Goal: Task Accomplishment & Management: Manage account settings

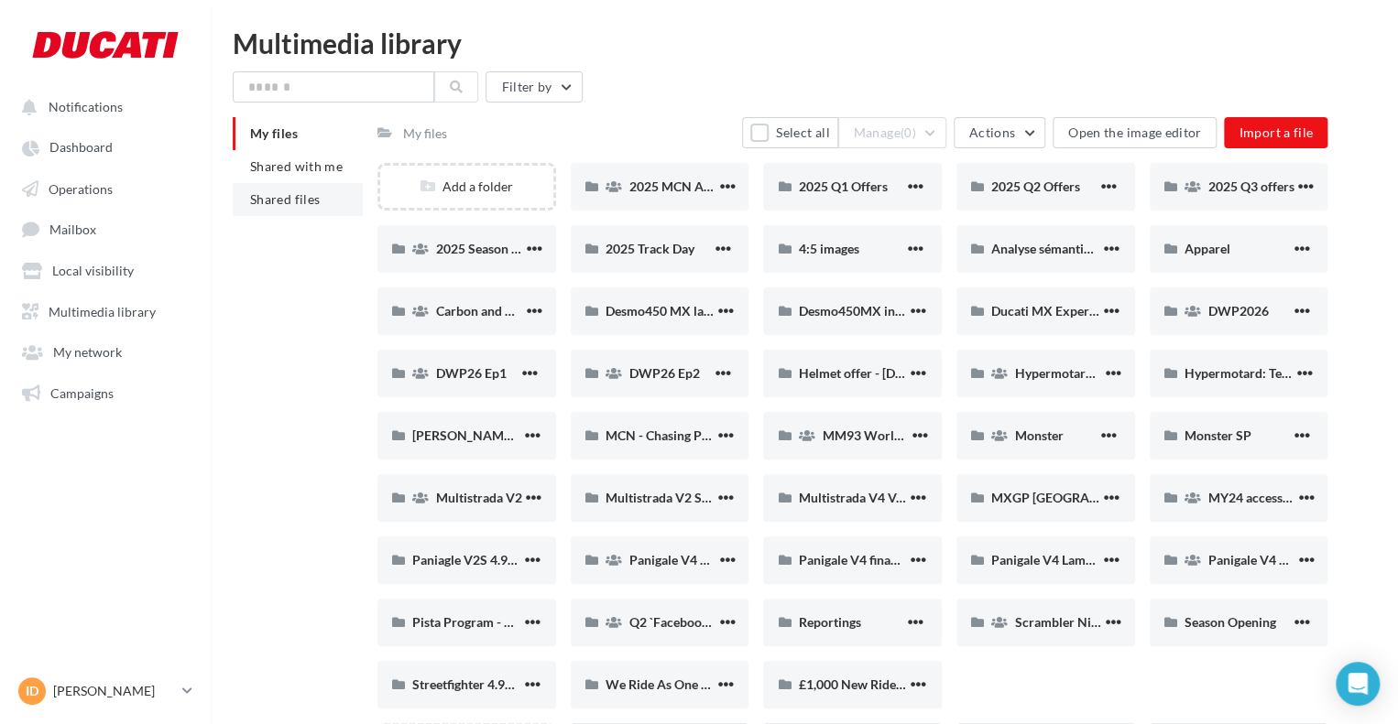
click at [299, 190] on li "Shared files" at bounding box center [298, 199] width 130 height 33
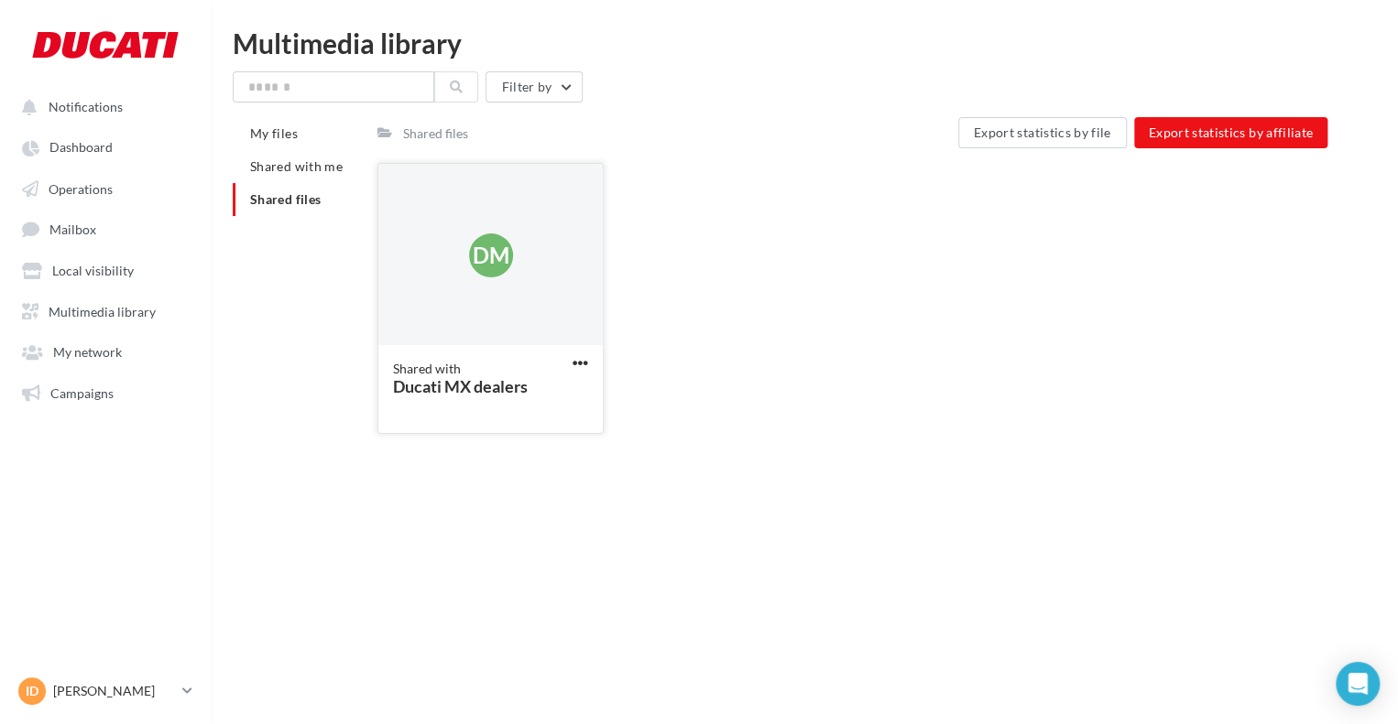
click at [452, 239] on div "DM" at bounding box center [490, 255] width 224 height 183
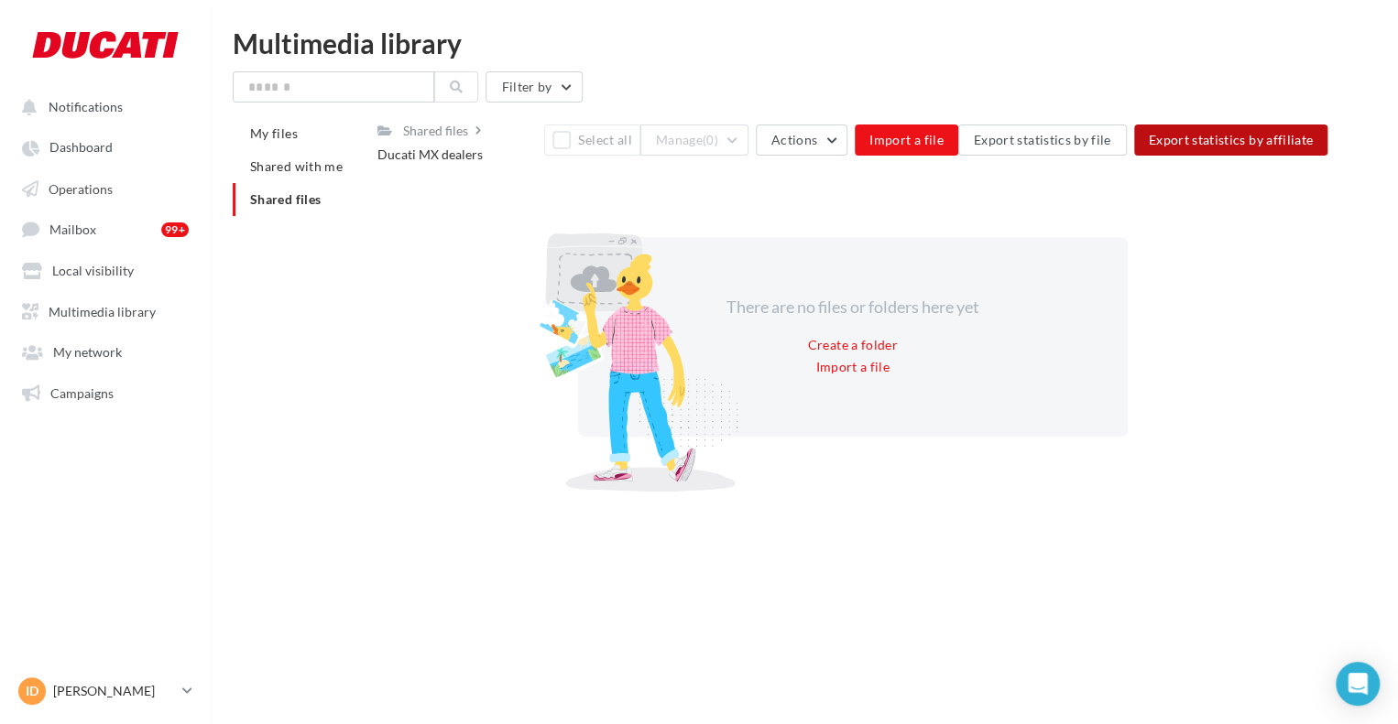
click at [1238, 139] on span "Export statistics by affiliate" at bounding box center [1230, 140] width 165 height 16
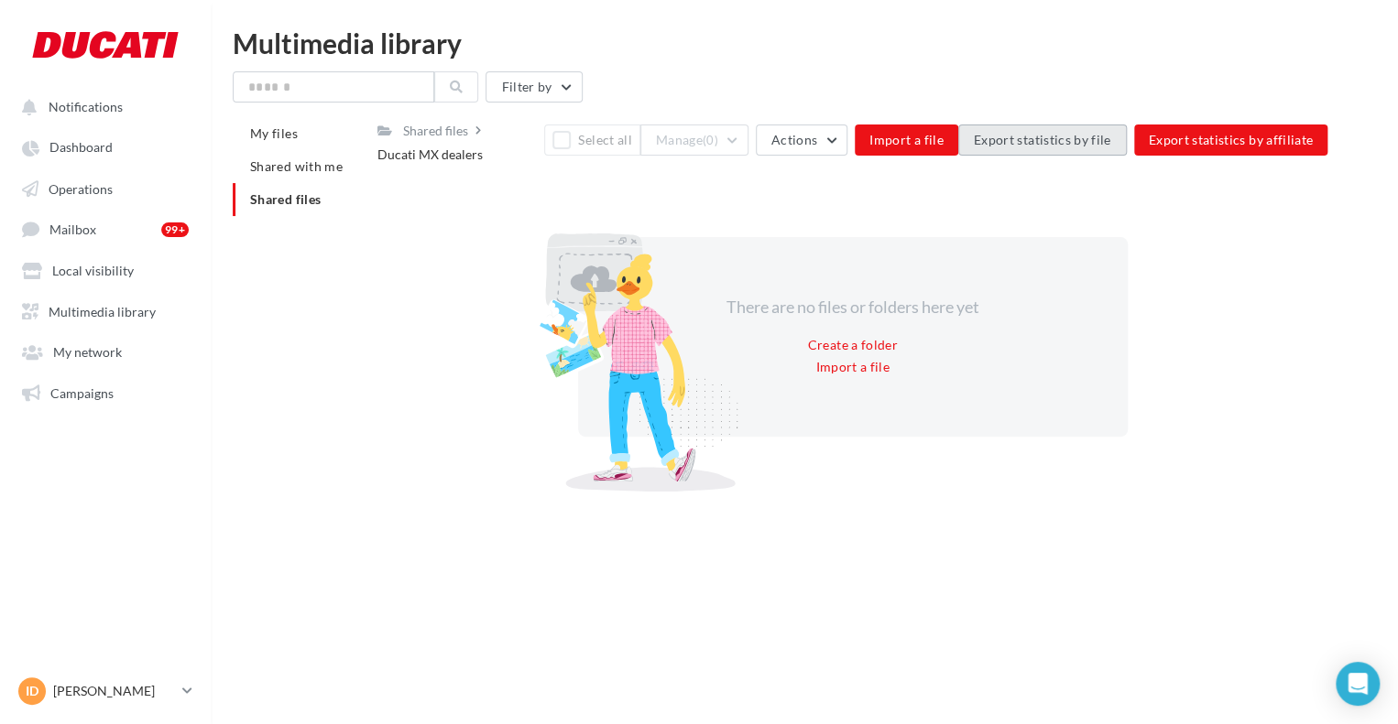
click at [1065, 139] on span "Export statistics by file" at bounding box center [1042, 140] width 137 height 16
click at [71, 692] on p "[PERSON_NAME]" at bounding box center [114, 691] width 122 height 18
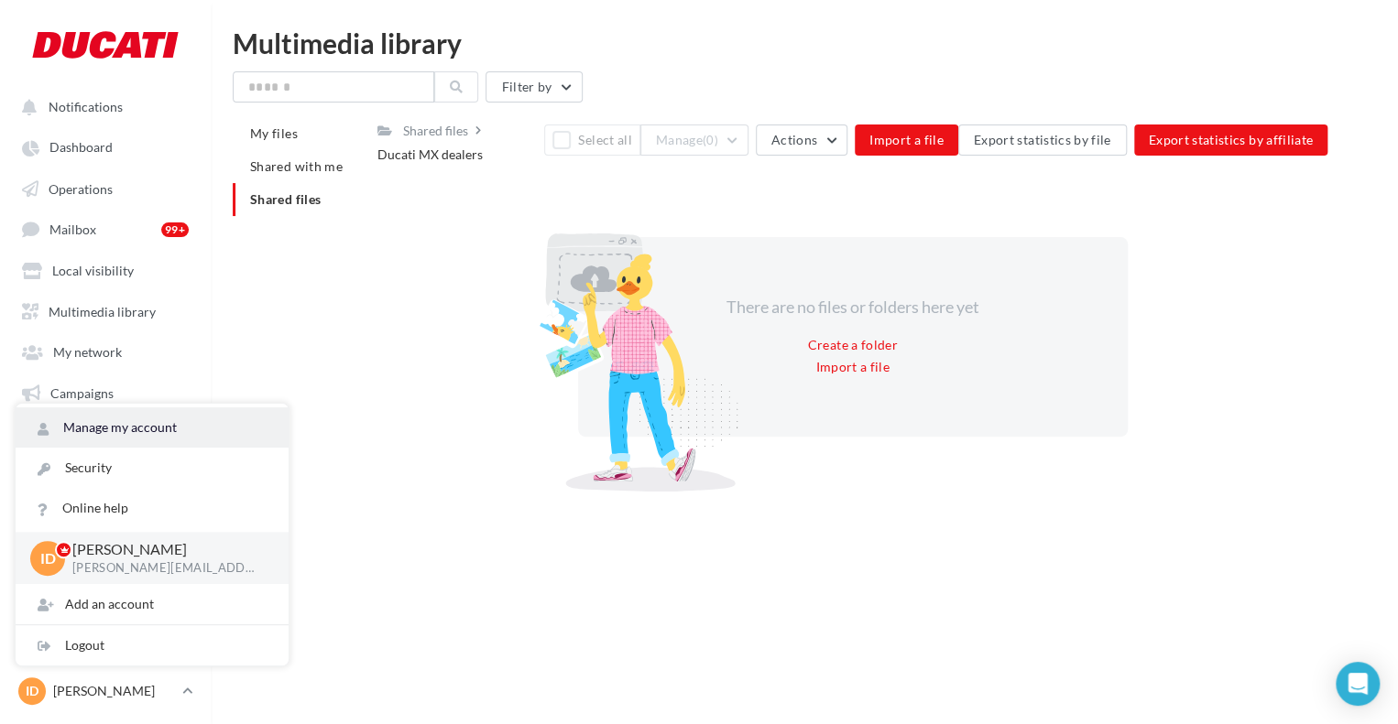
click at [137, 428] on link "Manage my account" at bounding box center [152, 428] width 273 height 40
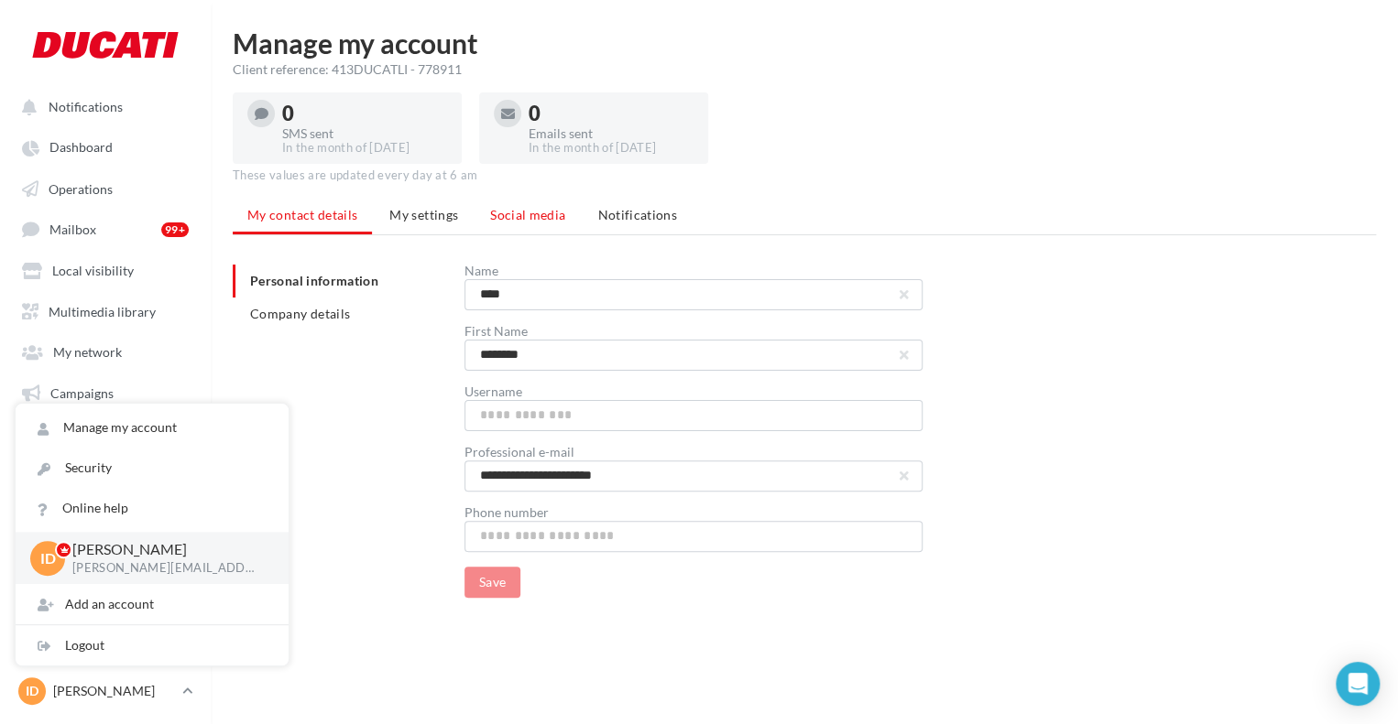
click at [528, 226] on li "Social media" at bounding box center [527, 215] width 104 height 33
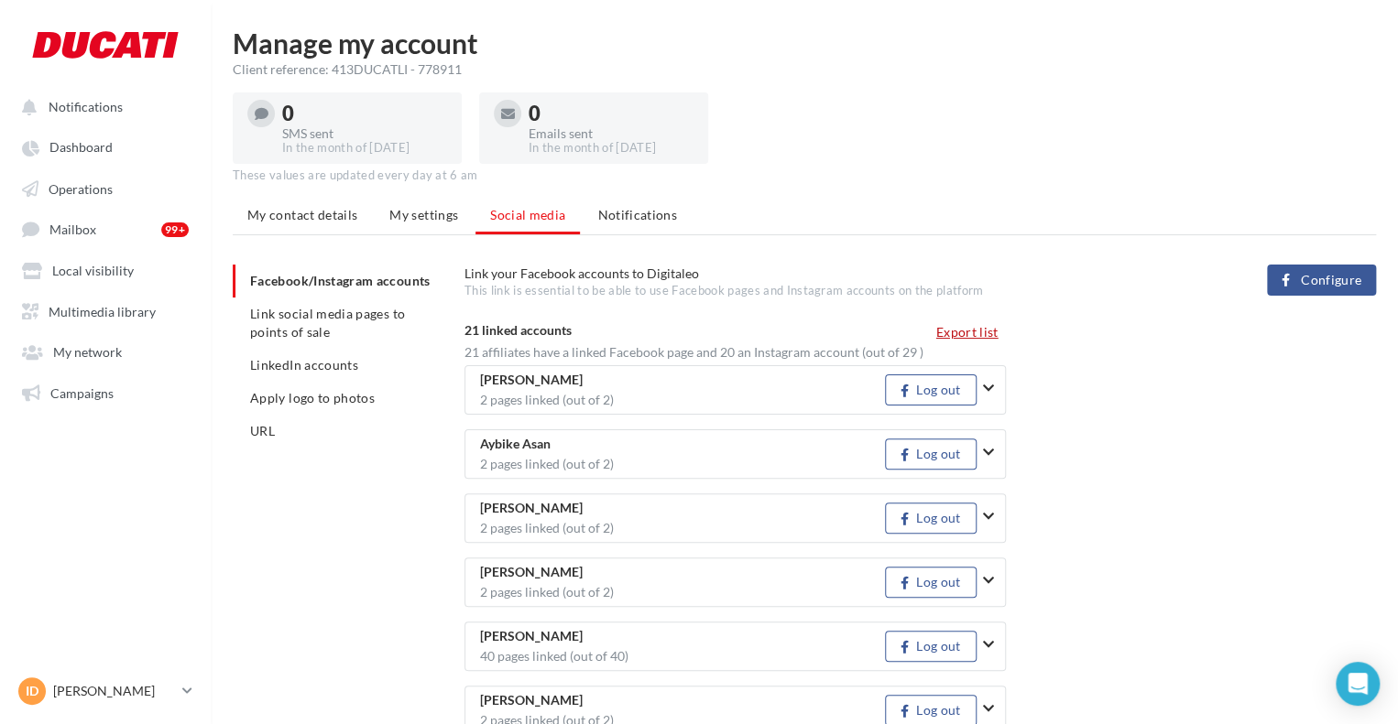
click at [977, 332] on button "Export list" at bounding box center [967, 332] width 77 height 22
click at [148, 175] on link "Operations" at bounding box center [105, 187] width 189 height 33
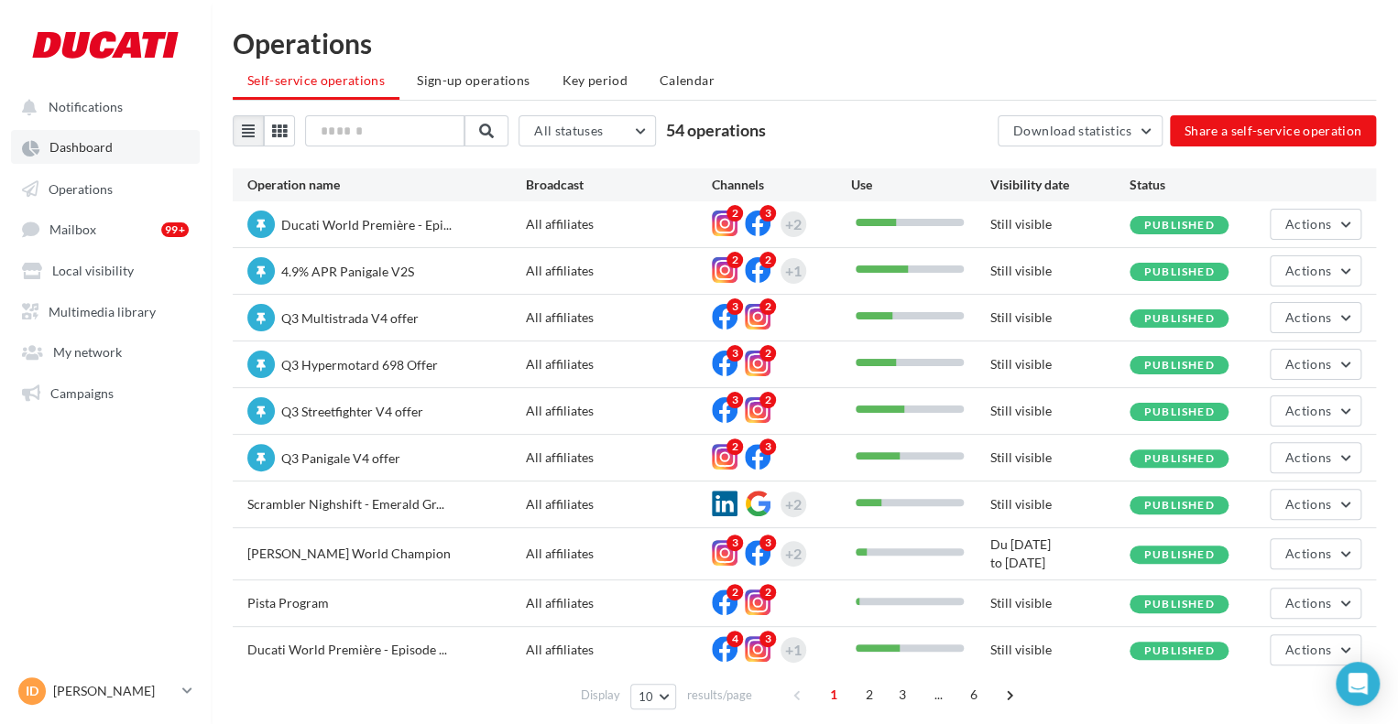
click at [150, 152] on link "Dashboard" at bounding box center [105, 146] width 189 height 33
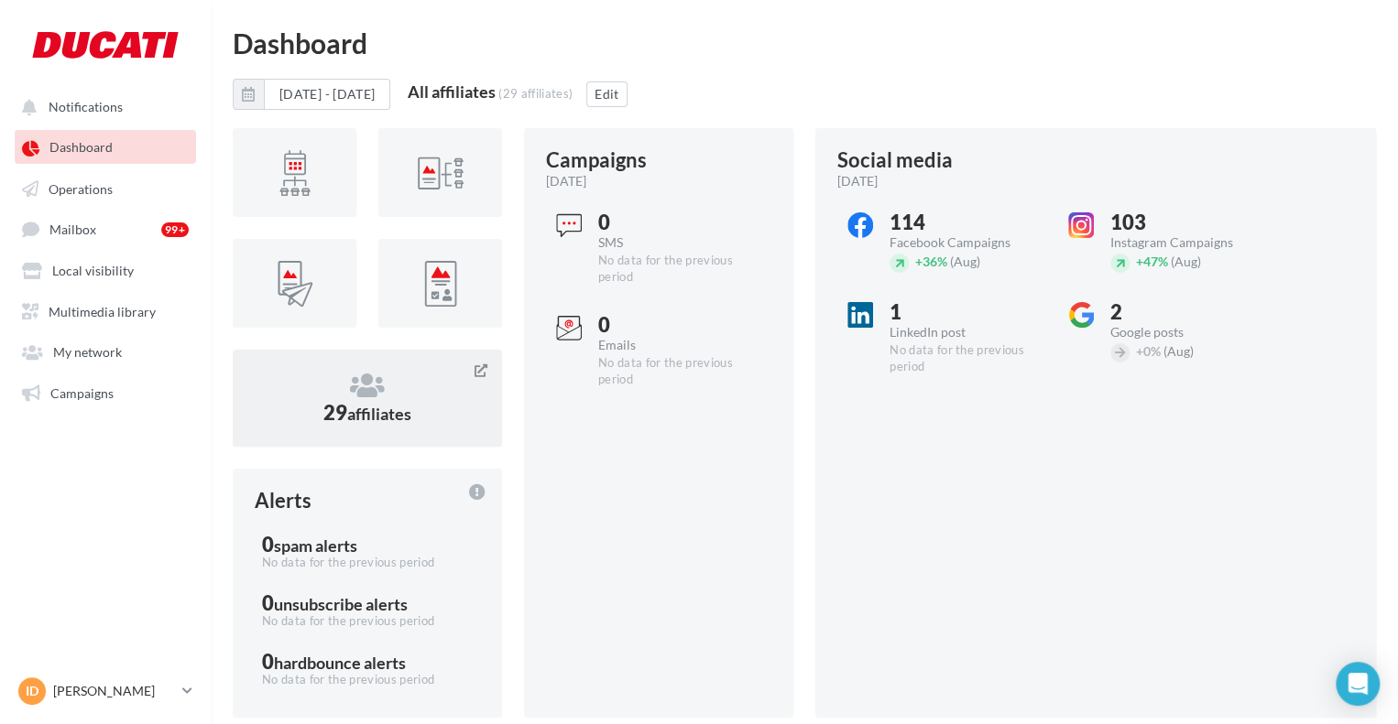
click at [394, 390] on icon at bounding box center [367, 385] width 225 height 27
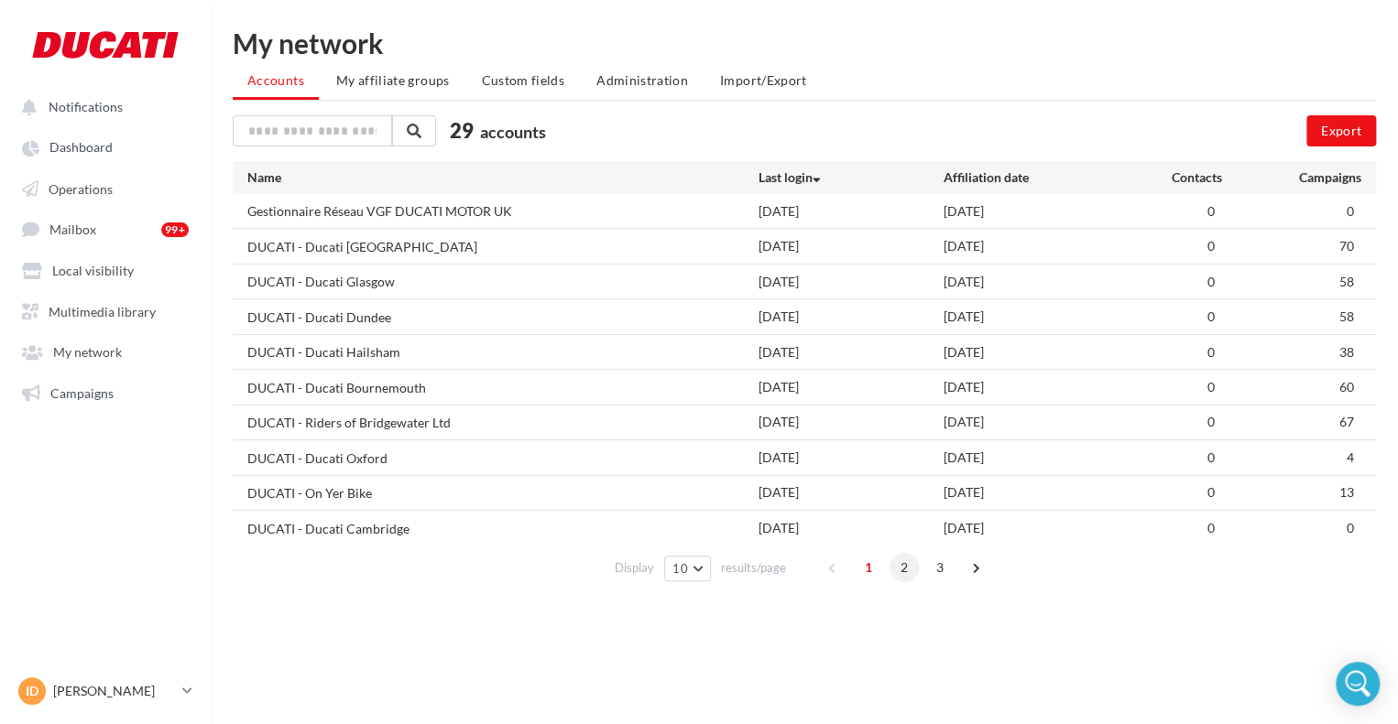
click at [907, 561] on span "2" at bounding box center [903, 567] width 29 height 29
click at [944, 561] on span "3" at bounding box center [939, 567] width 29 height 29
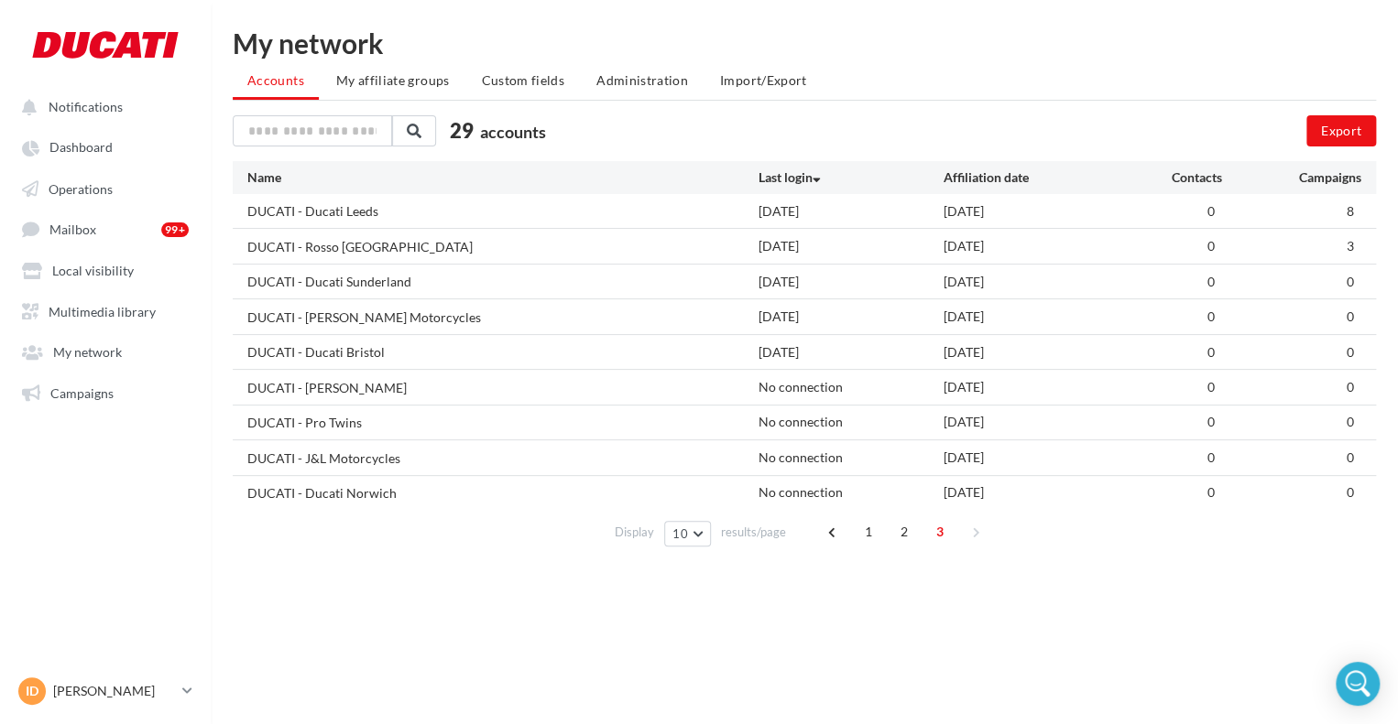
drag, startPoint x: 755, startPoint y: 281, endPoint x: 832, endPoint y: 279, distance: 76.9
click at [832, 279] on div "DUCATI - Ducati Sunderland 2025/07/28 2025/02/12 0 0" at bounding box center [804, 282] width 1143 height 34
click at [840, 294] on div "DUCATI - Ducati Sunderland 2025/07/28 2025/02/12 0 0" at bounding box center [804, 282] width 1143 height 34
click at [90, 186] on span "Operations" at bounding box center [81, 188] width 64 height 16
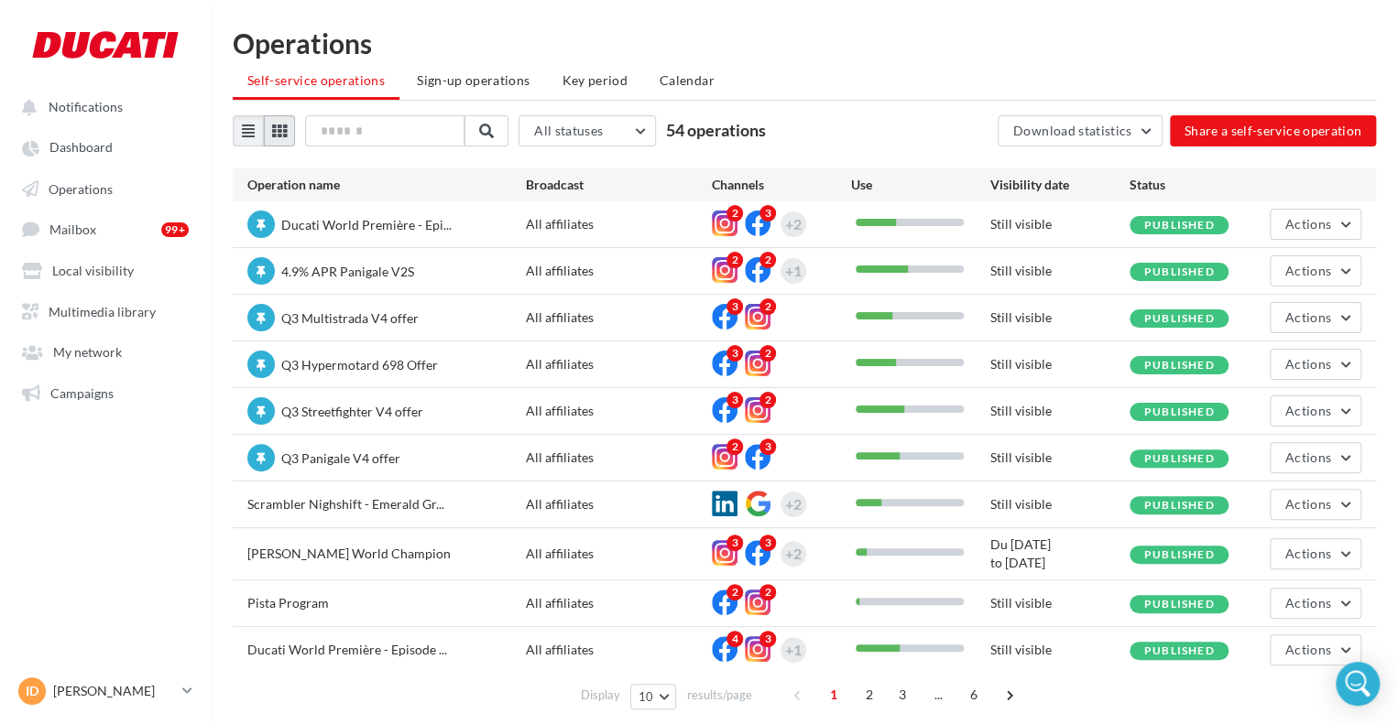
click at [283, 128] on icon at bounding box center [279, 131] width 15 height 15
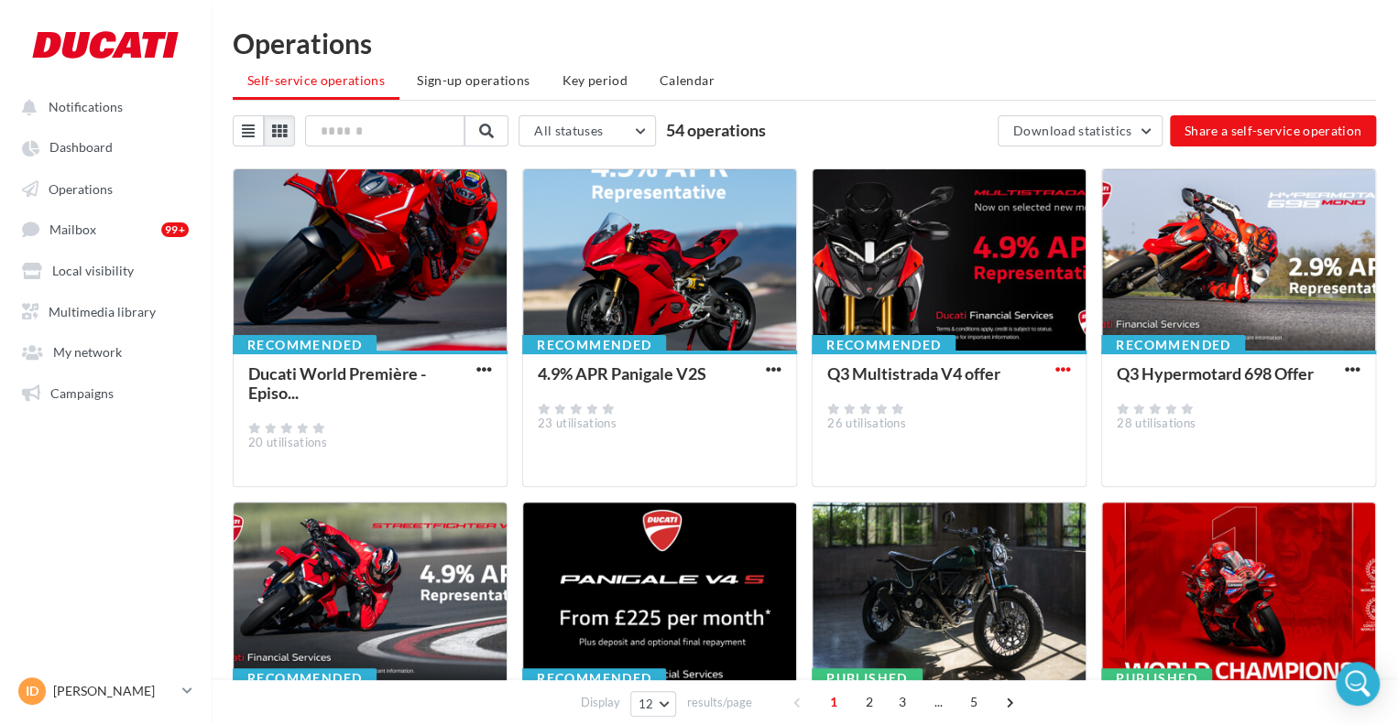
click at [1066, 362] on span "button" at bounding box center [1063, 370] width 16 height 16
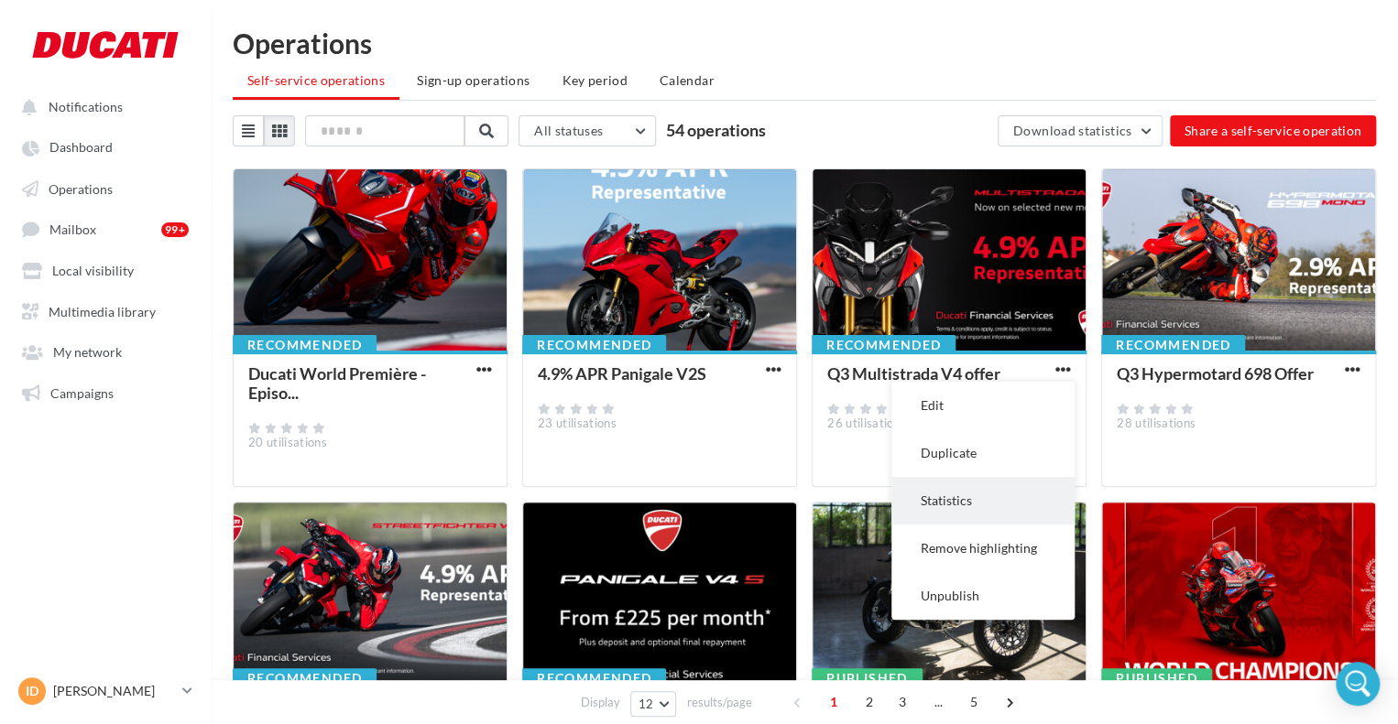
click at [983, 512] on button "Statistics" at bounding box center [982, 501] width 183 height 48
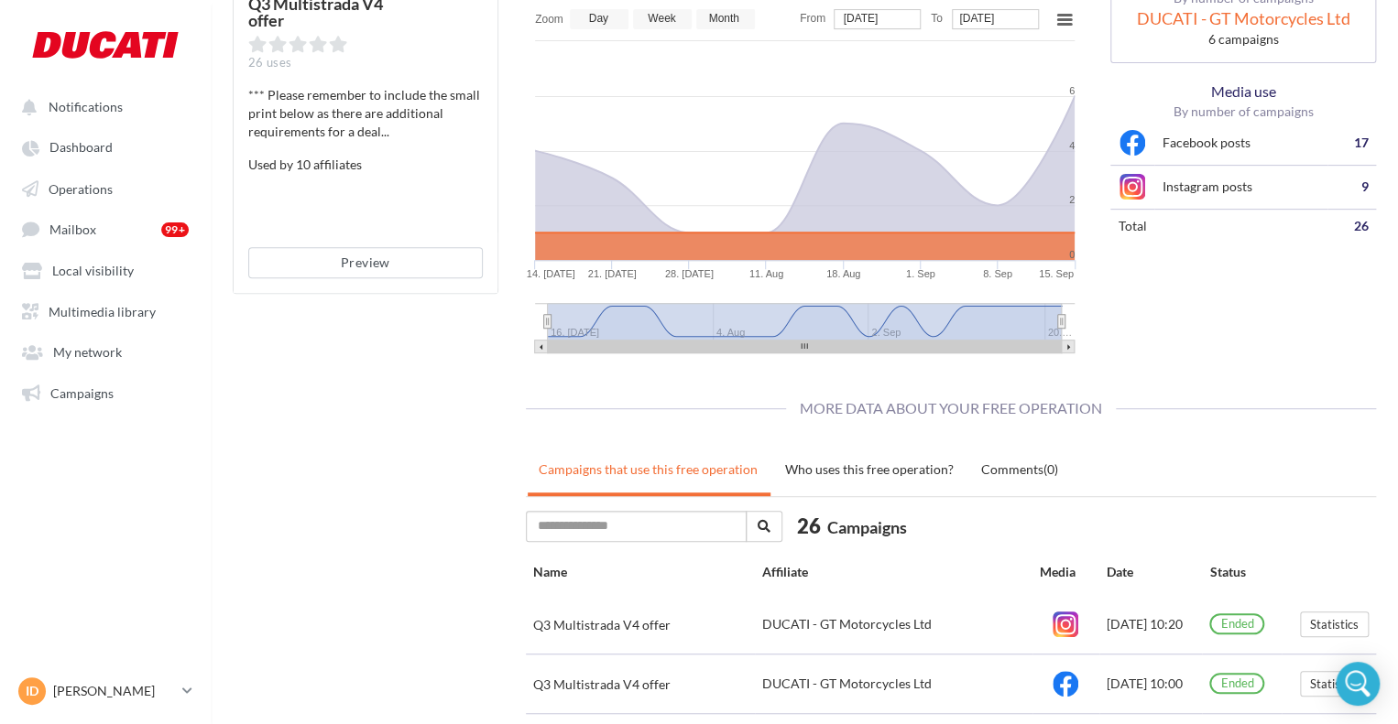
scroll to position [771, 0]
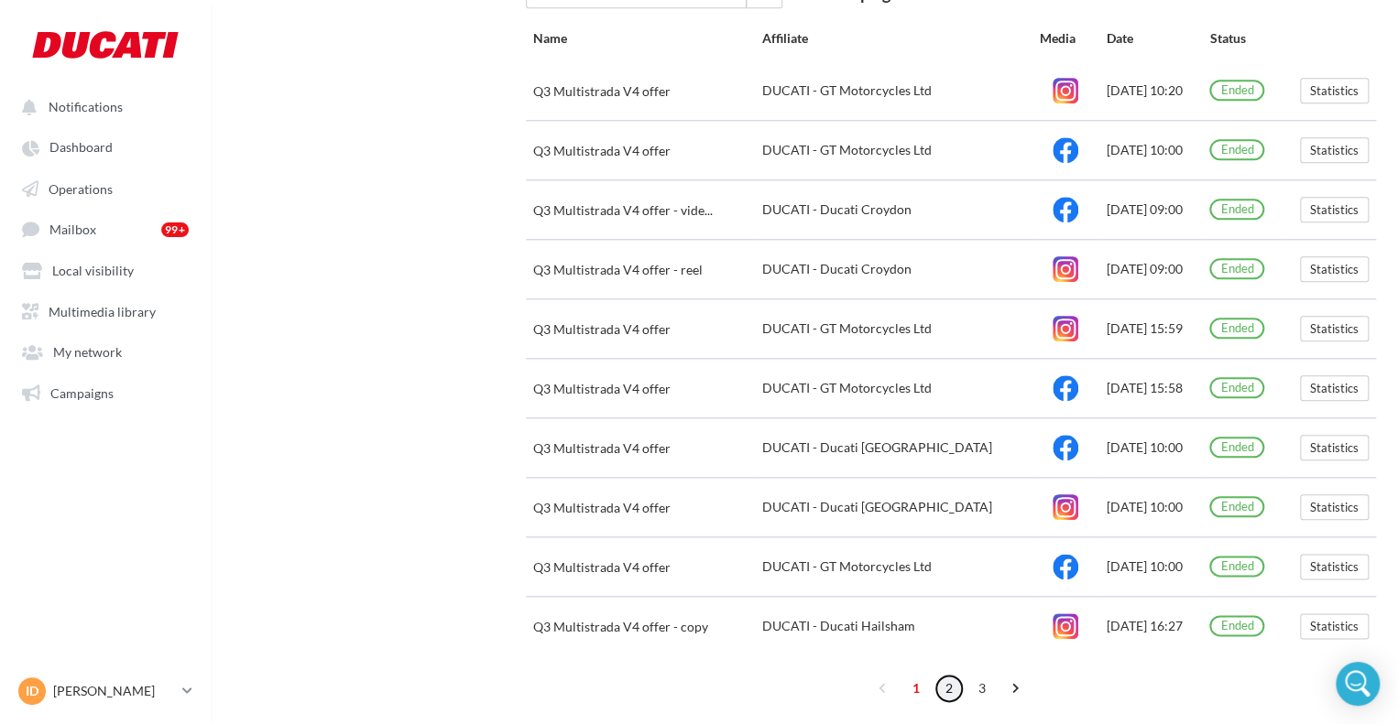
click at [941, 680] on link "2" at bounding box center [948, 688] width 29 height 29
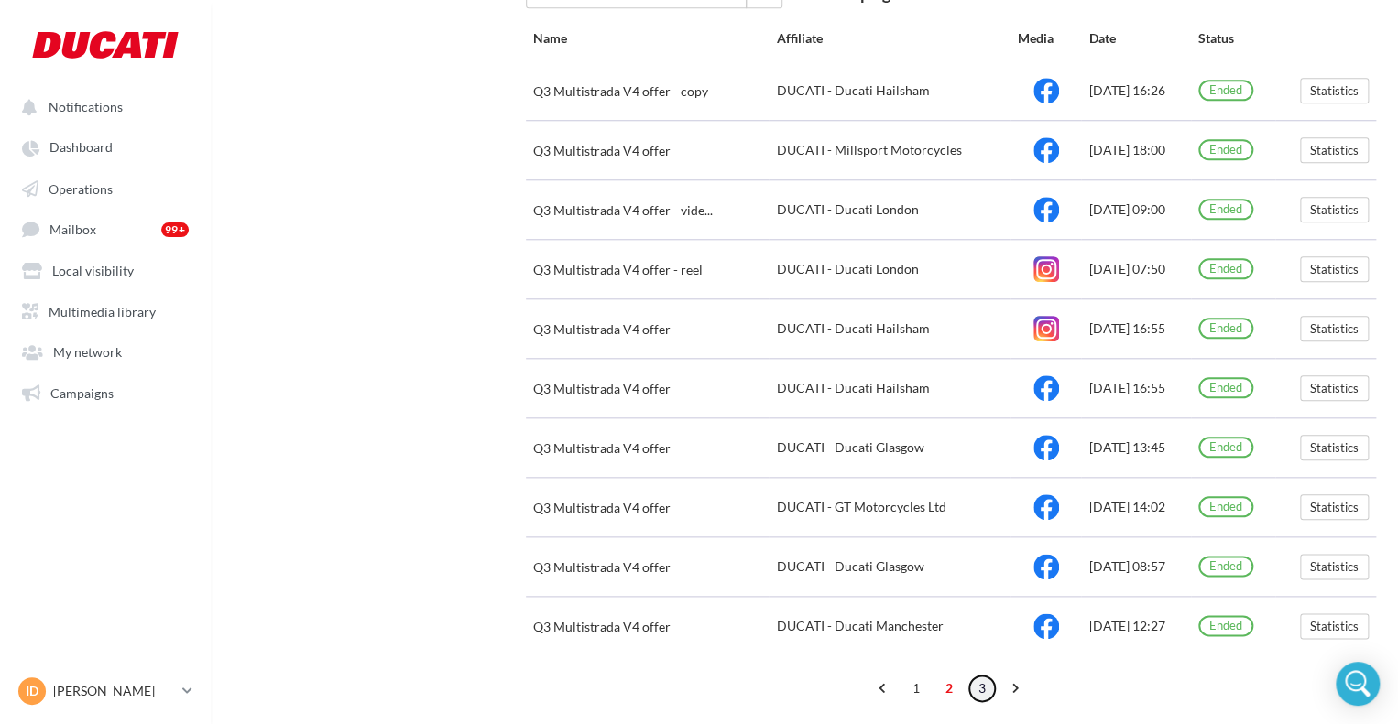
click at [986, 680] on link "3" at bounding box center [981, 688] width 29 height 29
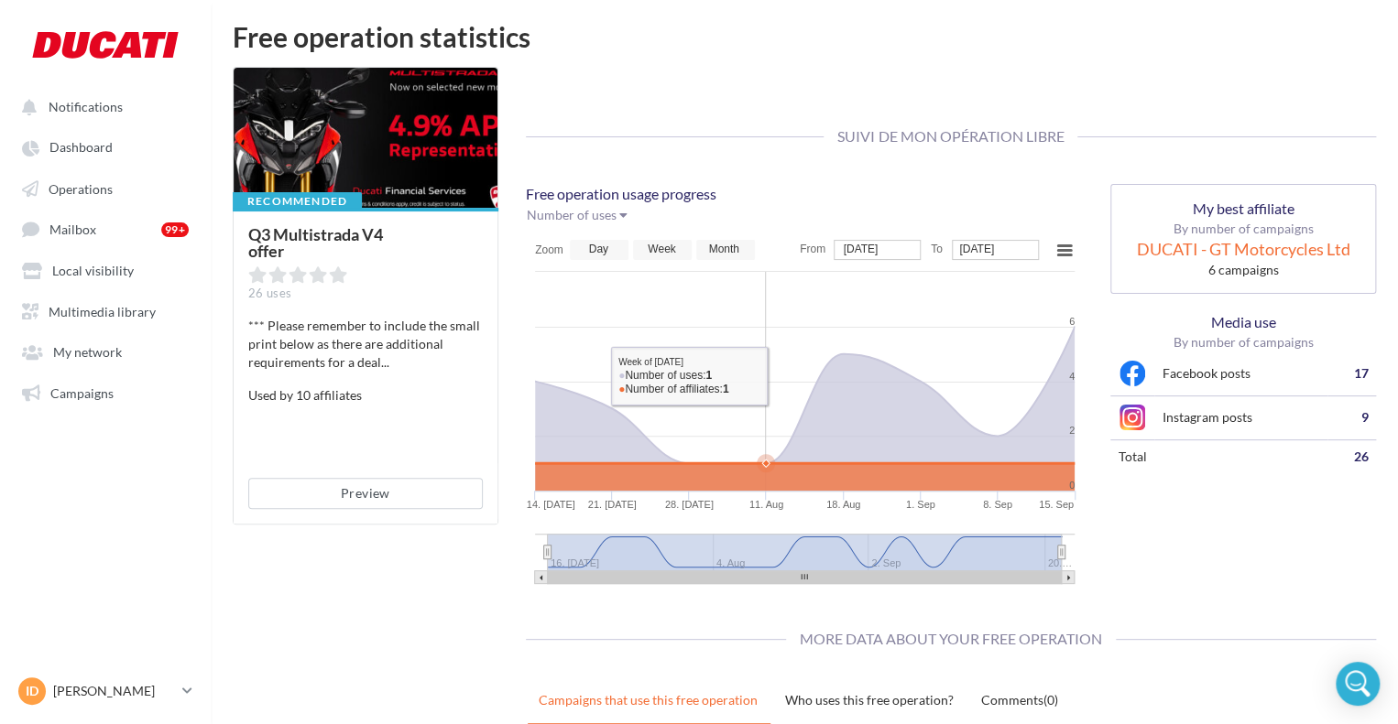
scroll to position [0, 0]
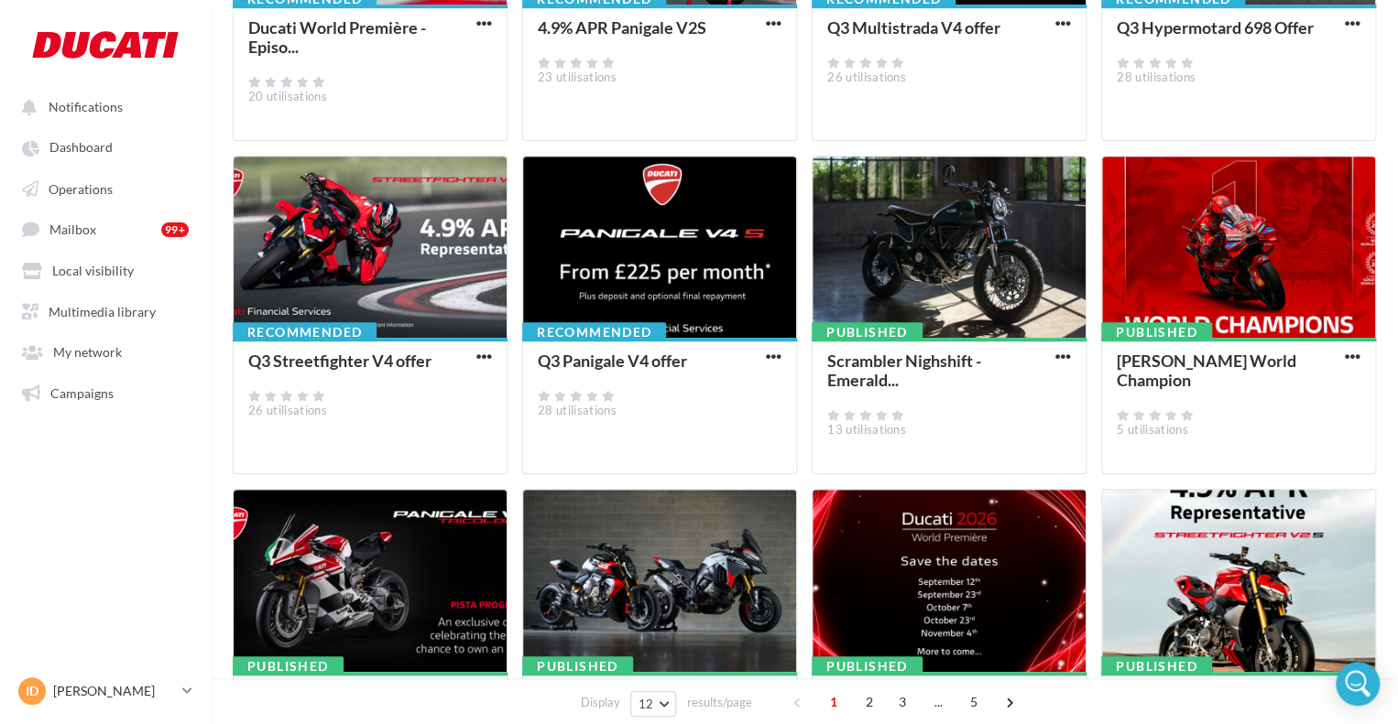
scroll to position [366, 0]
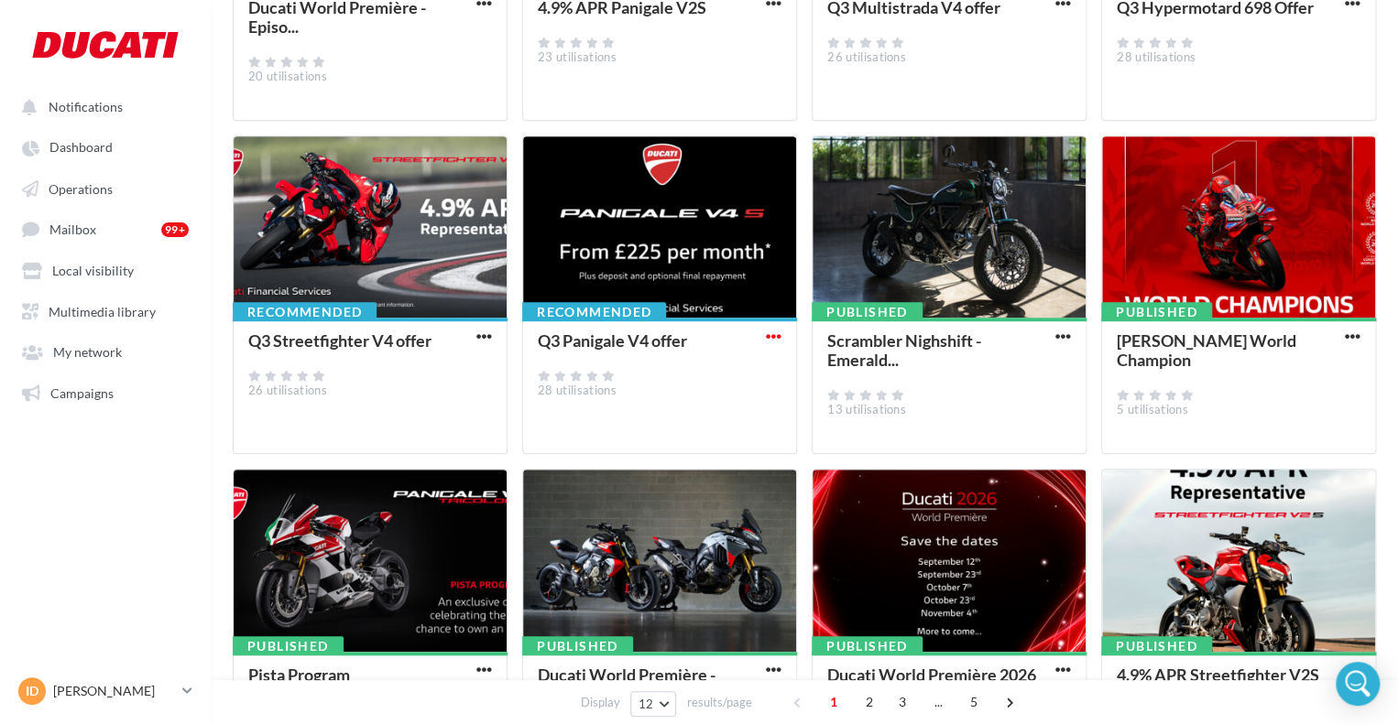
click at [778, 342] on span "button" at bounding box center [774, 337] width 16 height 16
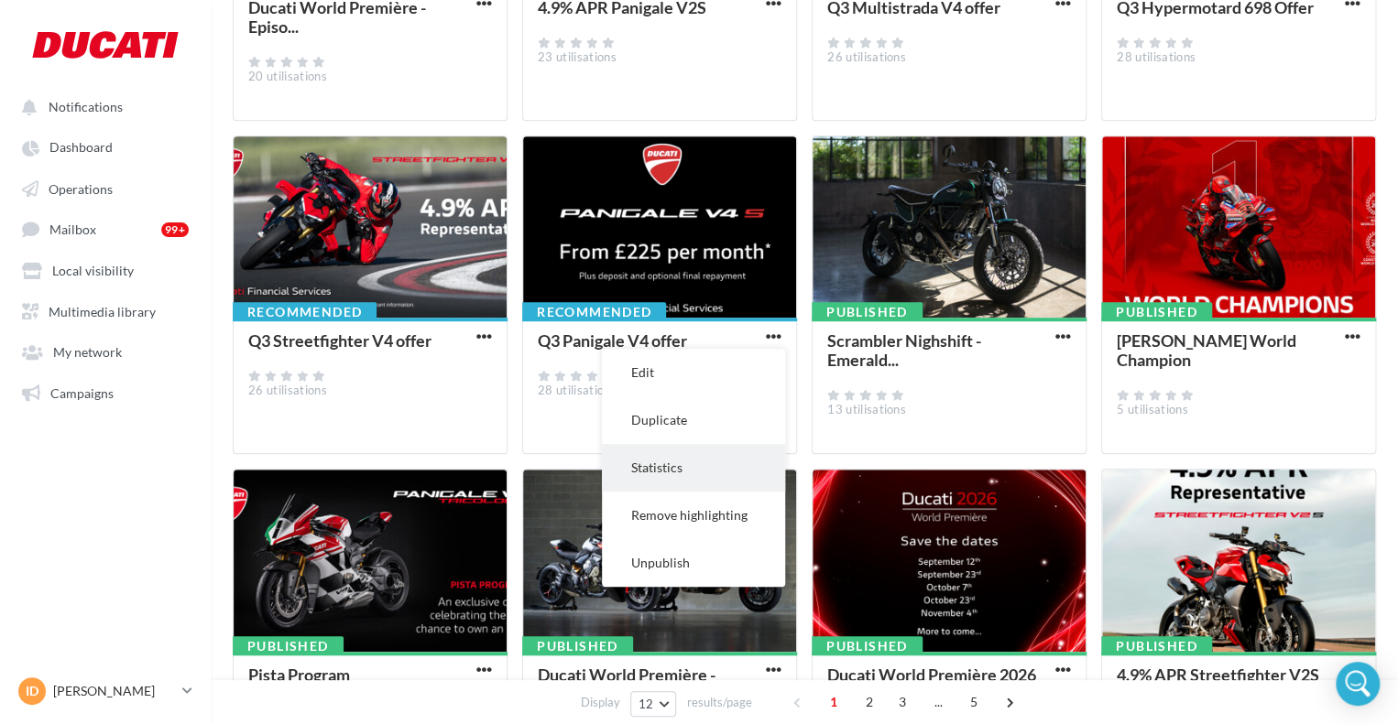
click at [699, 468] on button "Statistics" at bounding box center [693, 468] width 183 height 48
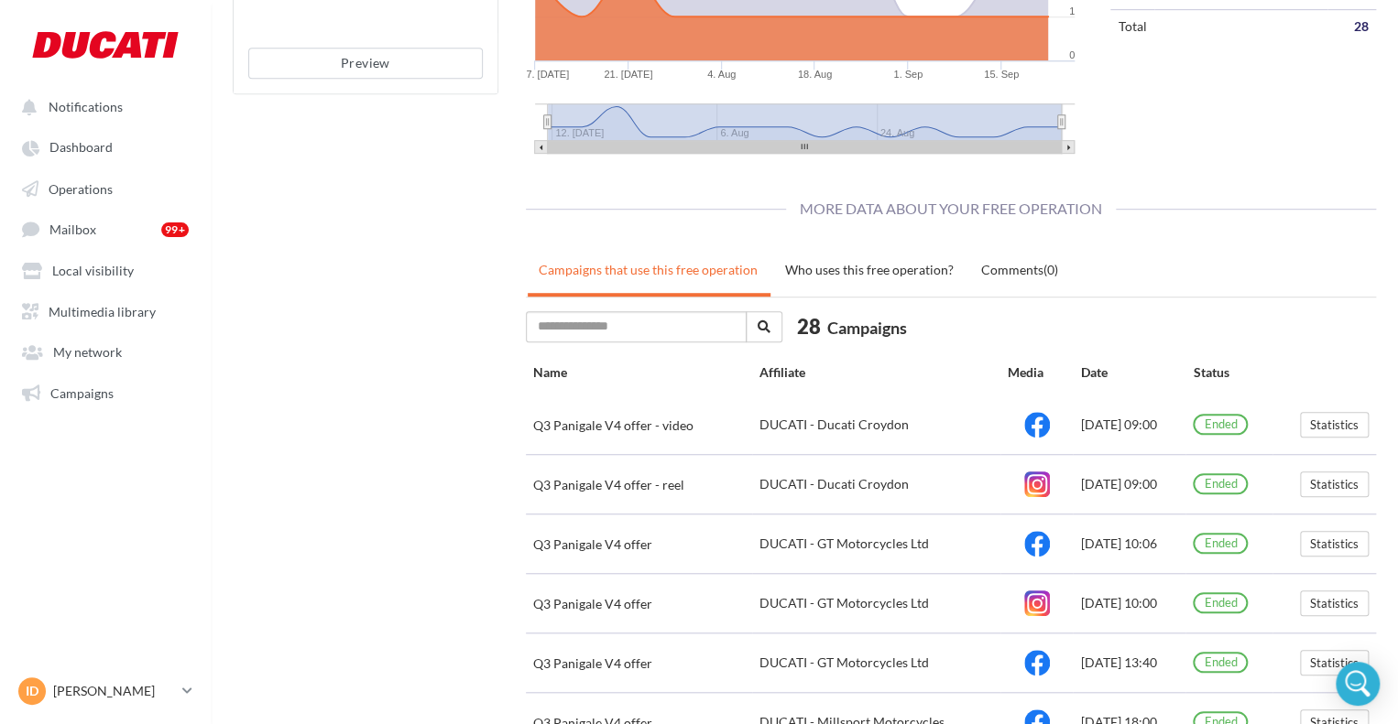
scroll to position [771, 0]
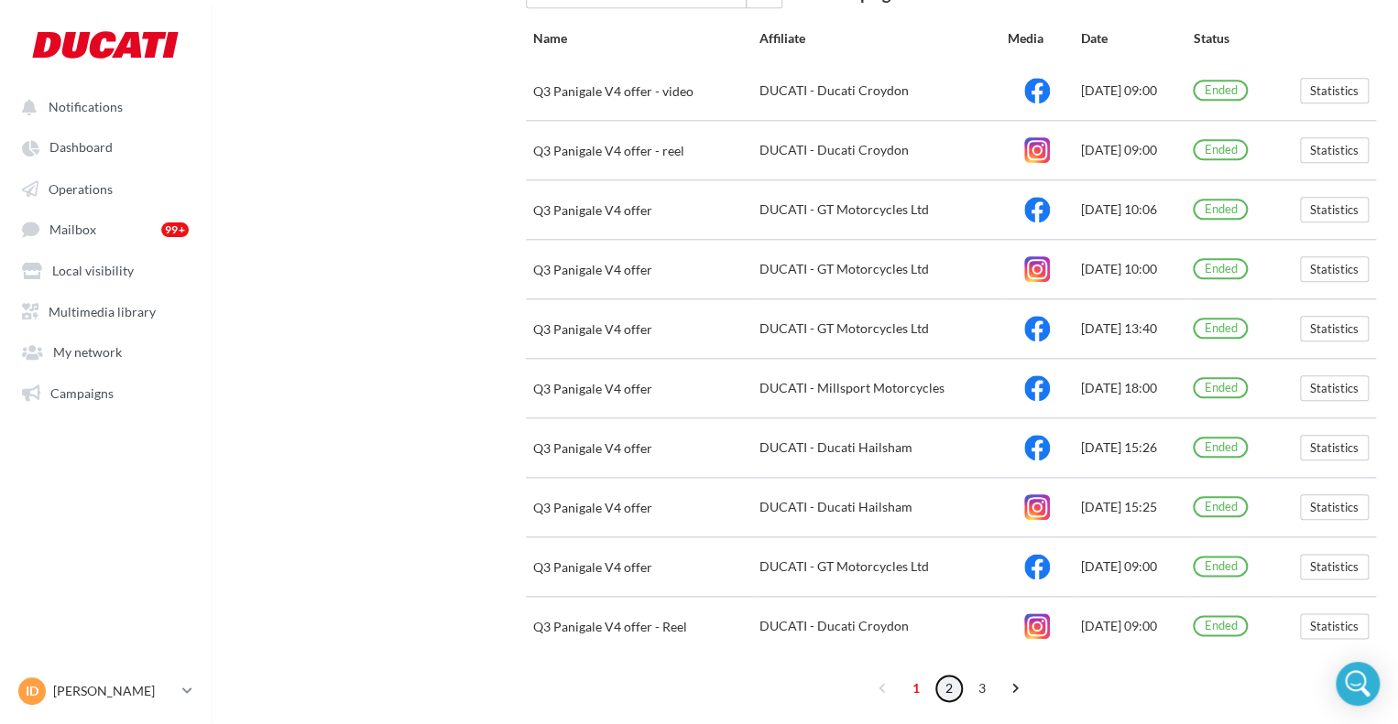
click at [945, 678] on link "2" at bounding box center [948, 688] width 29 height 29
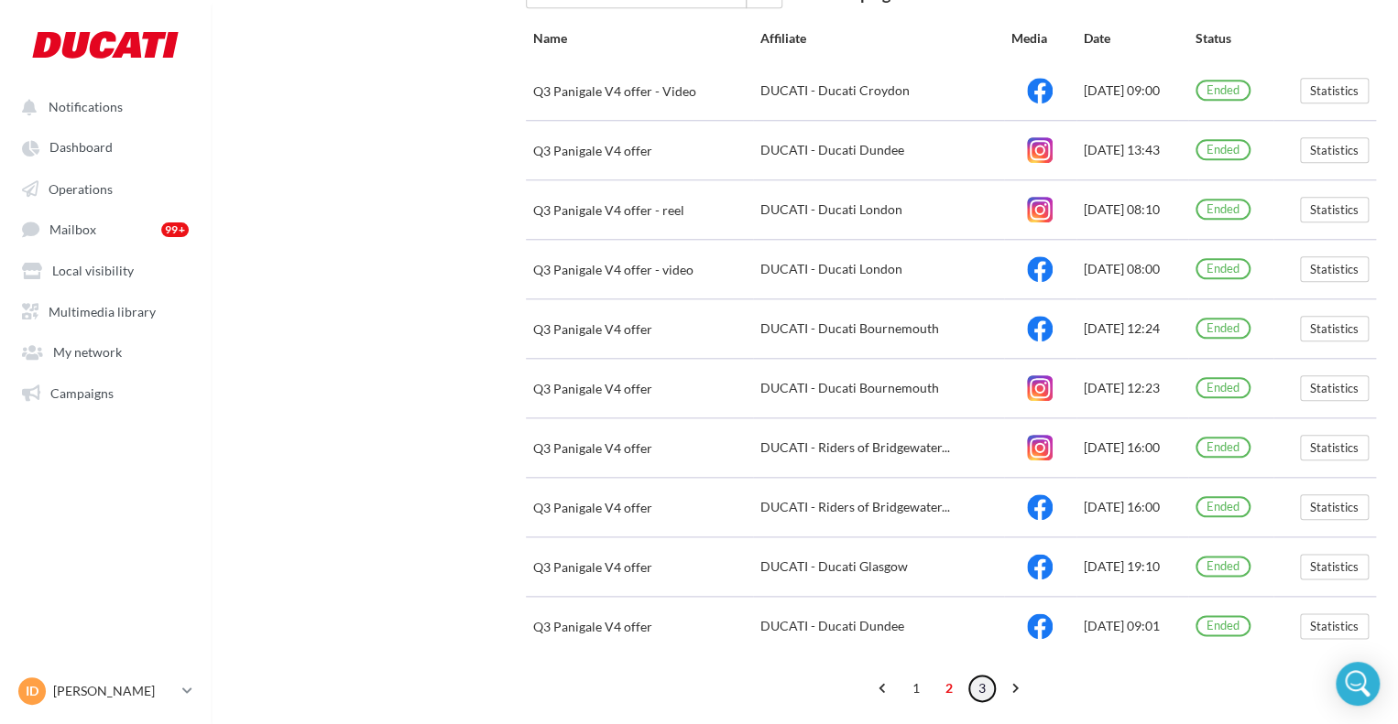
click at [982, 676] on link "3" at bounding box center [981, 688] width 29 height 29
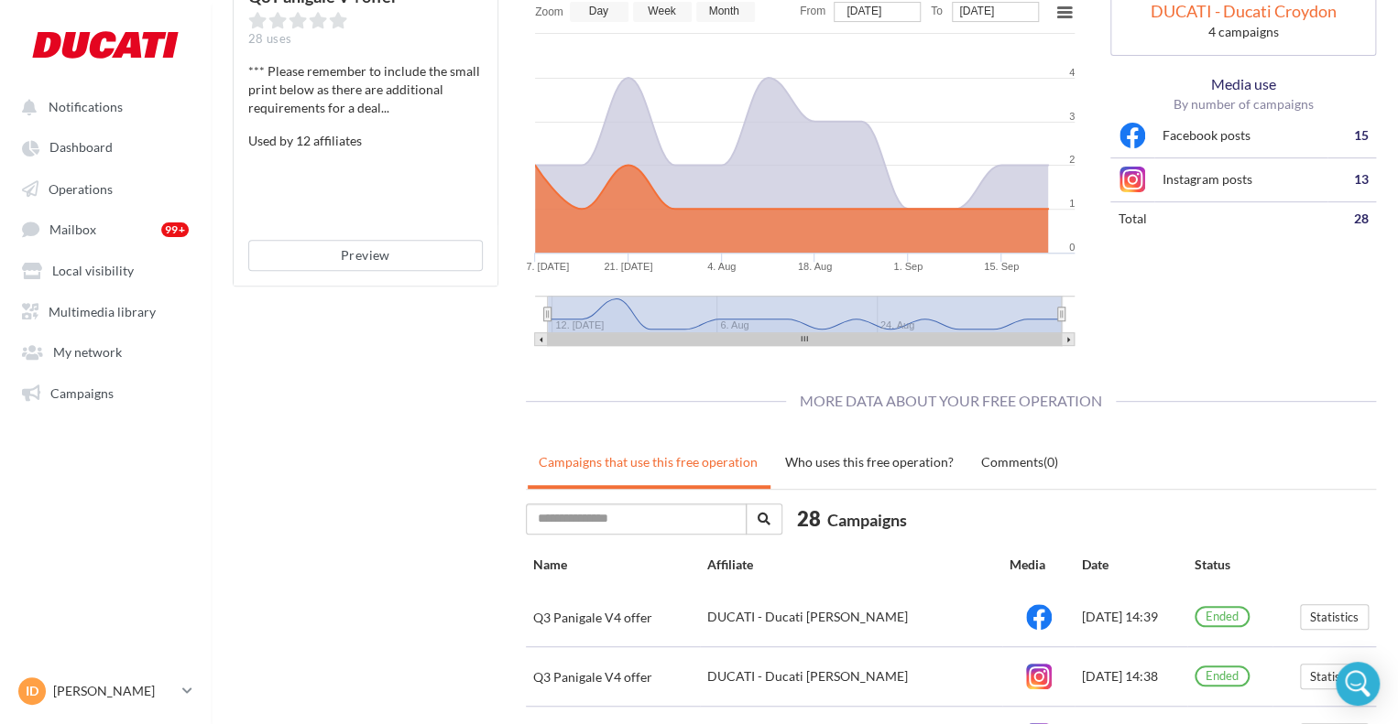
scroll to position [275, 0]
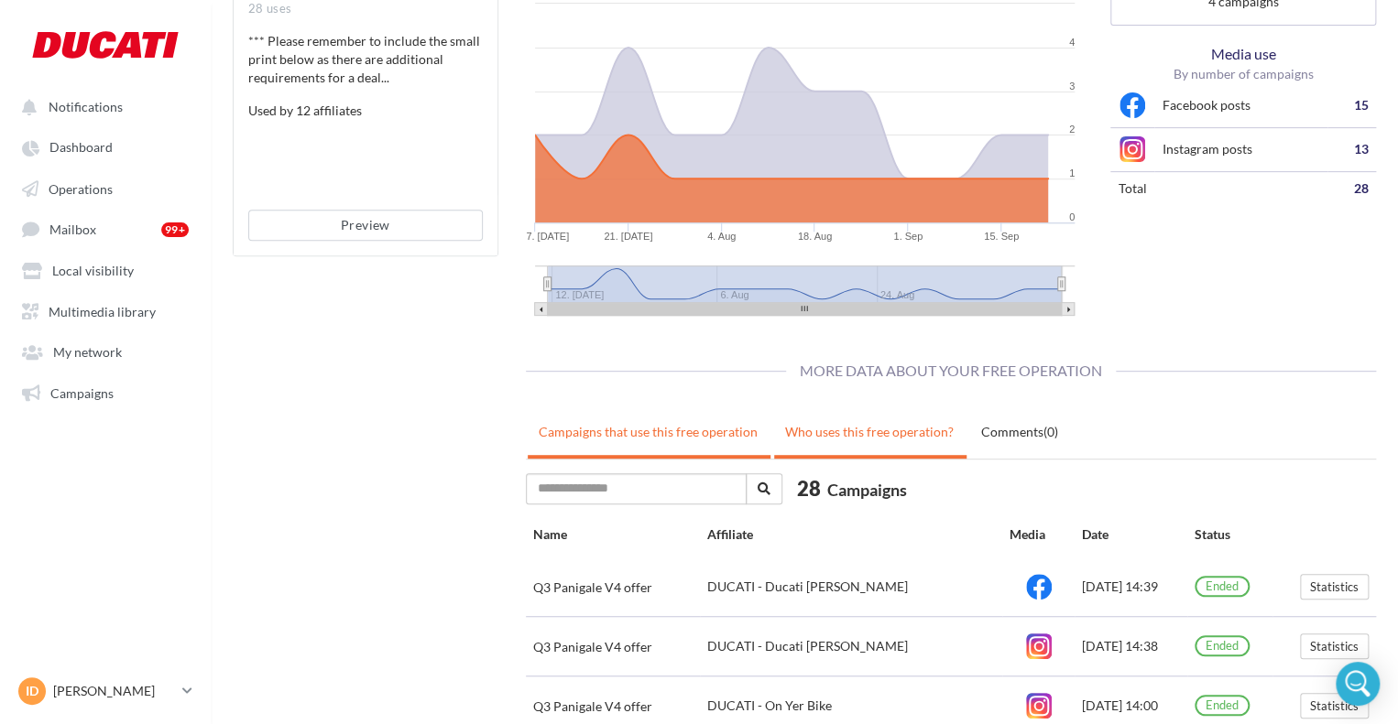
click at [857, 429] on uib-tab-heading "Who uses this free operation?" at bounding box center [869, 432] width 169 height 16
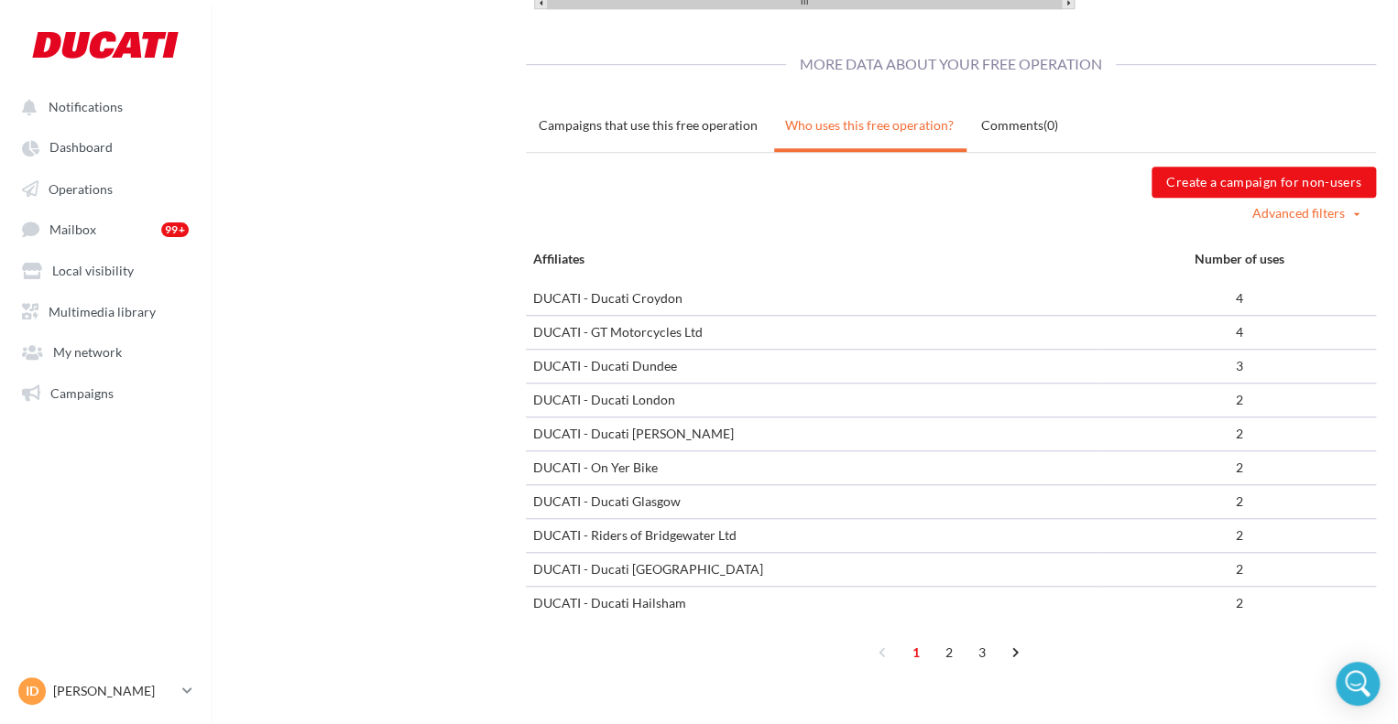
scroll to position [589, 0]
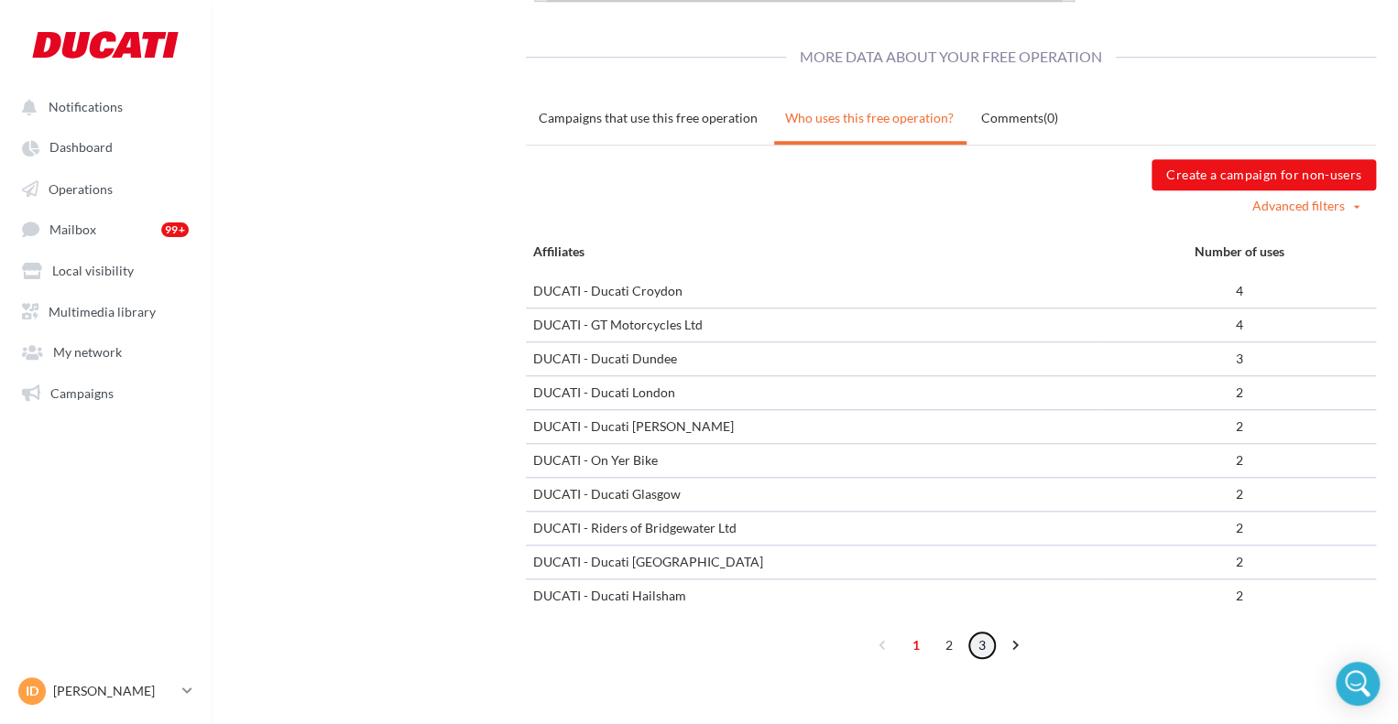
click at [993, 639] on link "3" at bounding box center [981, 645] width 29 height 29
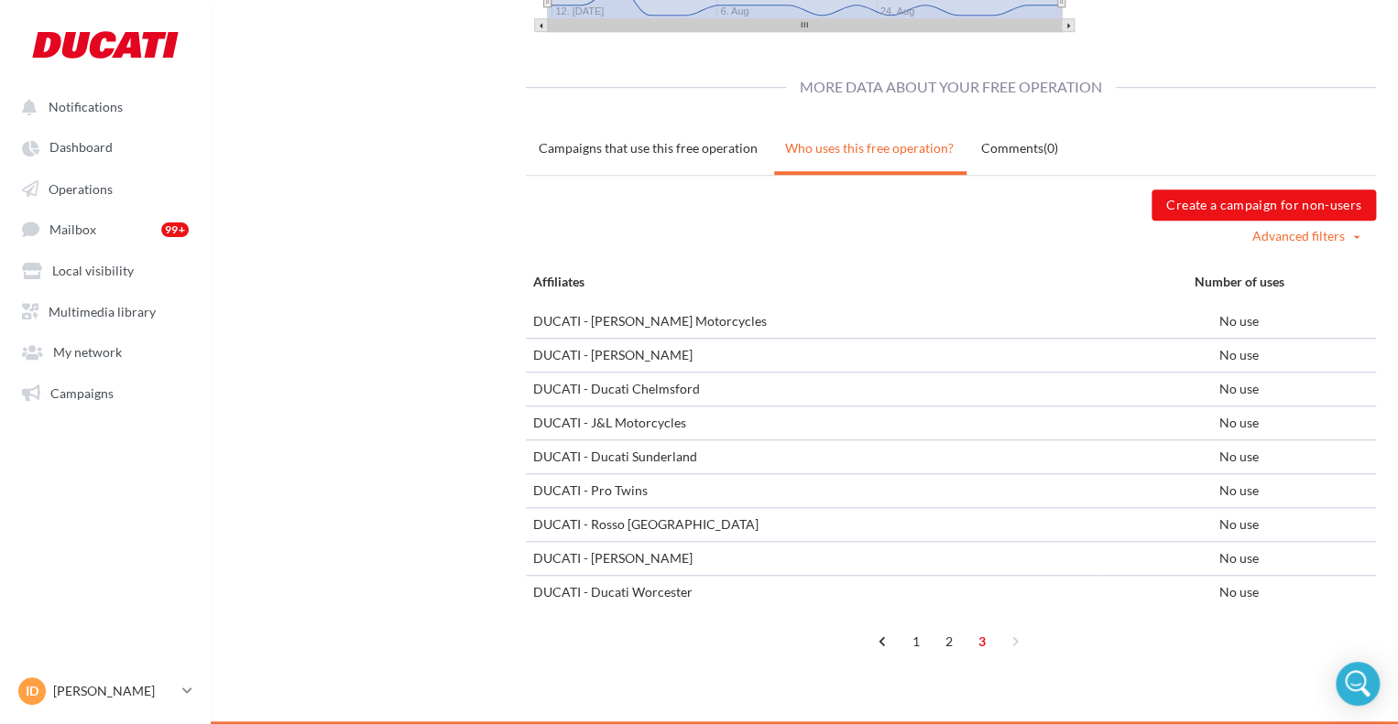
scroll to position [555, 0]
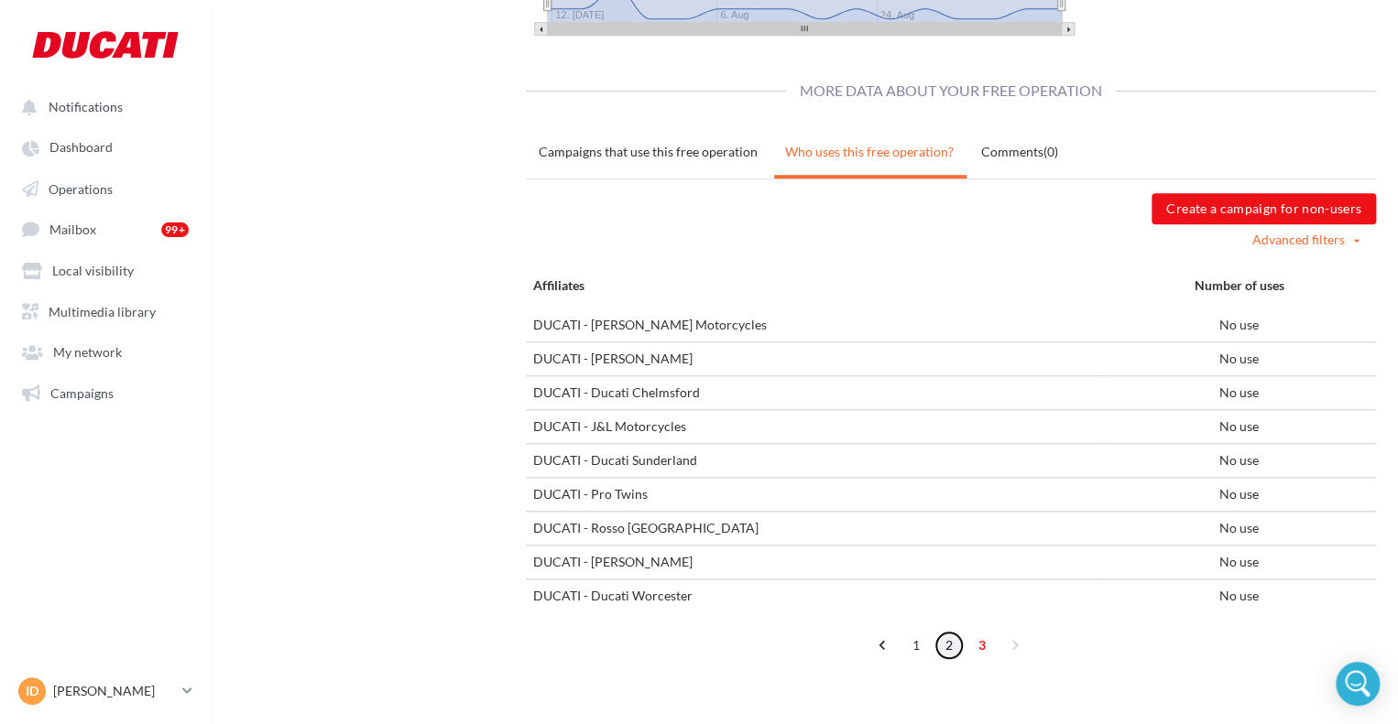
click at [955, 648] on link "2" at bounding box center [948, 645] width 29 height 29
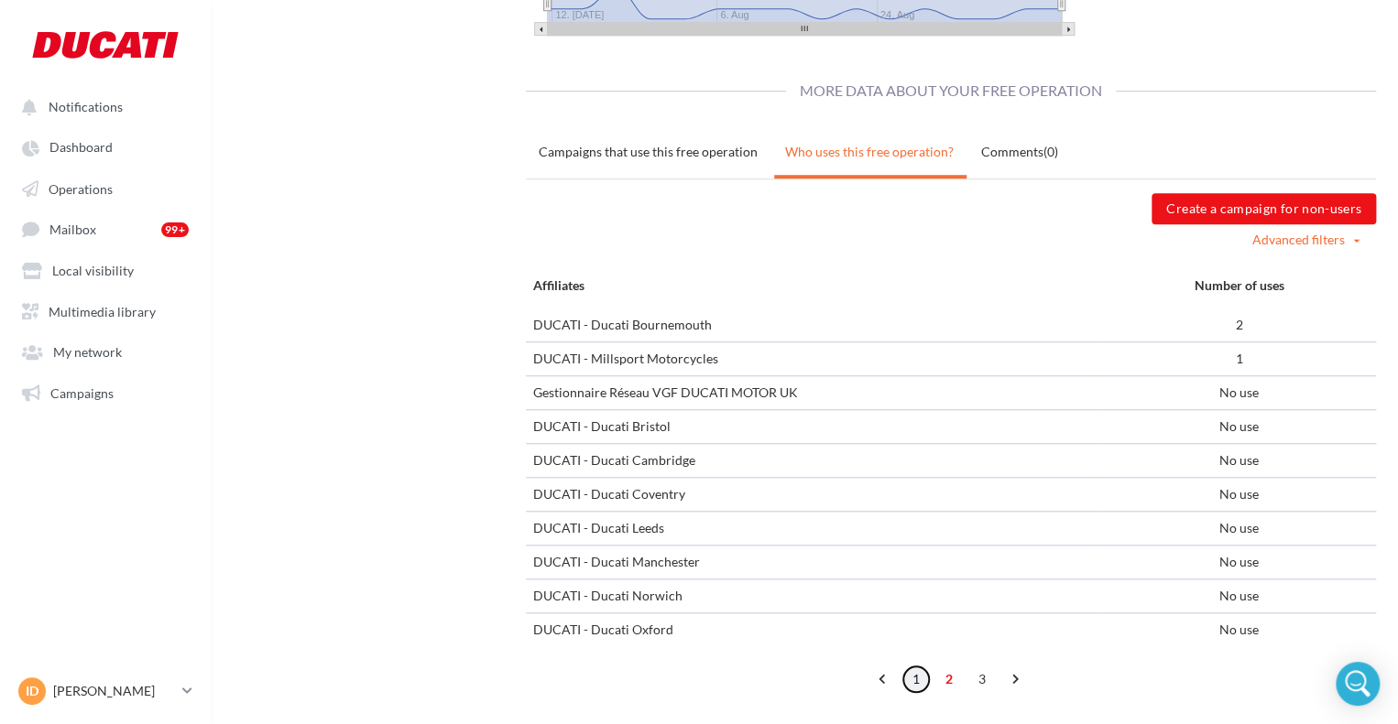
click at [927, 674] on link "1" at bounding box center [915, 679] width 29 height 29
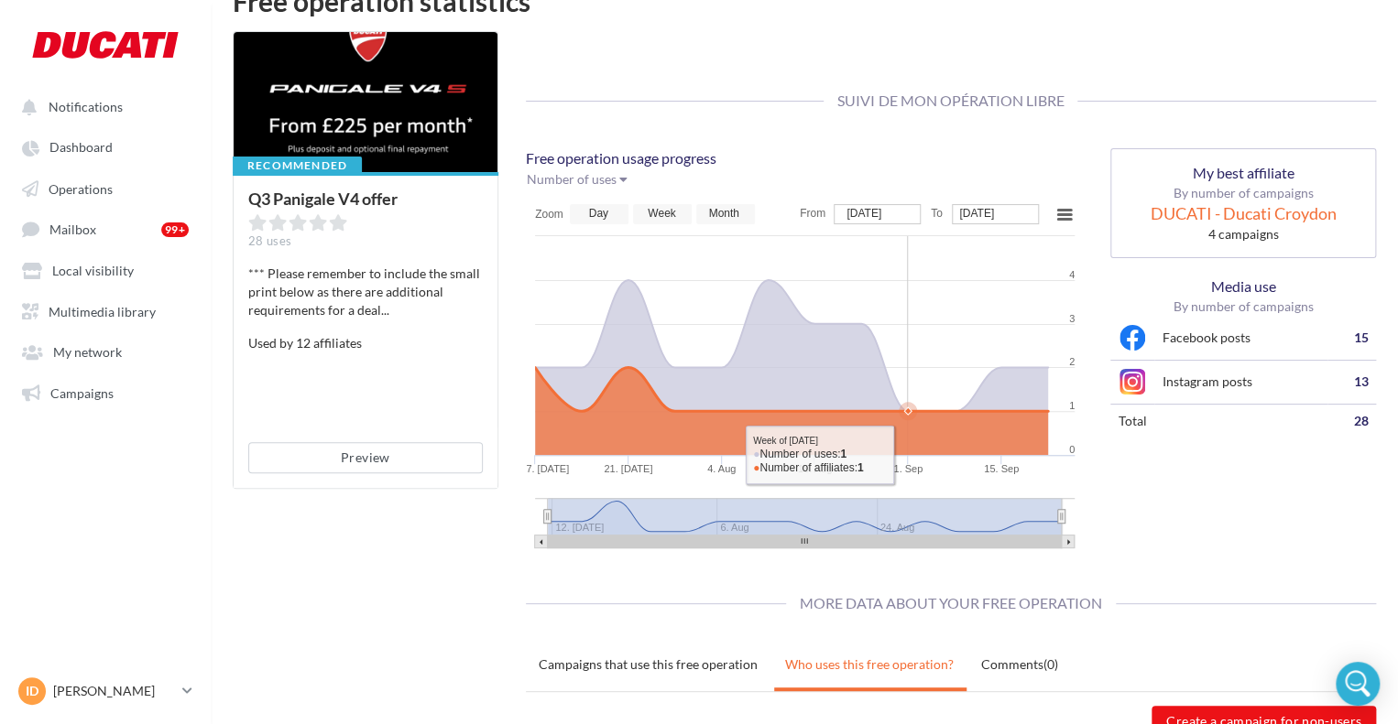
scroll to position [0, 0]
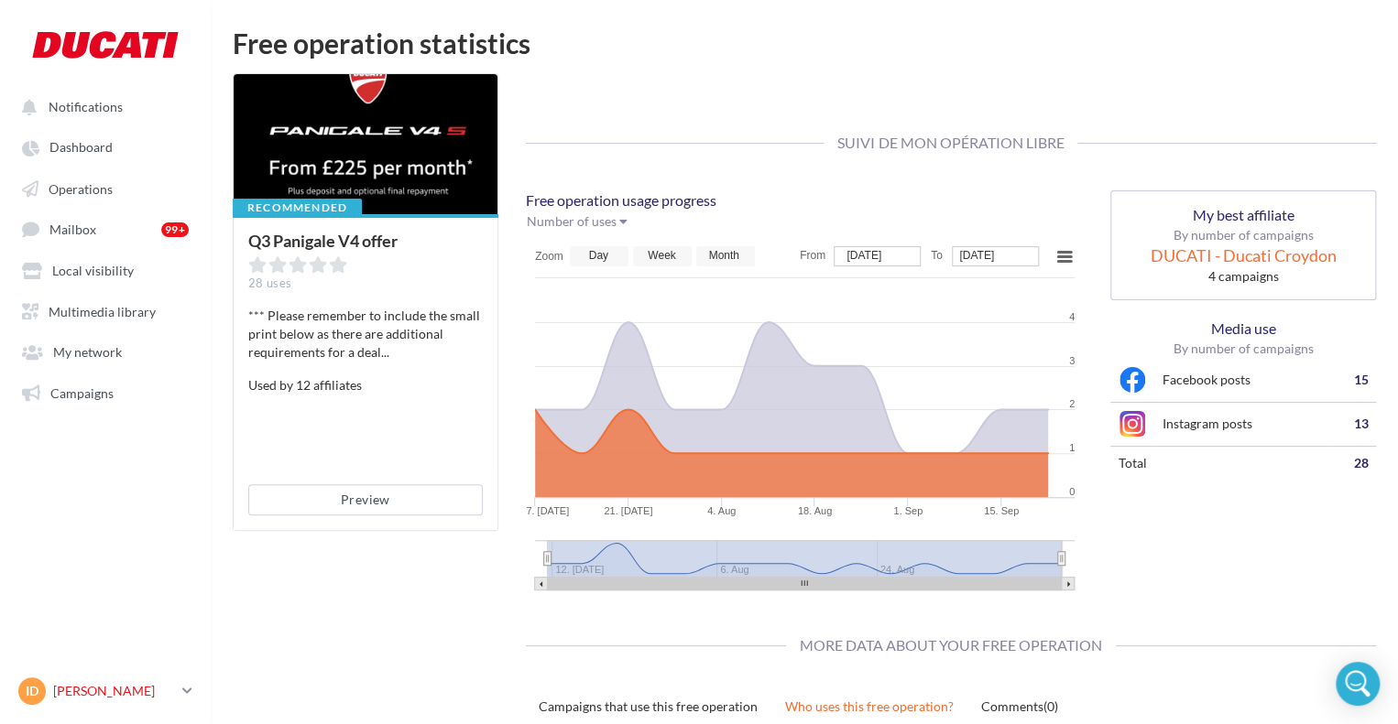
click at [86, 696] on p "[PERSON_NAME]" at bounding box center [114, 691] width 122 height 18
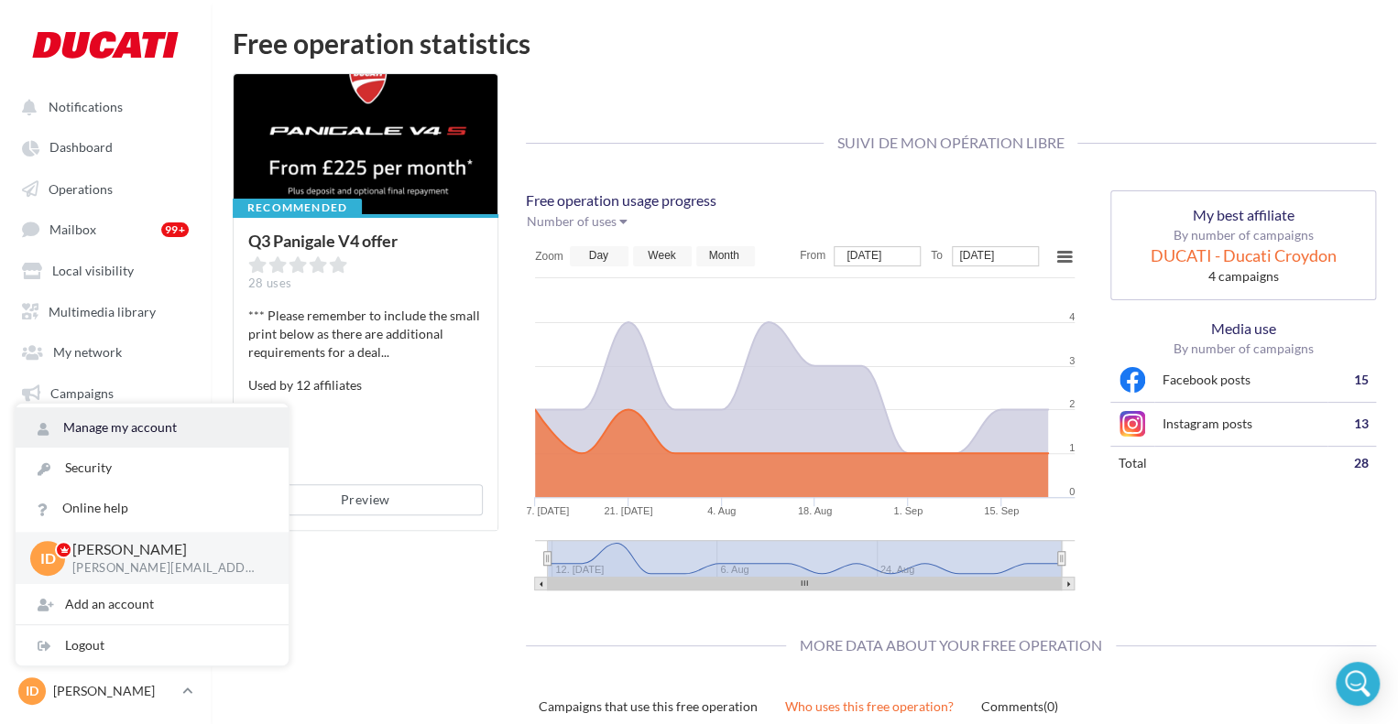
click at [164, 430] on link "Manage my account" at bounding box center [152, 428] width 273 height 40
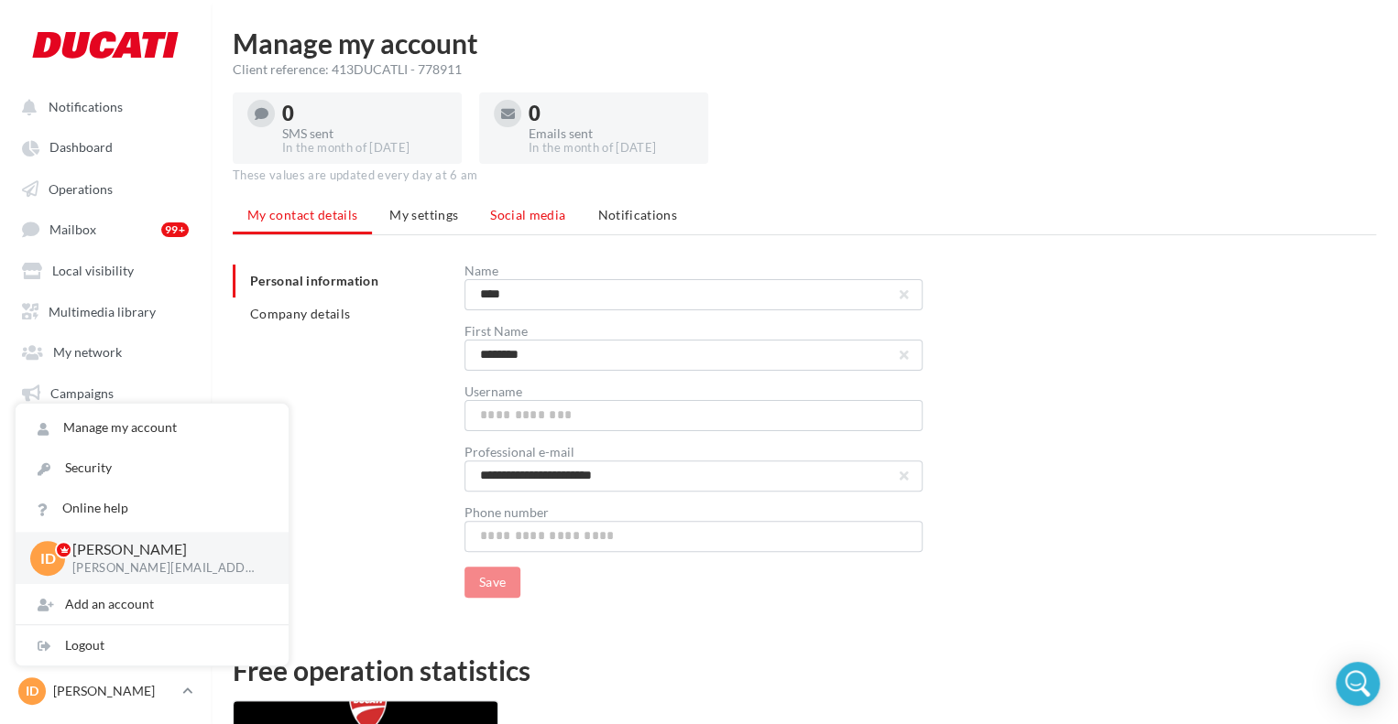
click at [513, 213] on span "Social media" at bounding box center [527, 215] width 75 height 16
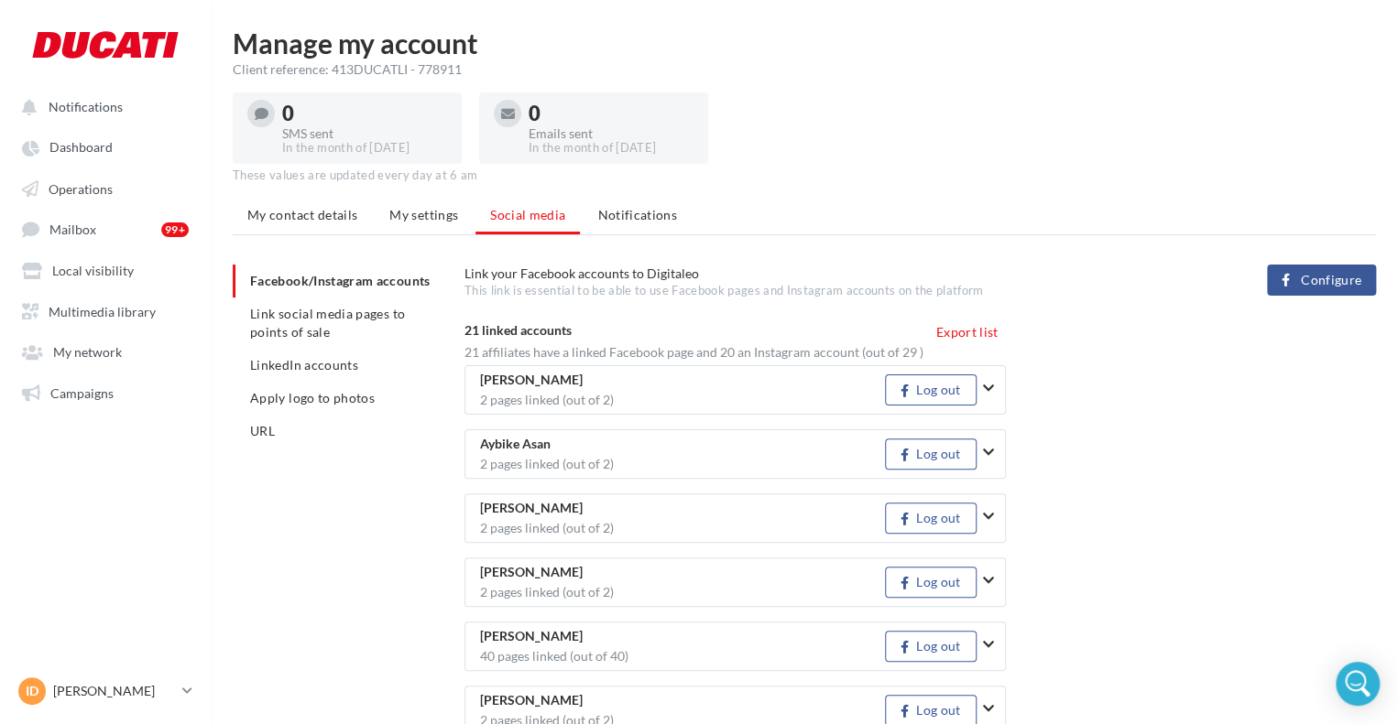
drag, startPoint x: 467, startPoint y: 270, endPoint x: 713, endPoint y: 274, distance: 246.4
click at [713, 274] on div "Link your Facebook accounts to Digitaleo This link is essential to be able to u…" at bounding box center [772, 282] width 617 height 35
copy span "Link your Facebook accounts to Digitaleo"
drag, startPoint x: 109, startPoint y: 147, endPoint x: 114, endPoint y: 159, distance: 12.8
click at [109, 147] on span "Dashboard" at bounding box center [80, 148] width 63 height 16
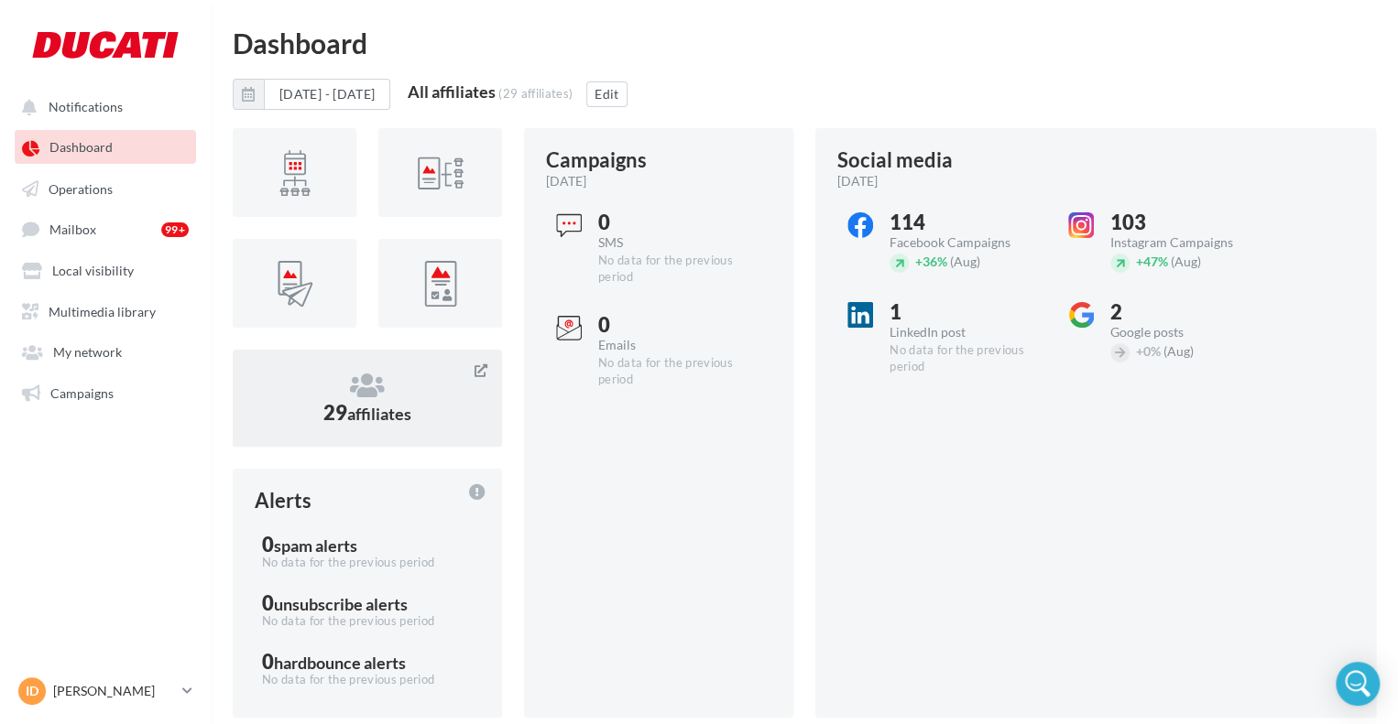
click at [375, 409] on span "affiliates" at bounding box center [379, 414] width 64 height 20
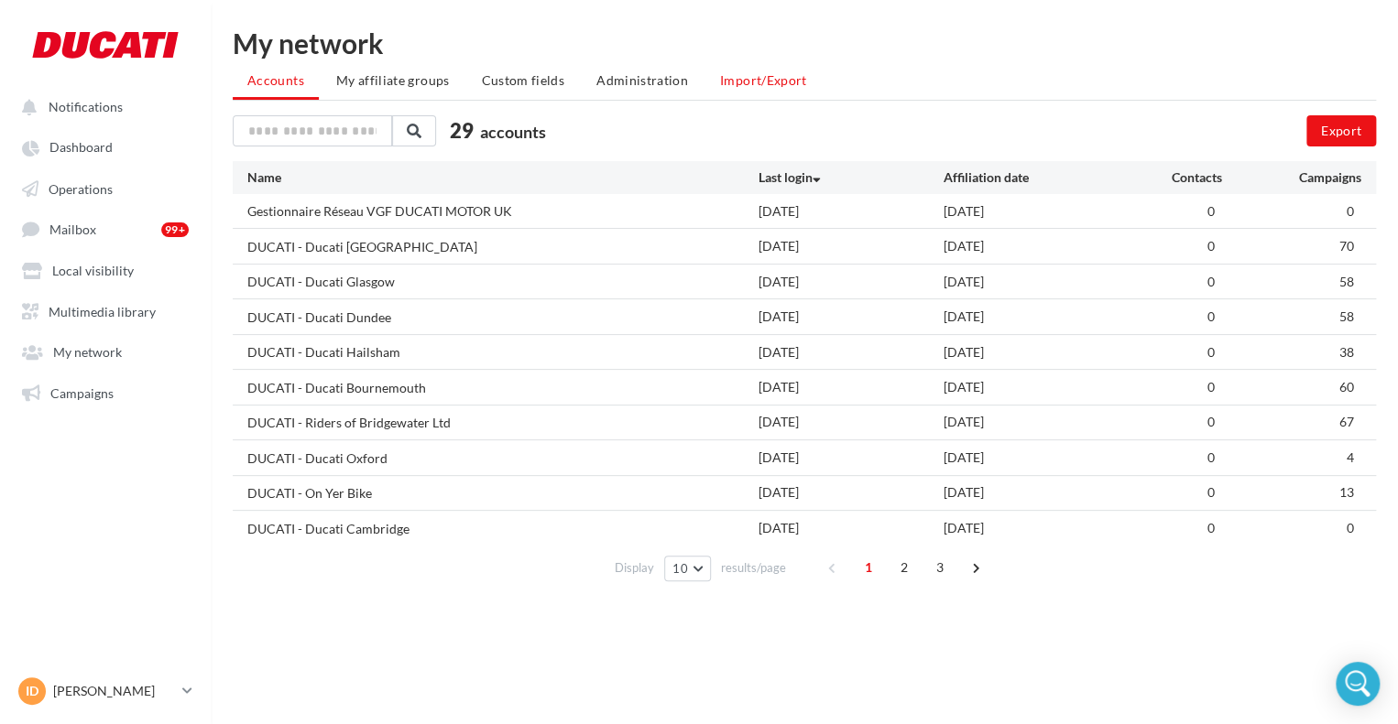
click at [762, 86] on span "Import/Export" at bounding box center [763, 80] width 87 height 16
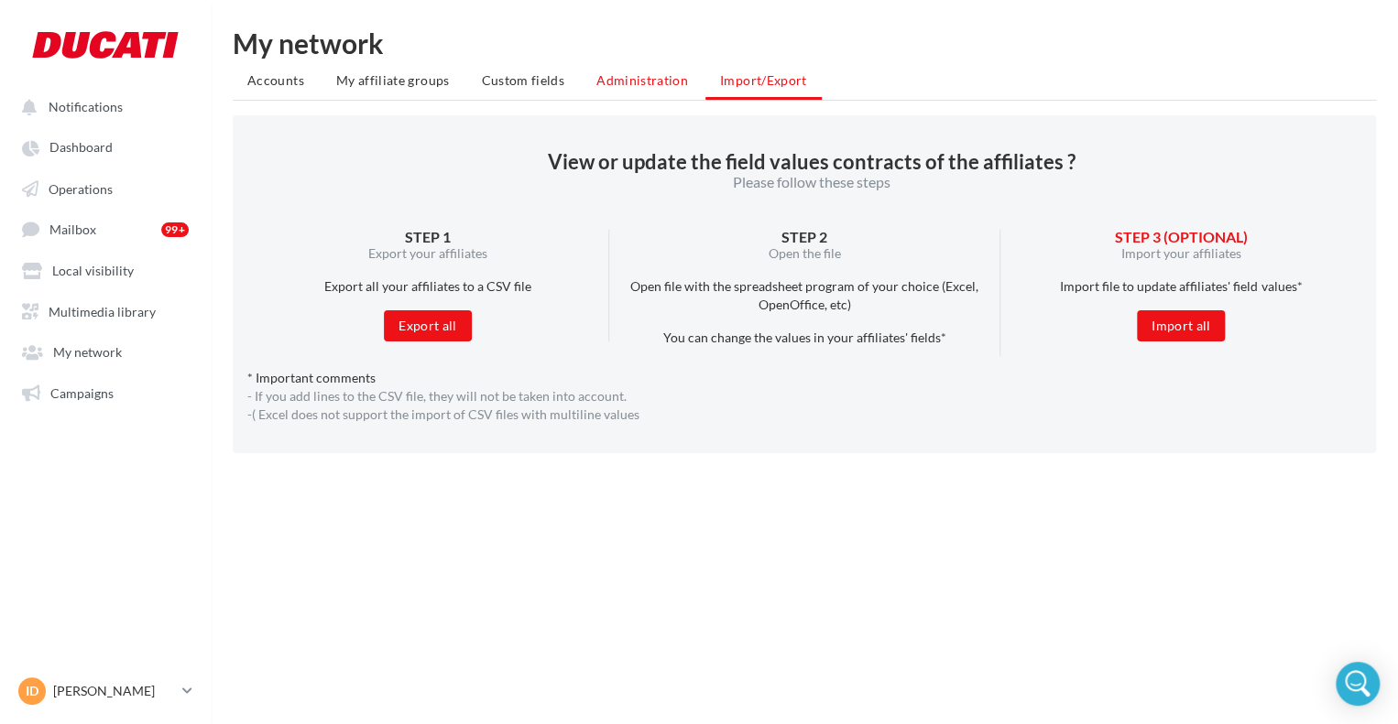
click at [648, 71] on li "Administration" at bounding box center [642, 80] width 121 height 33
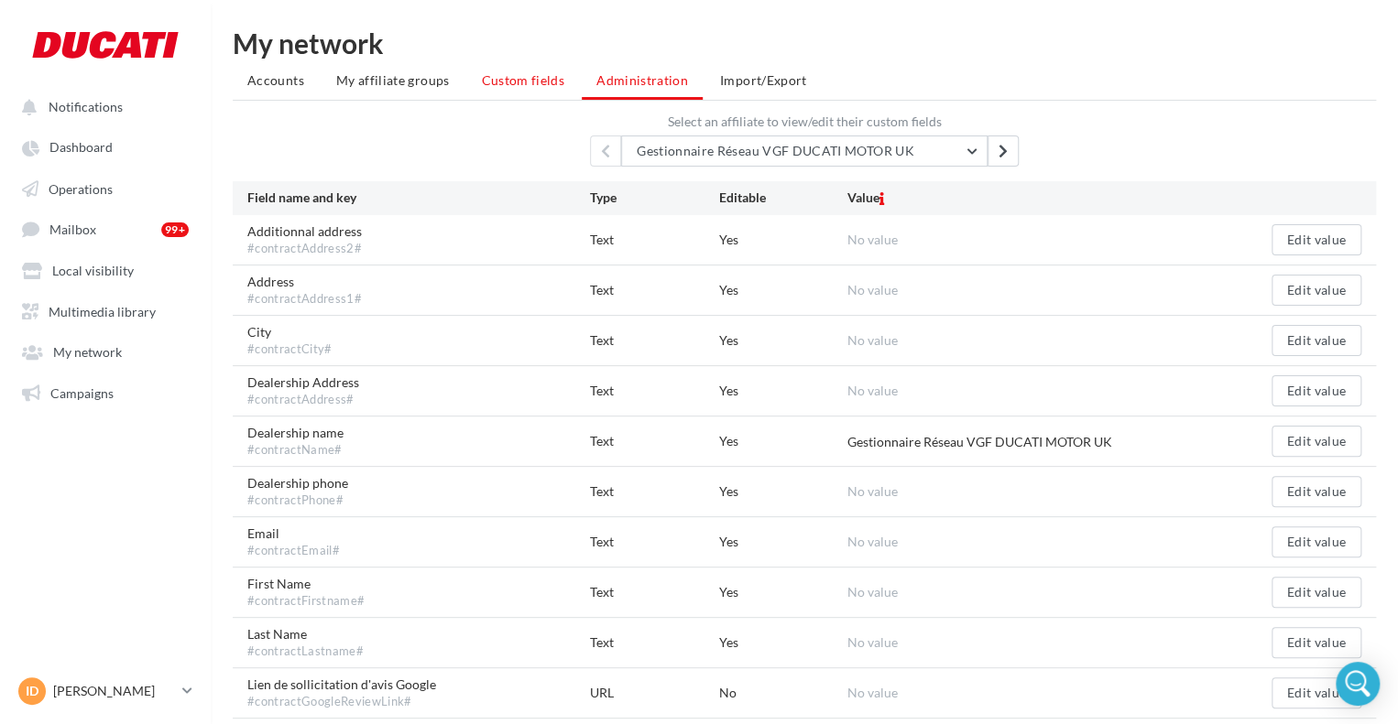
click at [506, 76] on span "Custom fields" at bounding box center [522, 80] width 83 height 16
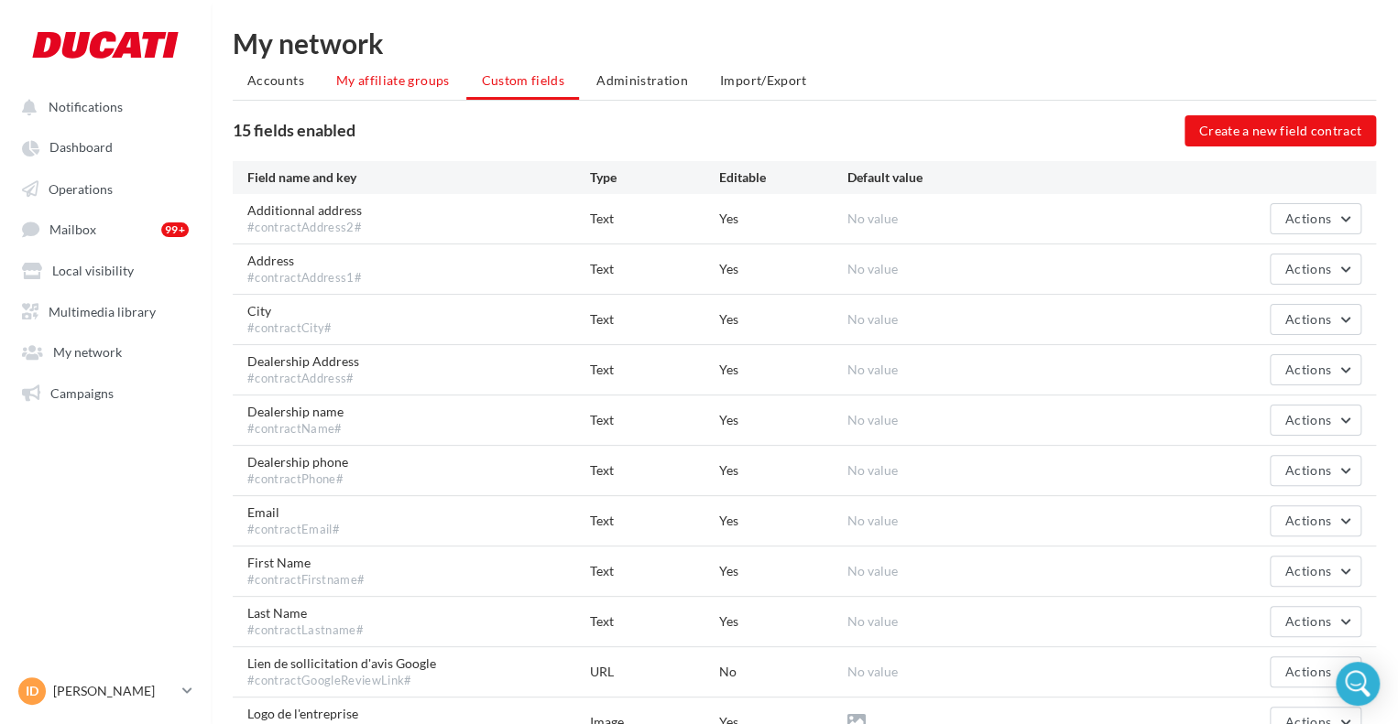
click at [386, 73] on span "My affiliate groups" at bounding box center [393, 80] width 114 height 16
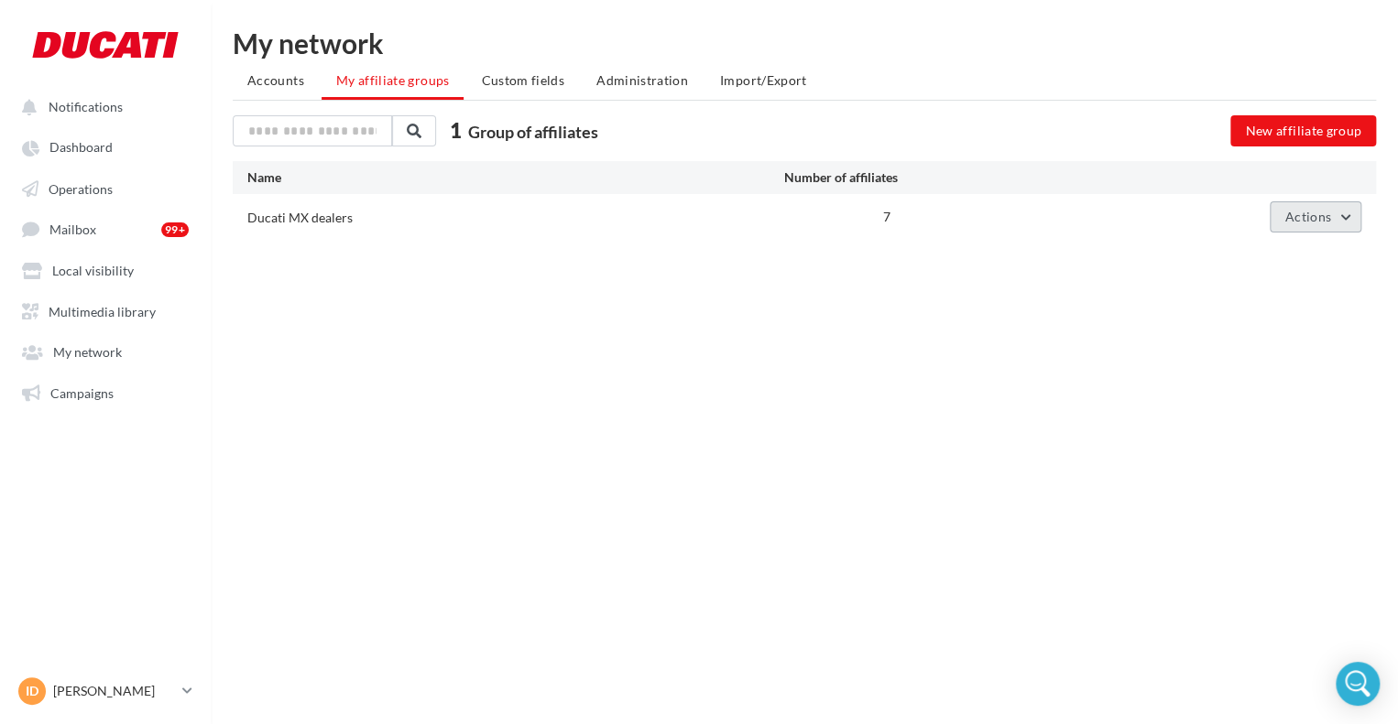
click at [1325, 223] on button "Actions" at bounding box center [1315, 216] width 92 height 31
click at [1174, 394] on div "Notifications Dashboard Operations Mailbox" at bounding box center [699, 391] width 1398 height 724
click at [285, 83] on span "Accounts" at bounding box center [275, 80] width 57 height 16
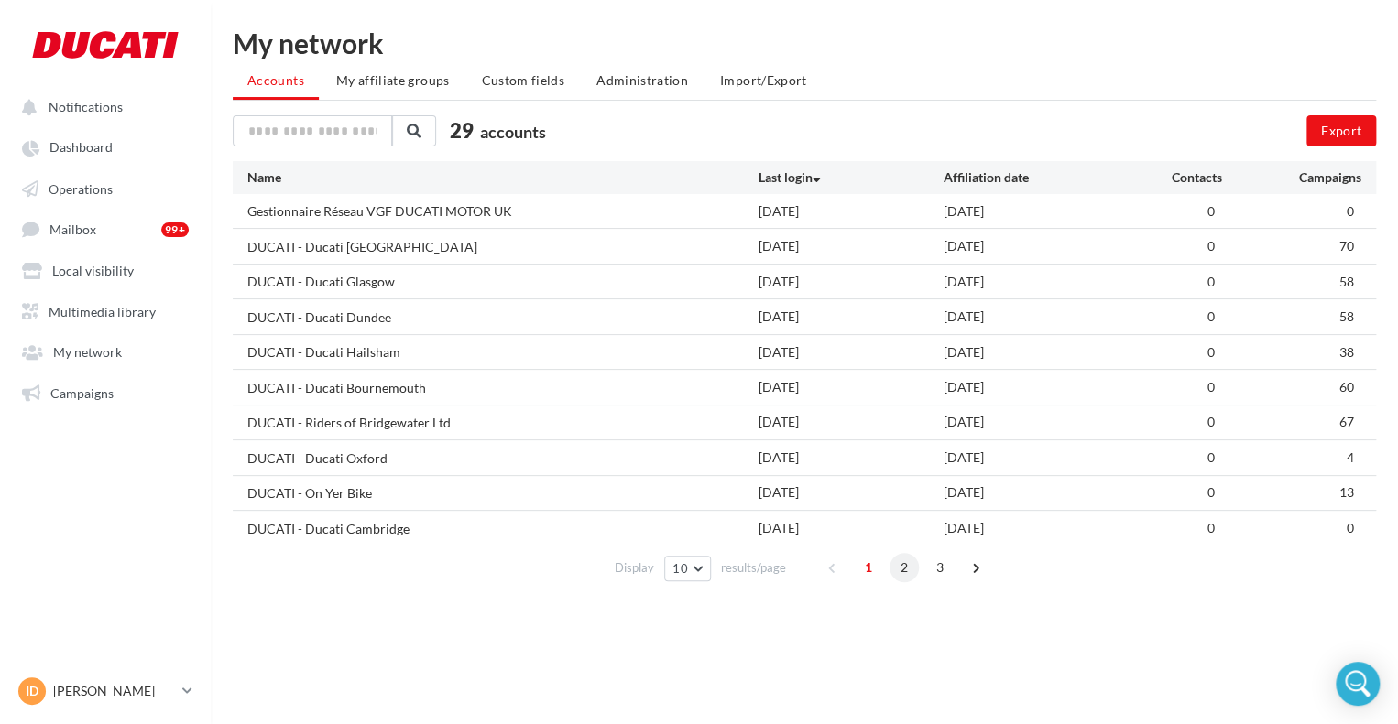
click at [896, 571] on span "2" at bounding box center [903, 567] width 29 height 29
drag, startPoint x: 297, startPoint y: 457, endPoint x: 442, endPoint y: 464, distance: 145.8
click at [442, 464] on div "DUCATI - Millsport Motorcycles" at bounding box center [502, 457] width 510 height 19
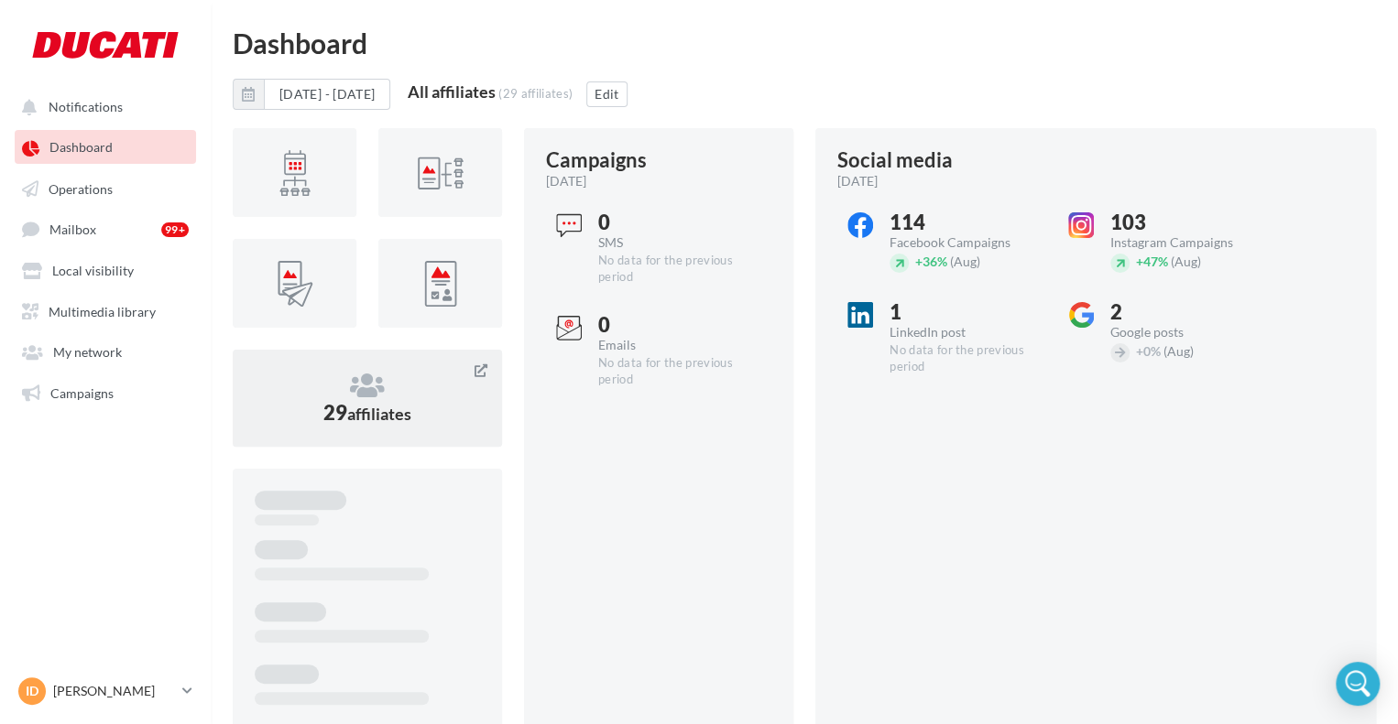
click at [347, 387] on icon at bounding box center [367, 385] width 225 height 27
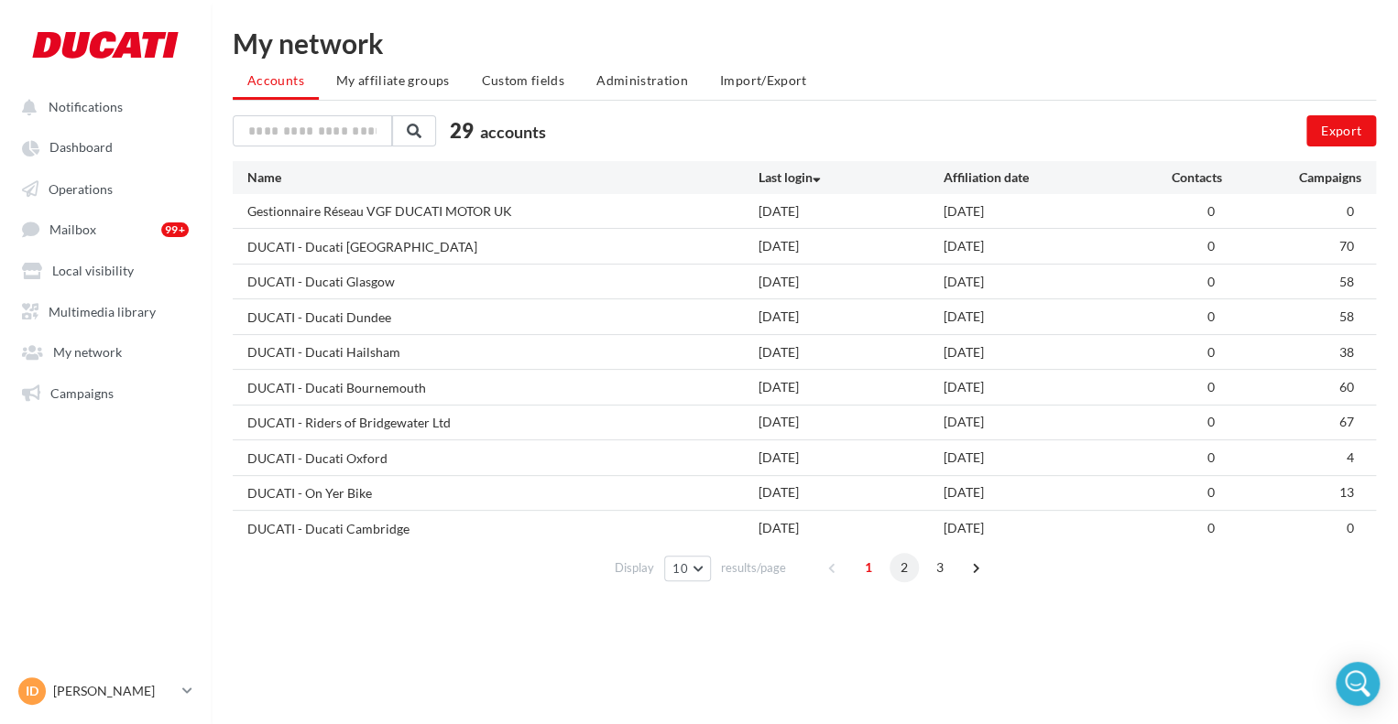
click at [910, 572] on span "2" at bounding box center [903, 567] width 29 height 29
click at [939, 569] on span "3" at bounding box center [939, 567] width 29 height 29
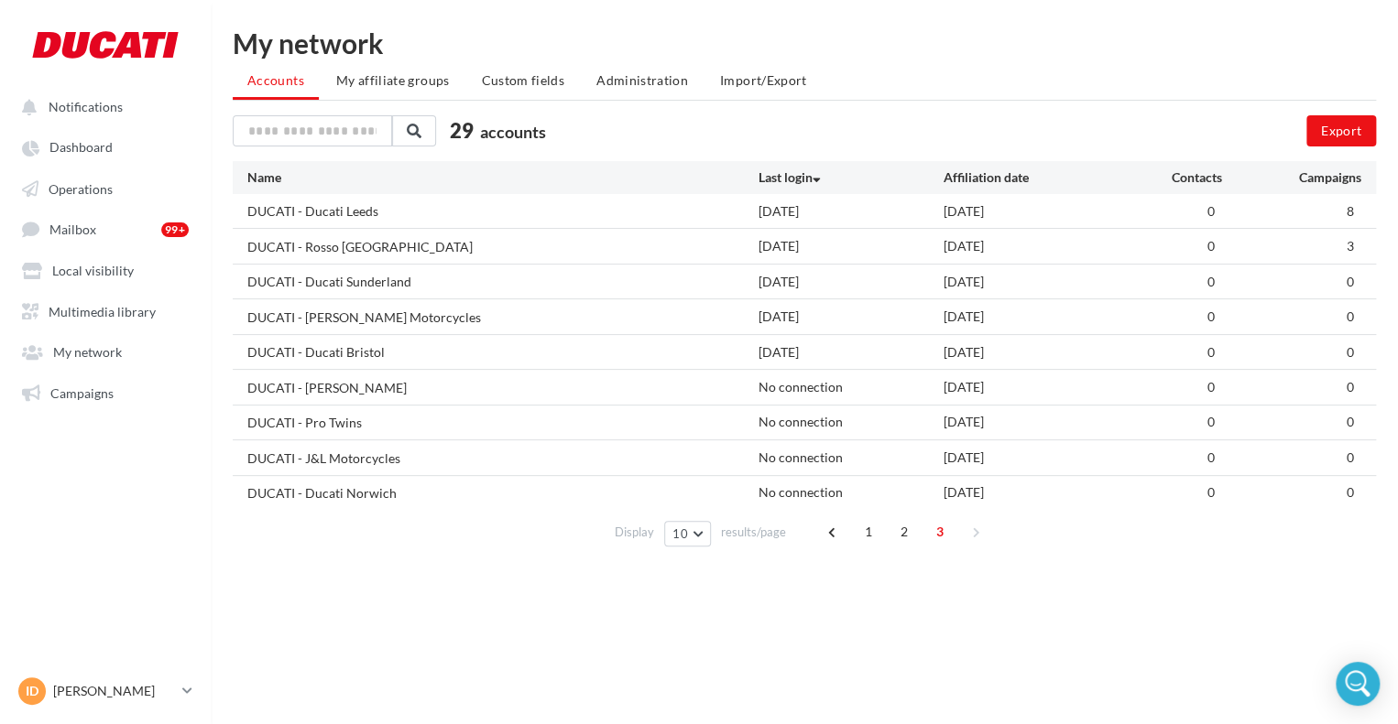
click at [886, 534] on div "1 2 3" at bounding box center [906, 531] width 176 height 29
click at [897, 527] on span "2" at bounding box center [903, 531] width 29 height 29
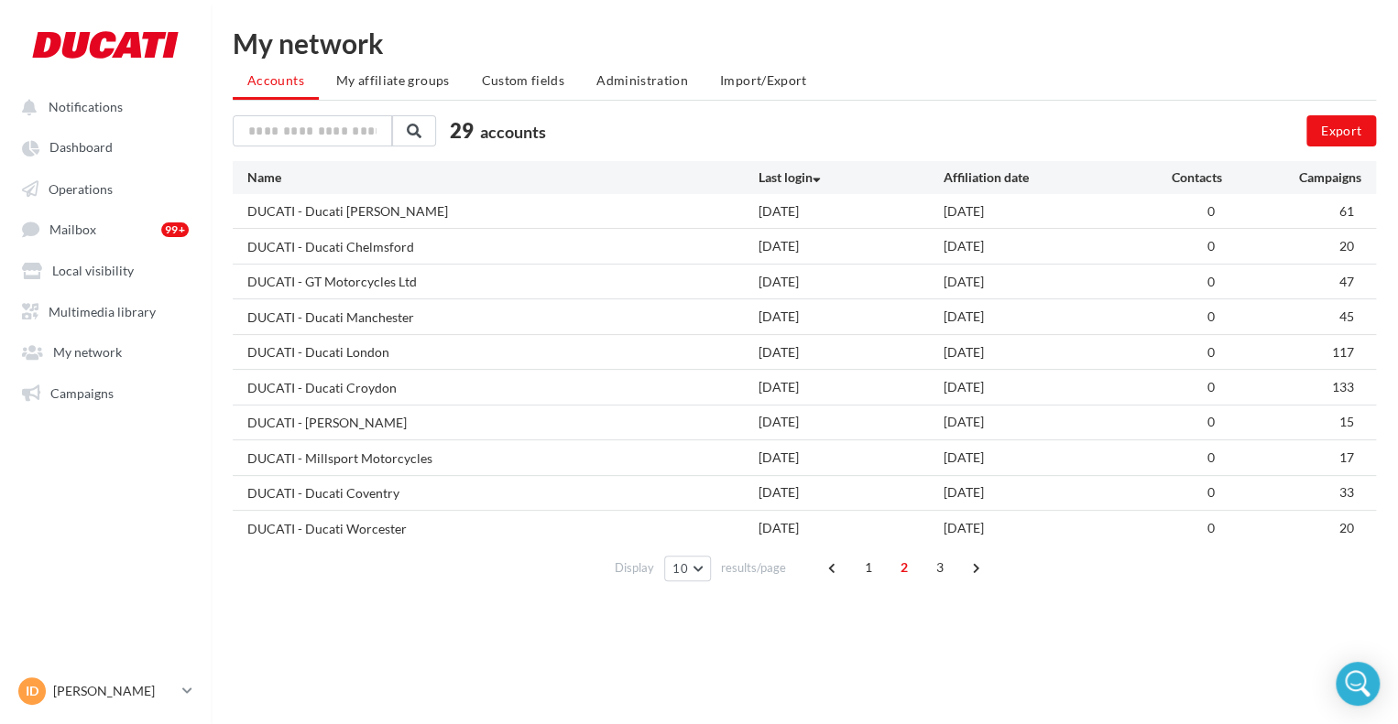
click at [869, 567] on span "1" at bounding box center [868, 567] width 29 height 29
click at [889, 569] on span "2" at bounding box center [903, 567] width 29 height 29
click at [937, 560] on span "3" at bounding box center [939, 567] width 29 height 29
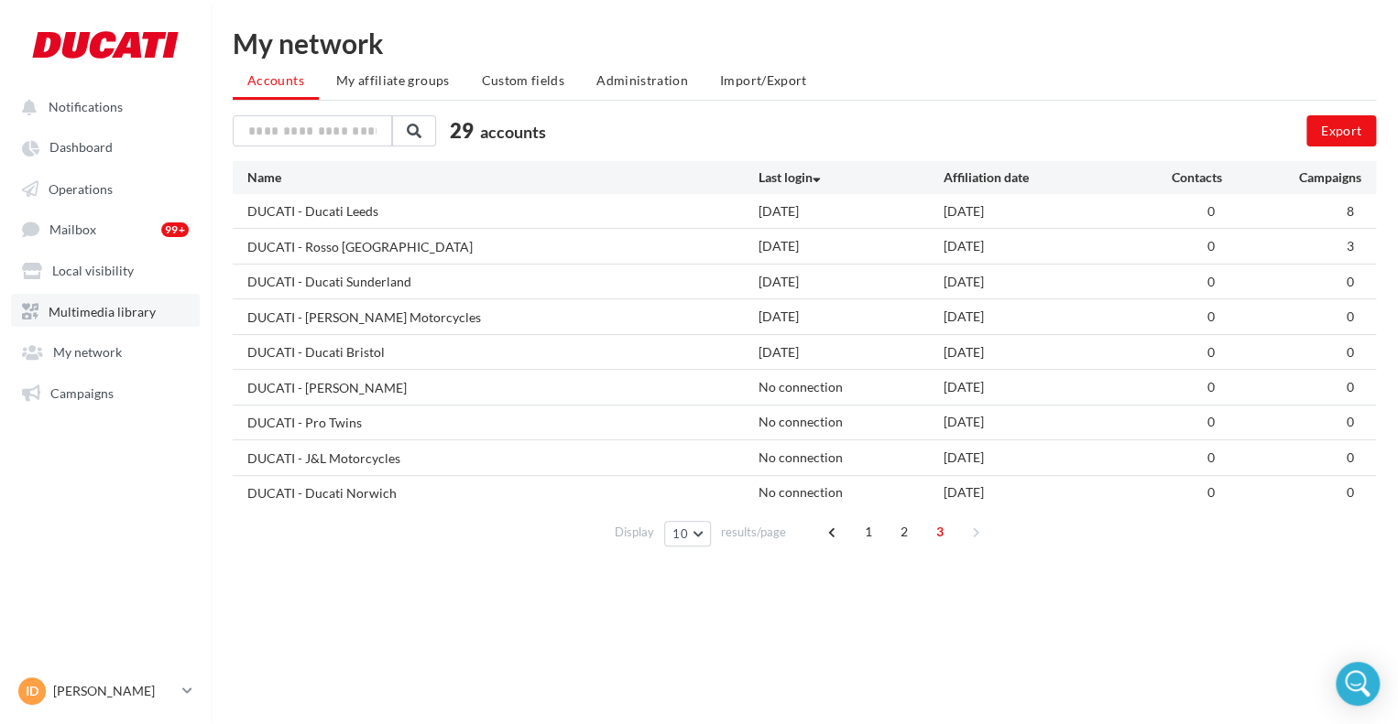
click at [98, 303] on link "Multimedia library" at bounding box center [105, 310] width 189 height 33
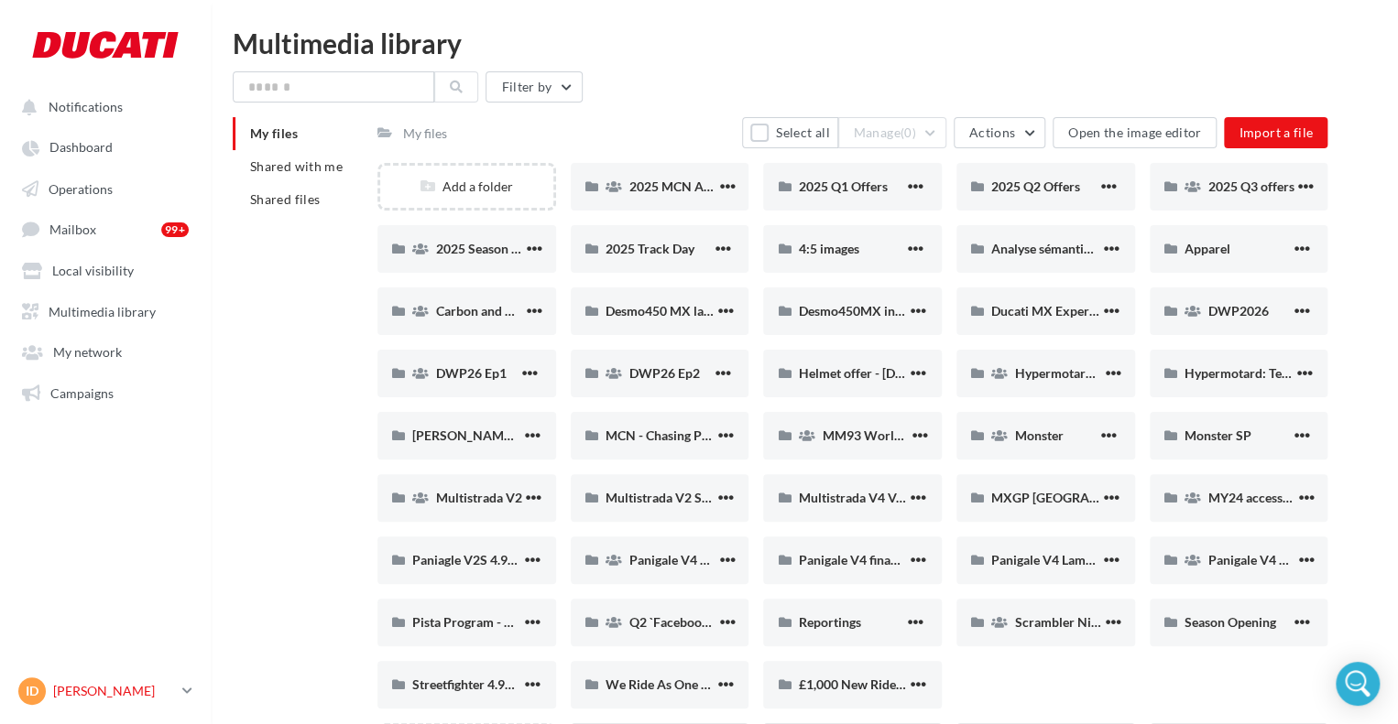
click at [78, 684] on p "[PERSON_NAME]" at bounding box center [114, 691] width 122 height 18
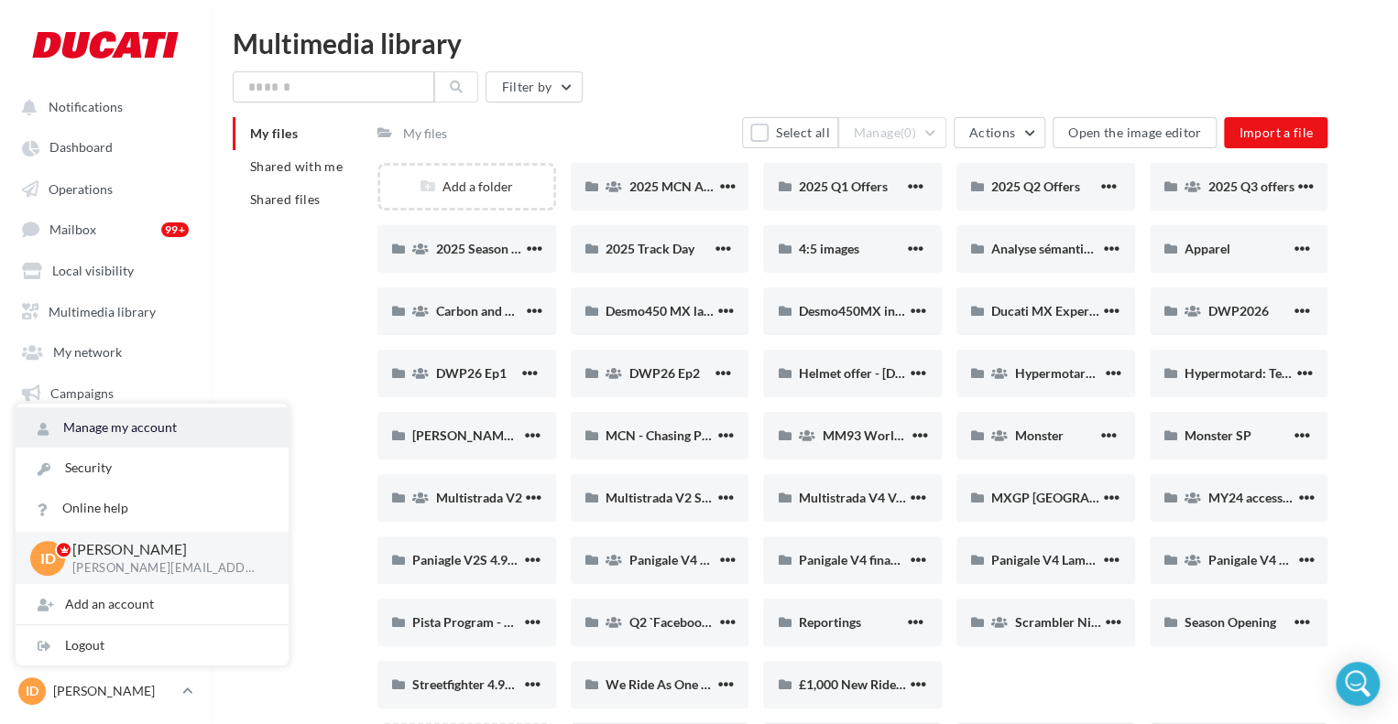
click at [134, 428] on link "Manage my account" at bounding box center [152, 428] width 273 height 40
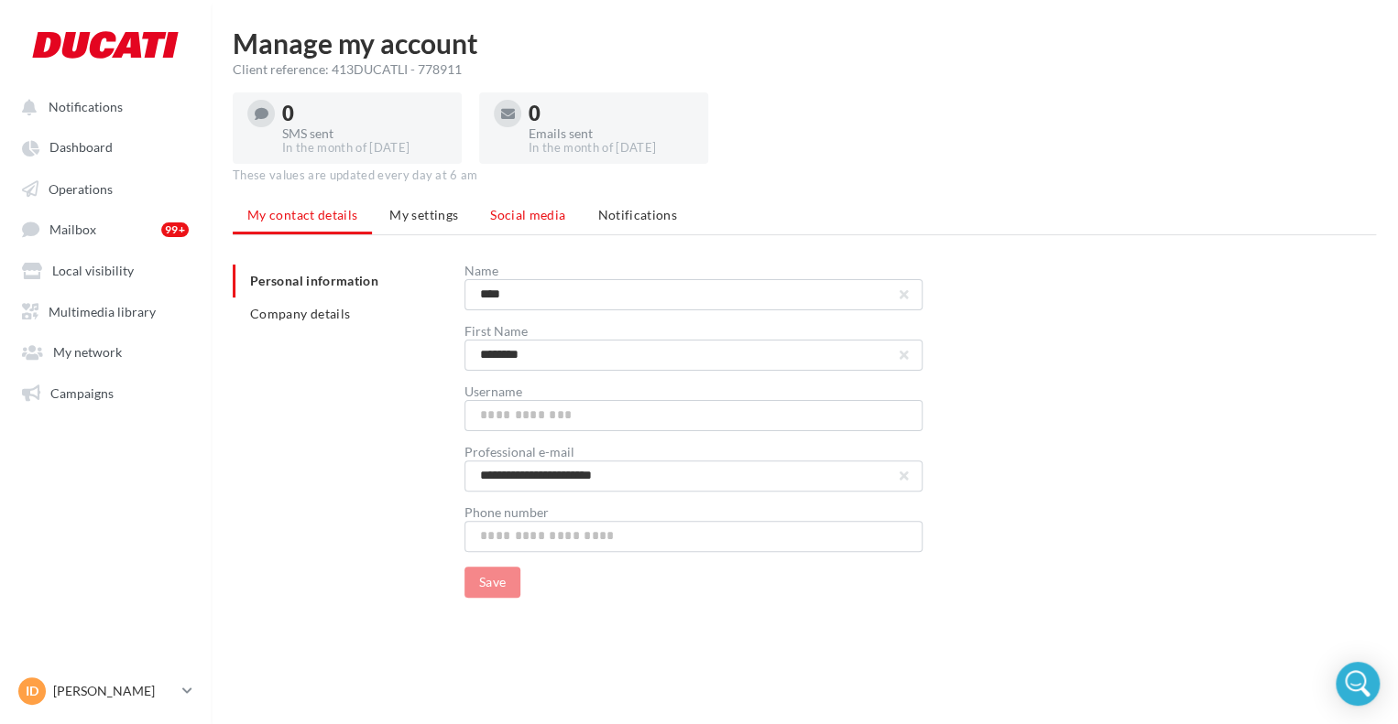
click at [495, 213] on span "Social media" at bounding box center [527, 215] width 75 height 16
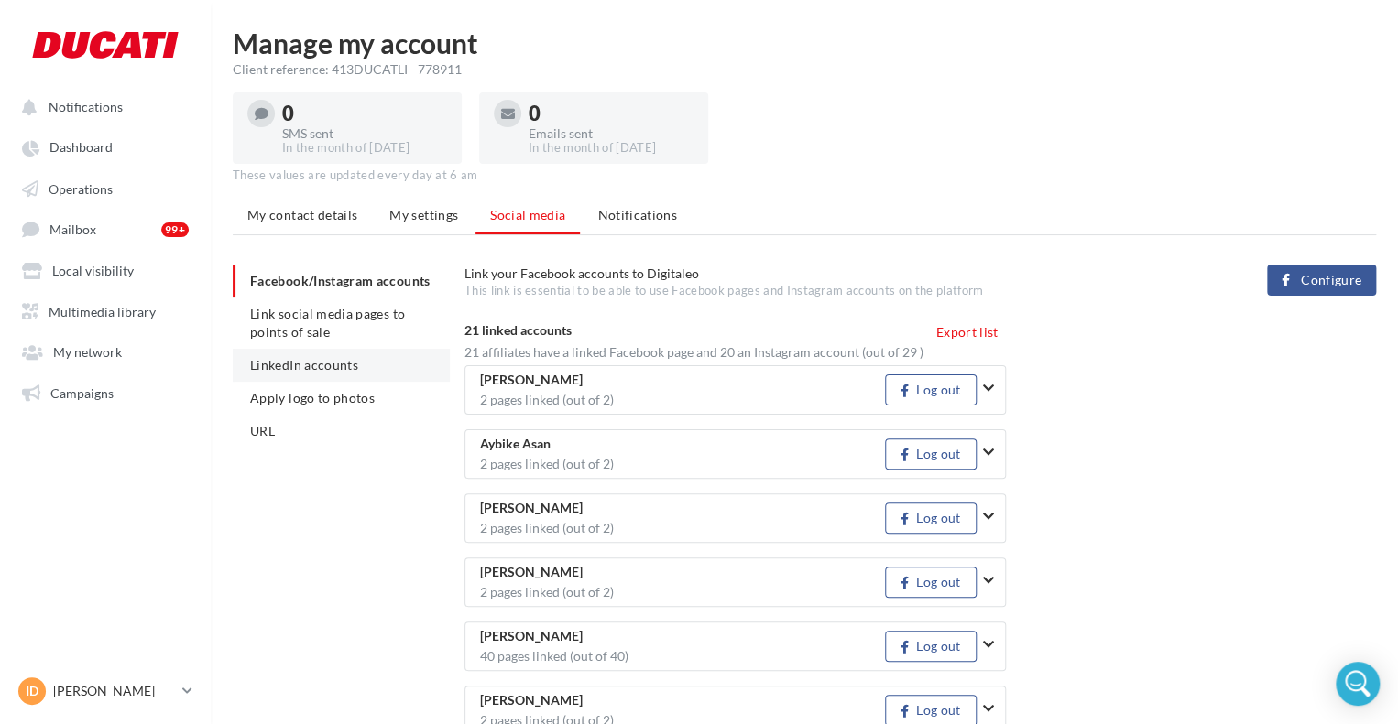
click at [327, 373] on span "LinkedIn accounts" at bounding box center [304, 365] width 108 height 16
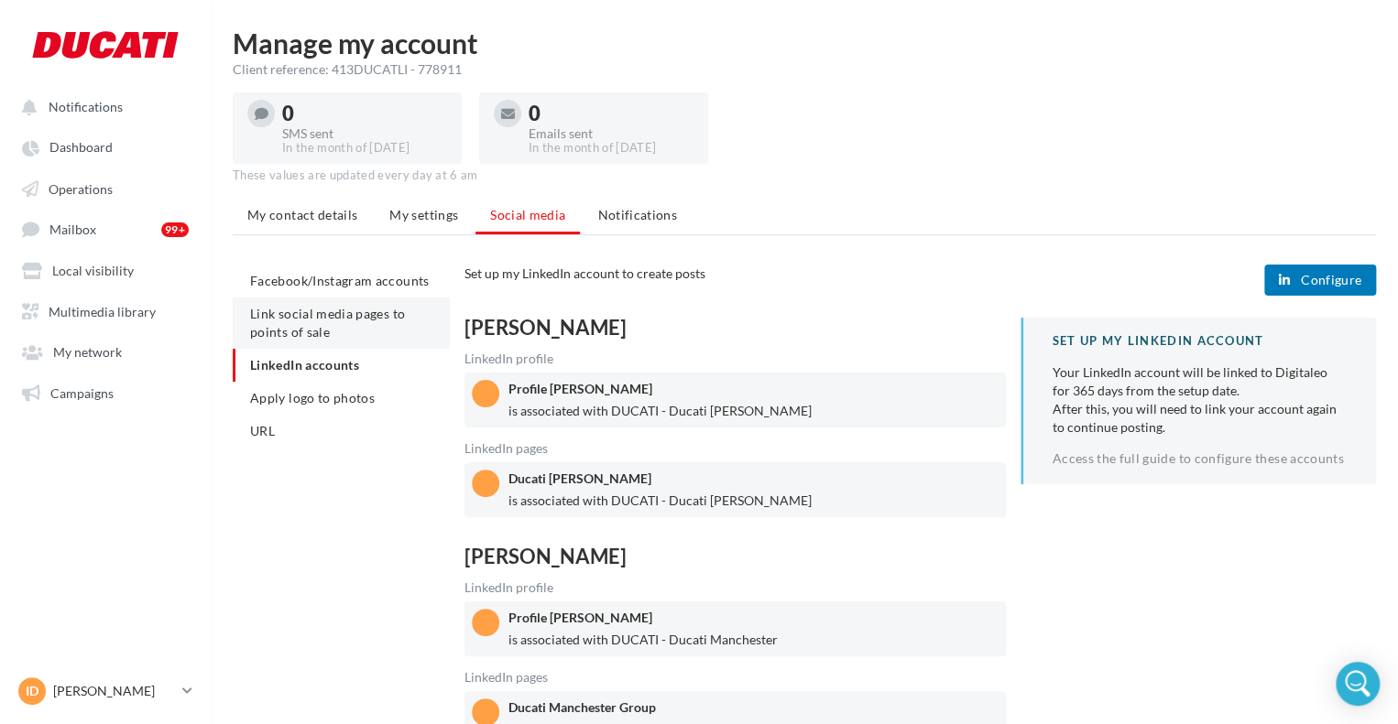
click at [342, 328] on li "Link social media pages to points of sale" at bounding box center [341, 323] width 217 height 51
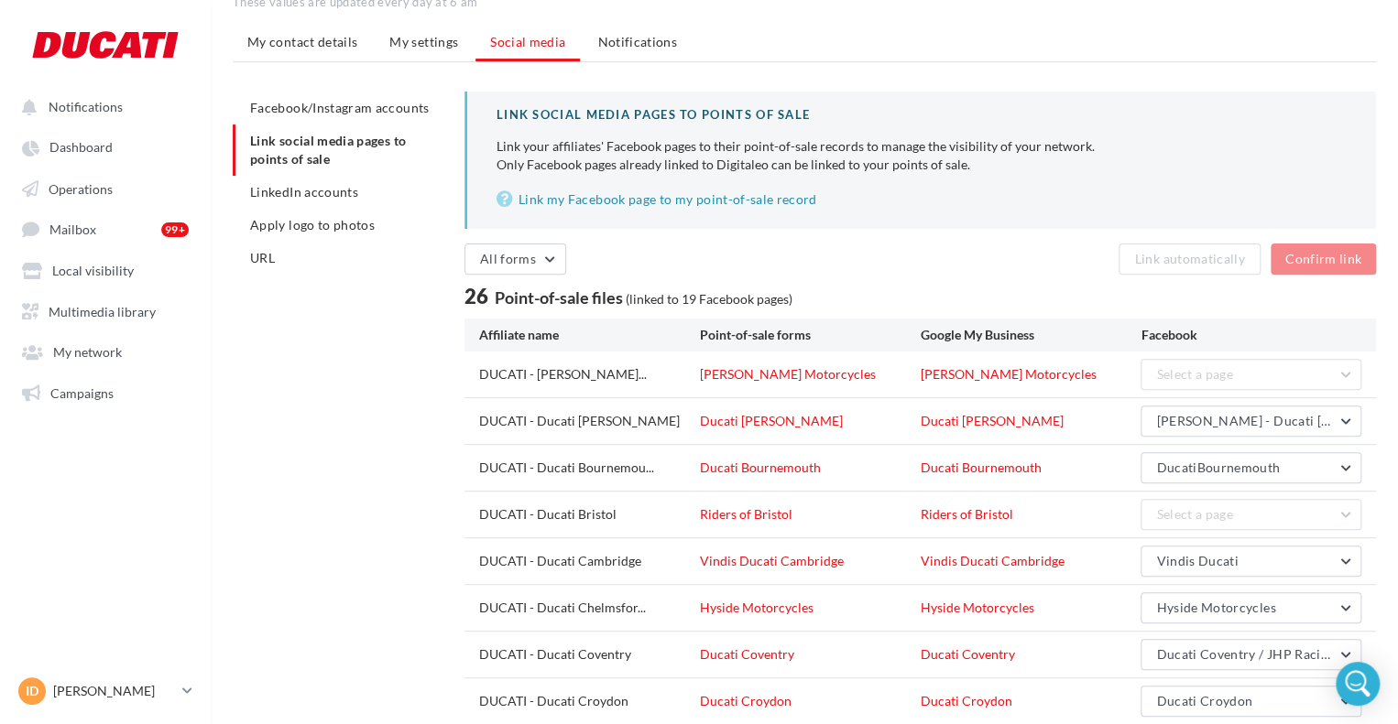
scroll to position [183, 0]
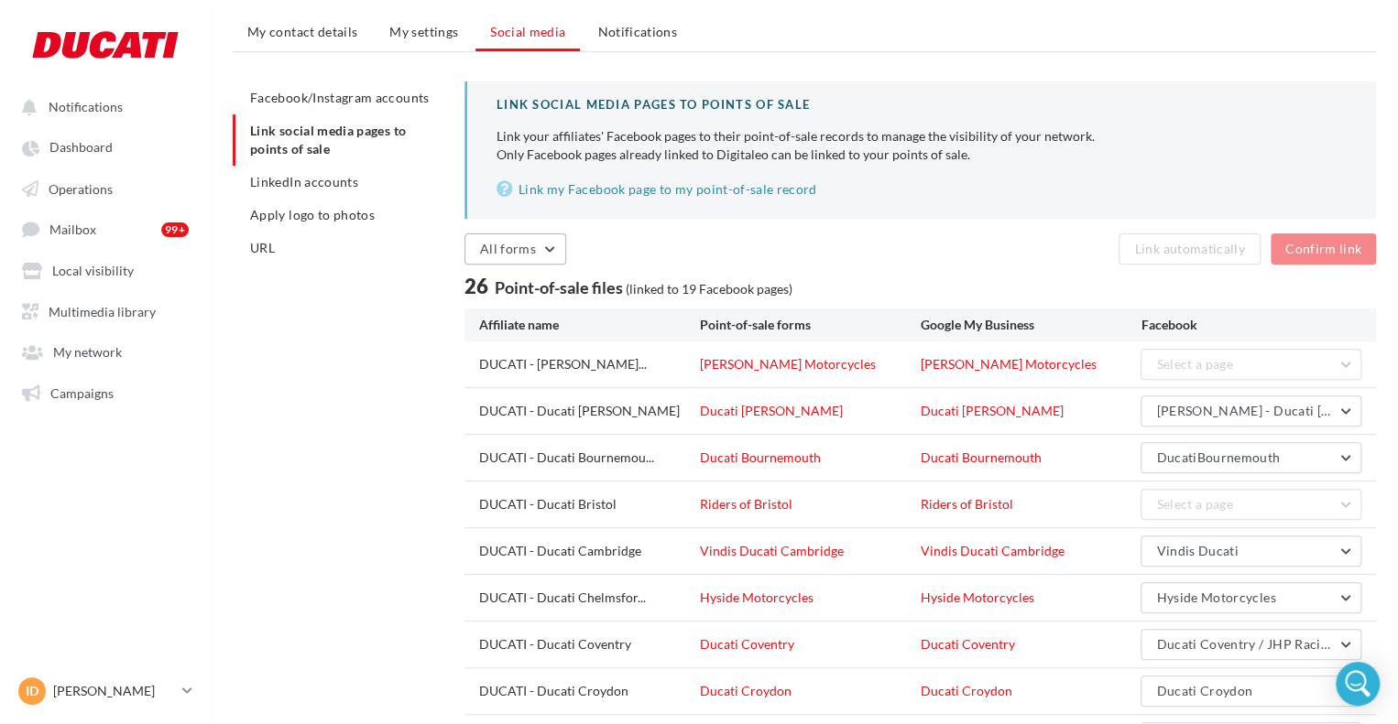
click at [498, 242] on span "All forms" at bounding box center [508, 249] width 56 height 16
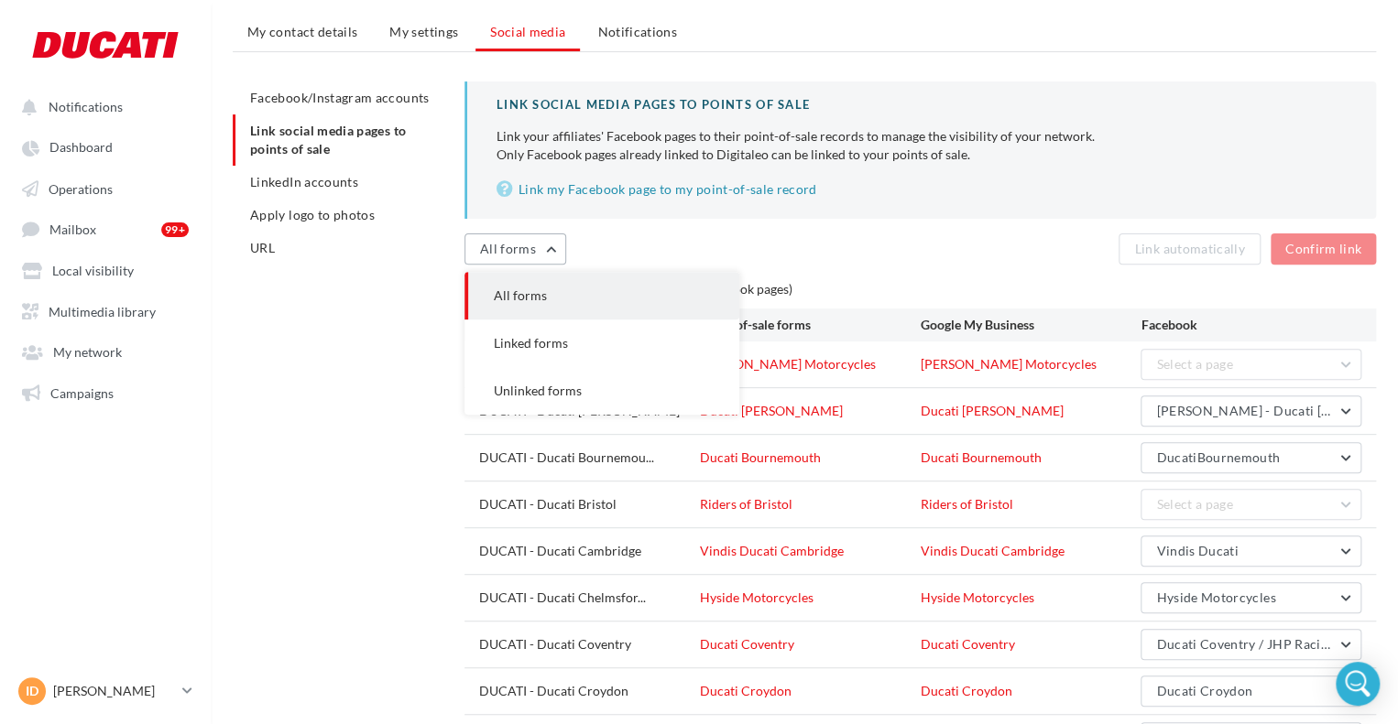
click at [498, 242] on span "All forms" at bounding box center [508, 249] width 56 height 16
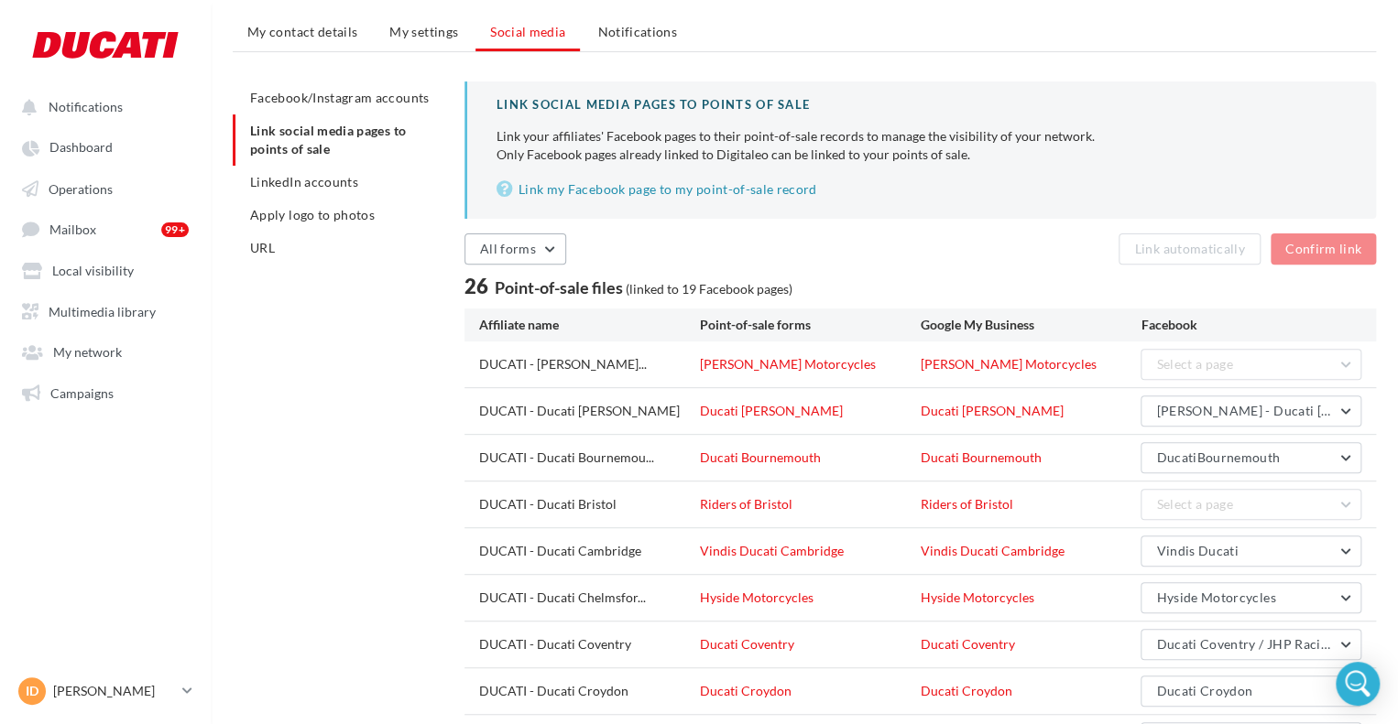
click at [528, 252] on span "All forms" at bounding box center [508, 249] width 56 height 16
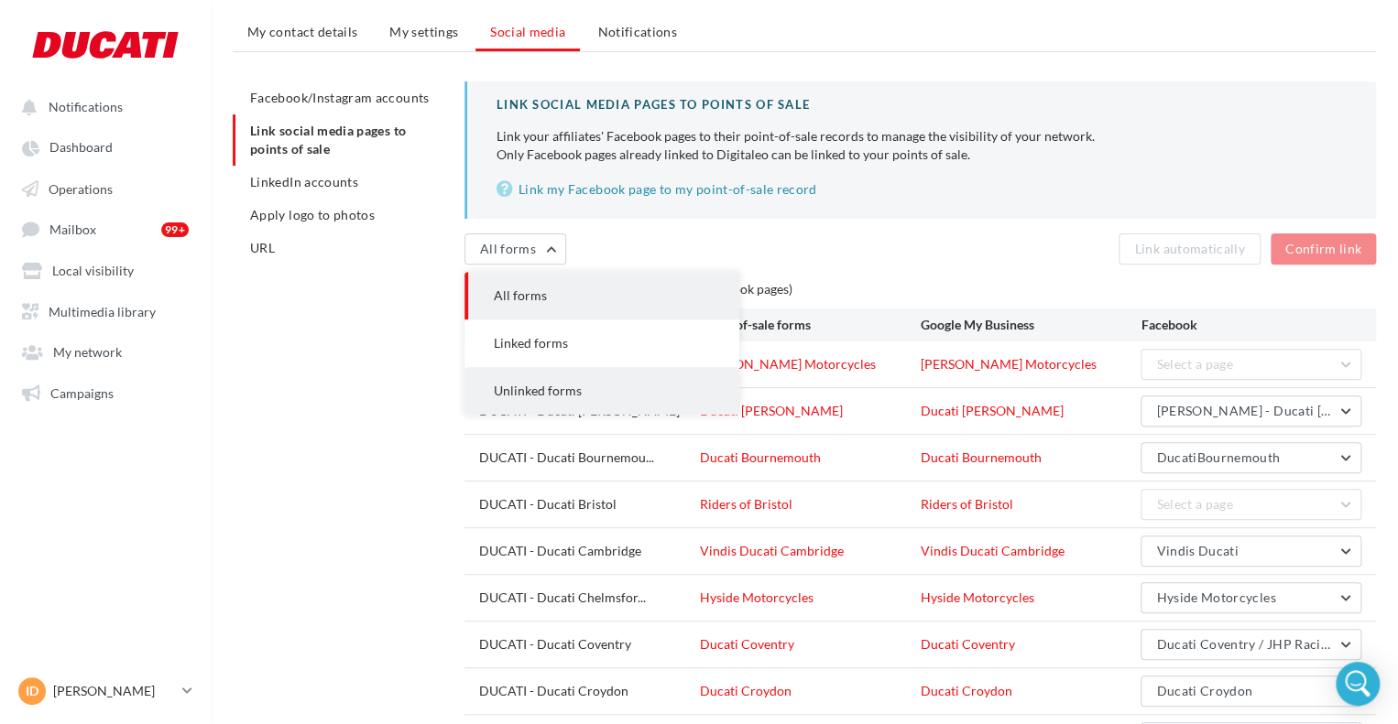
click at [564, 397] on span "Unlinked forms" at bounding box center [538, 391] width 88 height 16
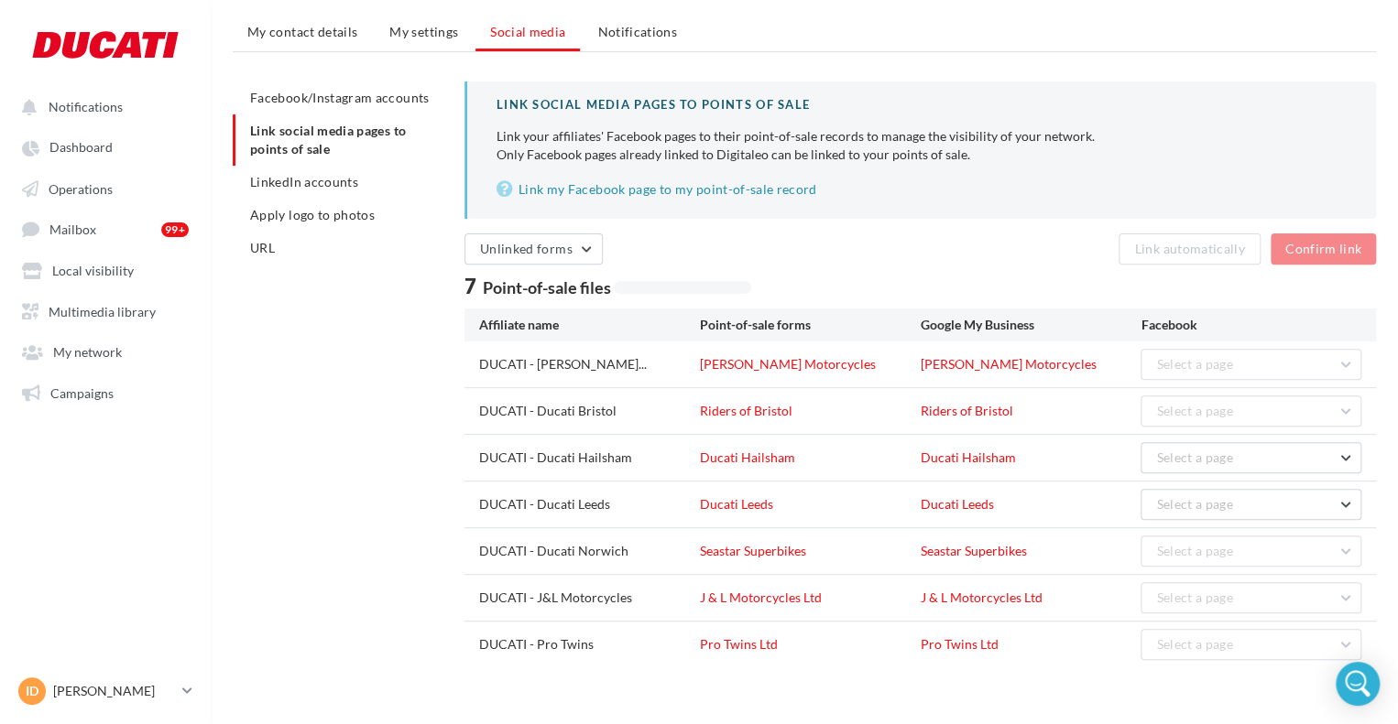
scroll to position [202, 0]
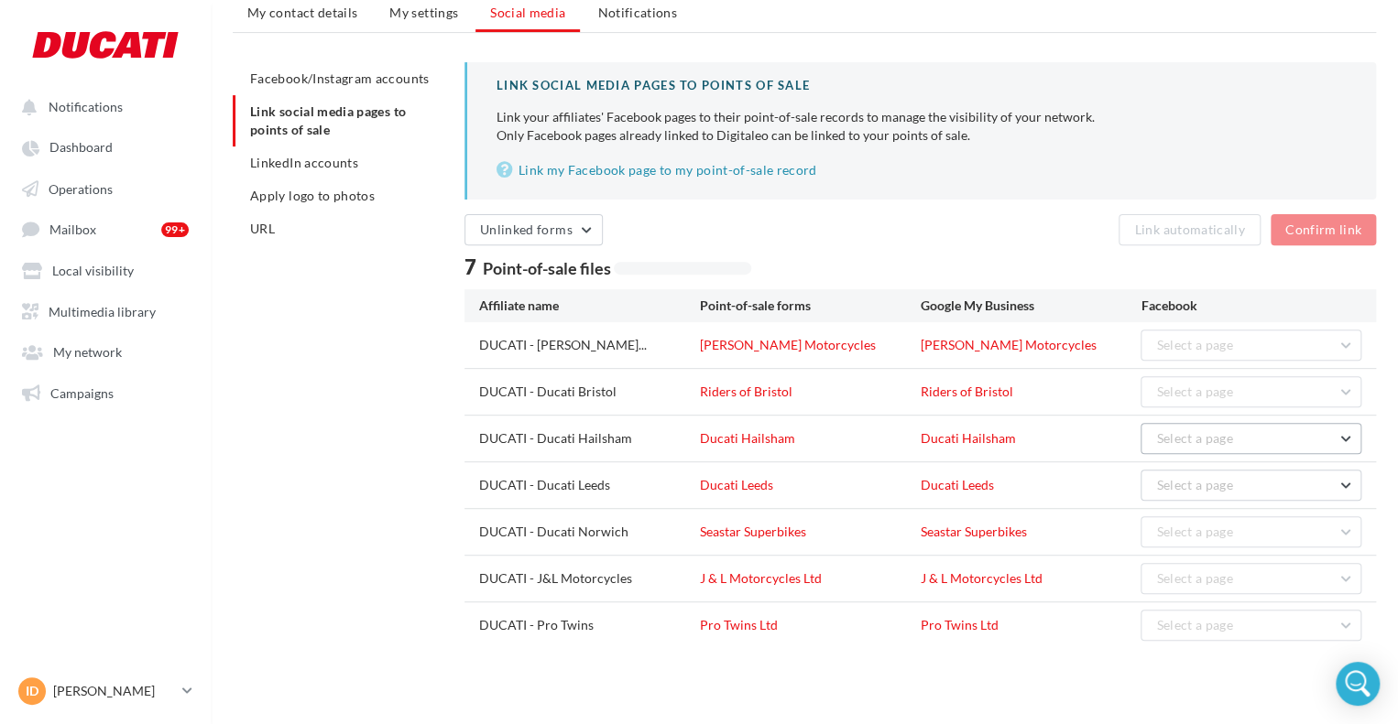
drag, startPoint x: 1209, startPoint y: 435, endPoint x: 1209, endPoint y: 464, distance: 29.3
click at [1209, 438] on span "Select a page" at bounding box center [1194, 438] width 77 height 16
click at [1111, 661] on div "Manage my account Client reference: 413DUCATLI - 778911 0 SMS sent In the month…" at bounding box center [804, 252] width 1187 height 851
click at [396, 83] on span "Facebook/Instagram accounts" at bounding box center [339, 79] width 179 height 16
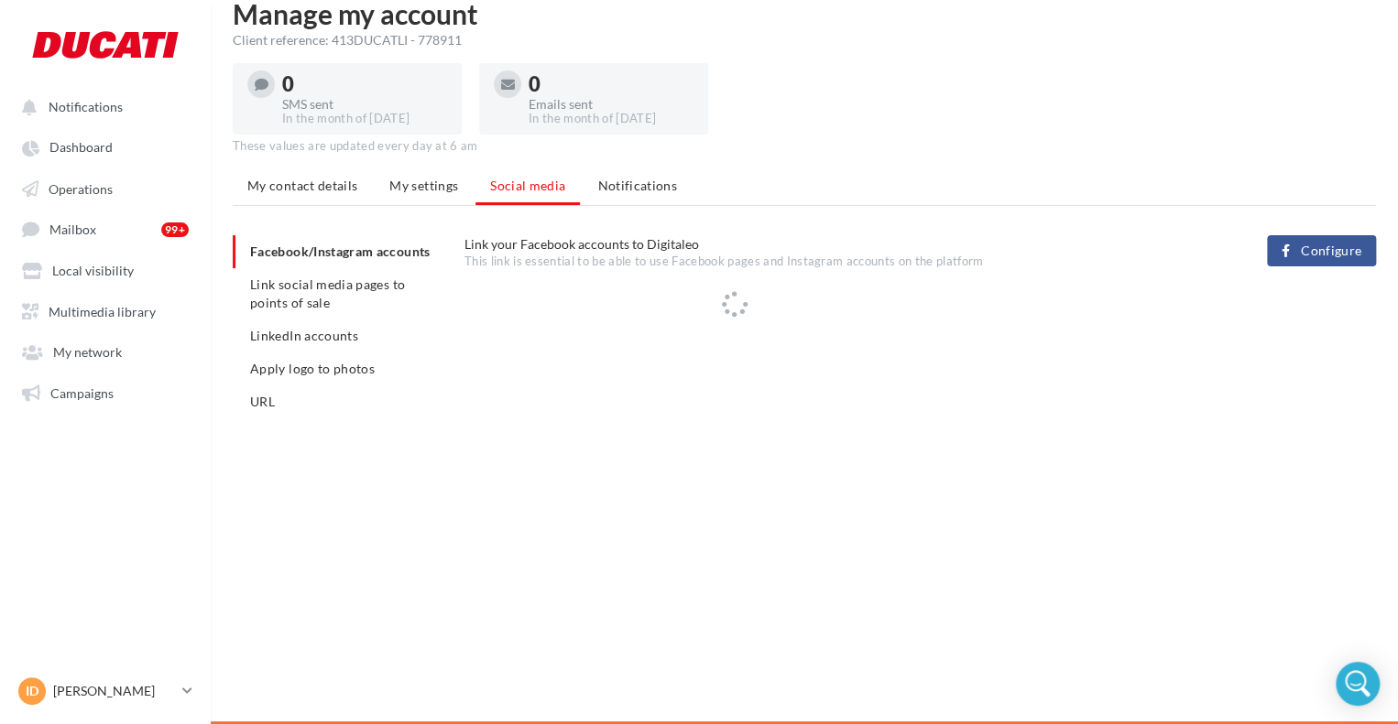
scroll to position [202, 0]
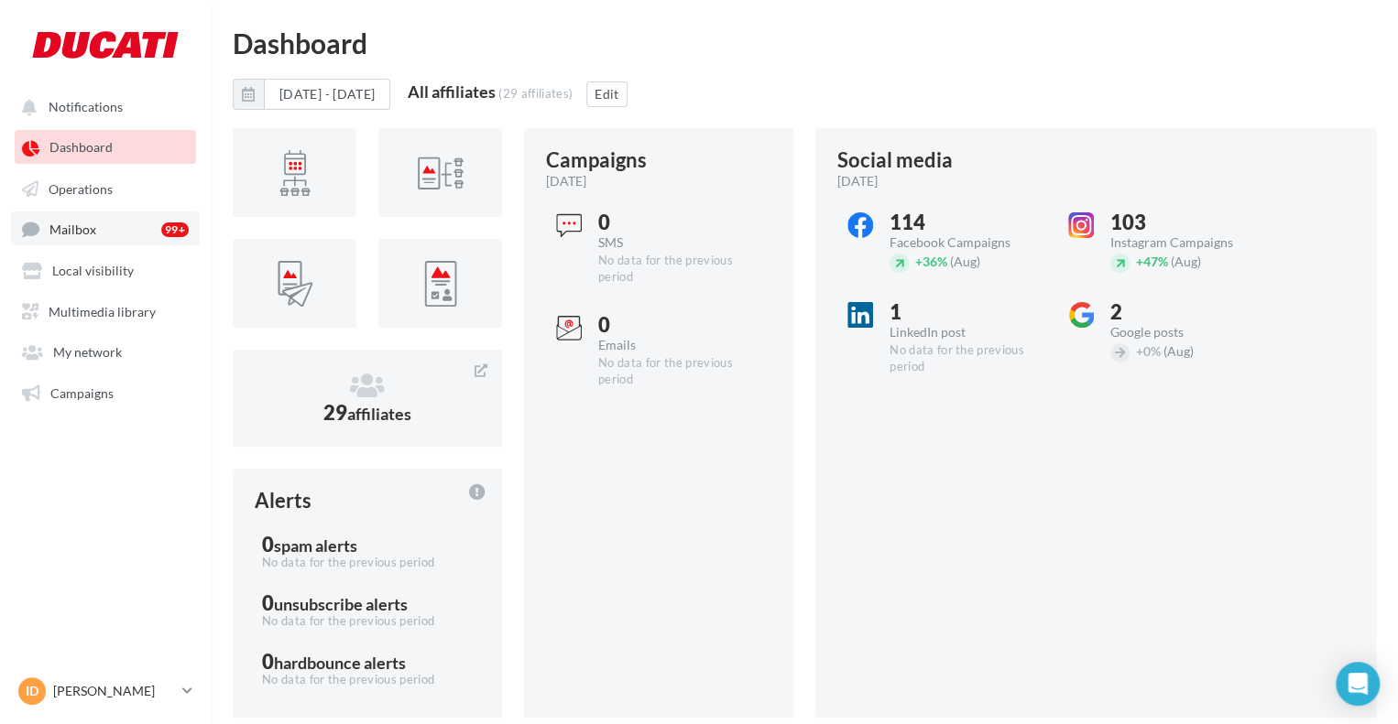
click at [119, 241] on link "Mailbox 99+" at bounding box center [105, 229] width 189 height 34
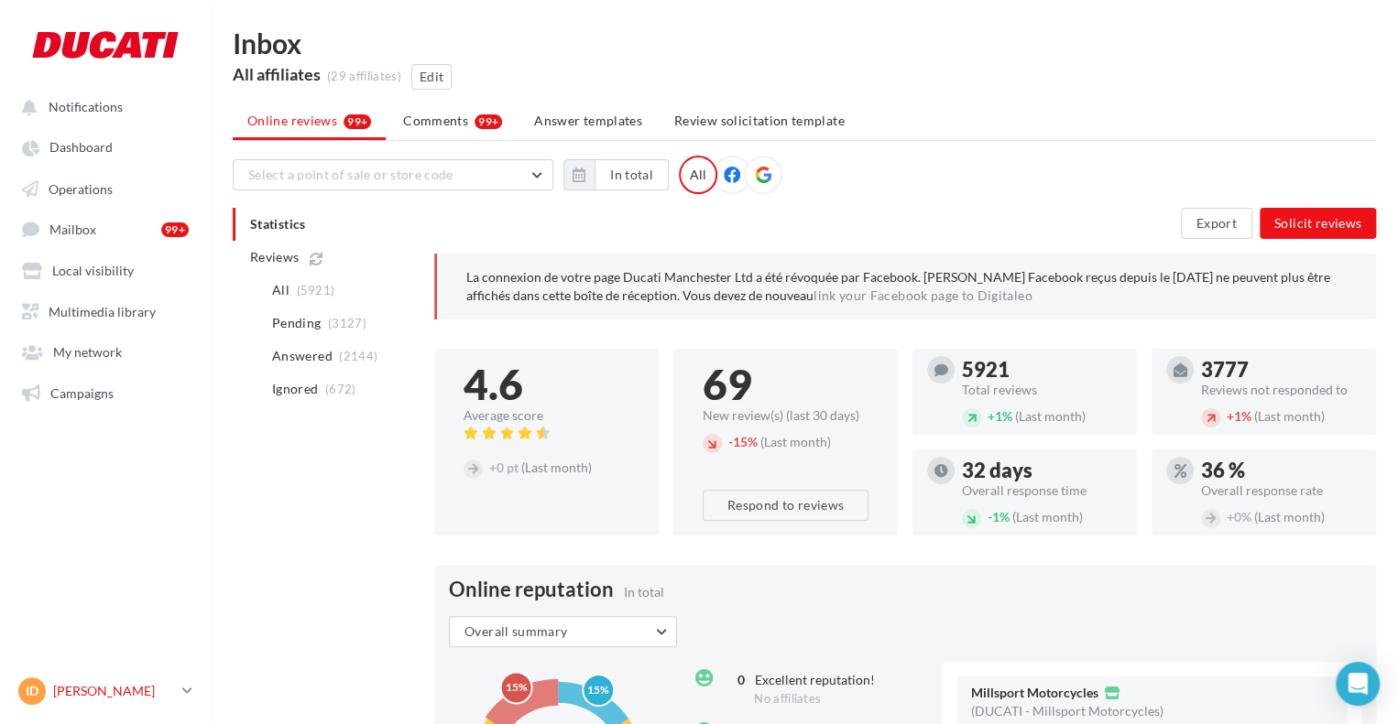
click at [133, 679] on div "ID [PERSON_NAME] [PERSON_NAME][EMAIL_ADDRESS][PERSON_NAME][DOMAIN_NAME]" at bounding box center [96, 691] width 157 height 27
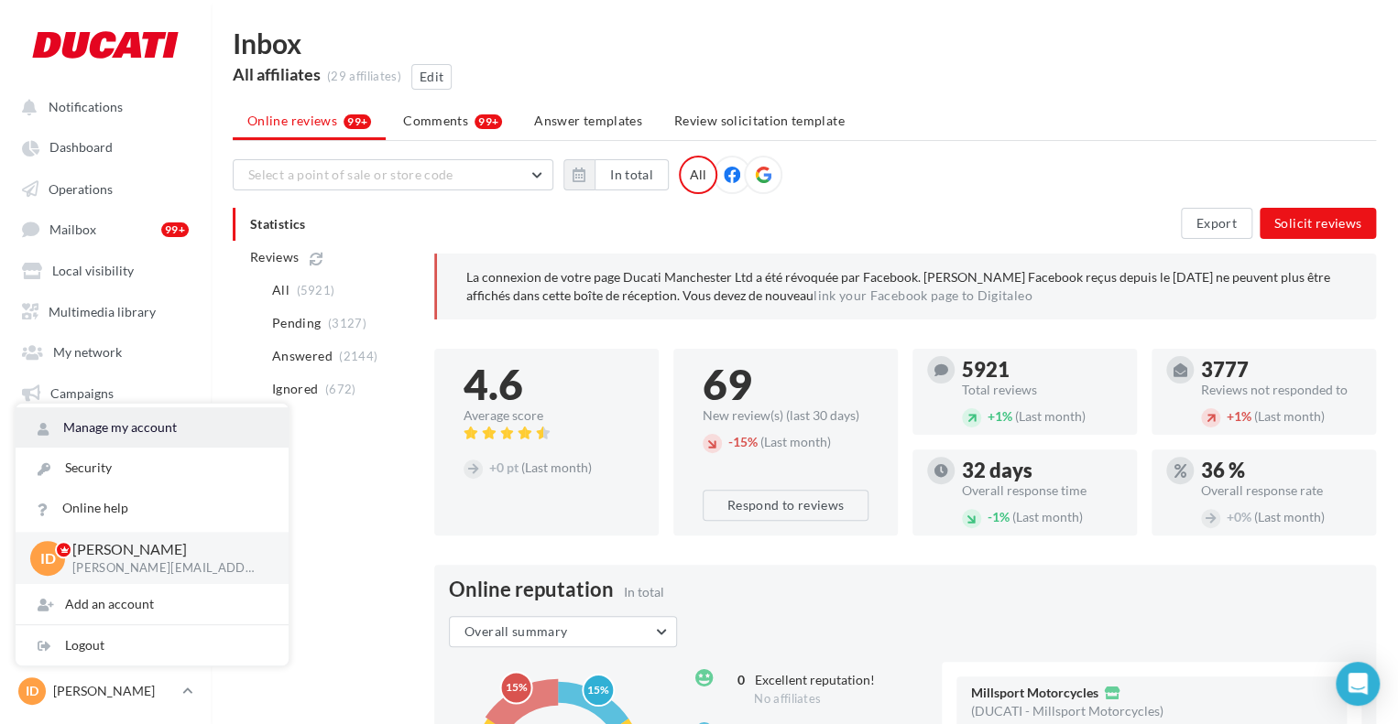
click at [158, 425] on link "Manage my account" at bounding box center [152, 428] width 273 height 40
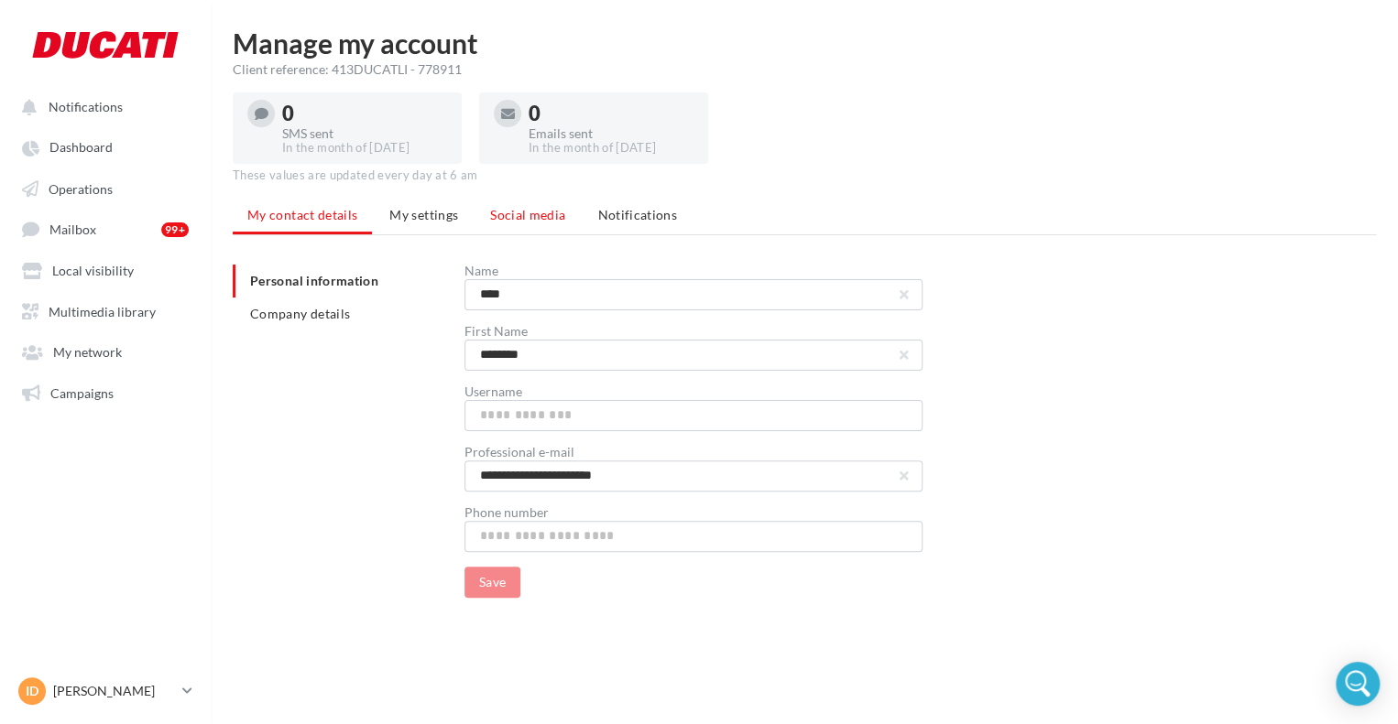
click at [501, 228] on li "Social media" at bounding box center [527, 215] width 104 height 33
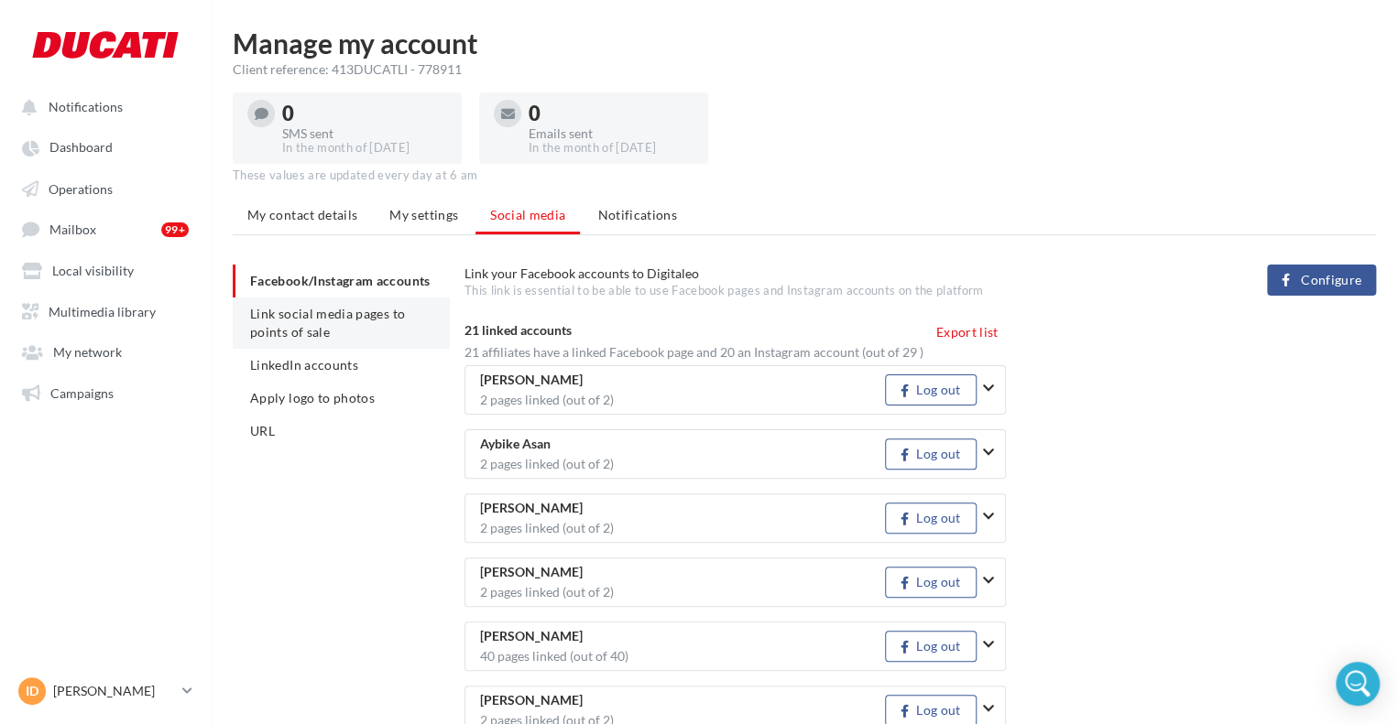
click at [386, 349] on li "Link social media pages to points of sale" at bounding box center [341, 323] width 217 height 51
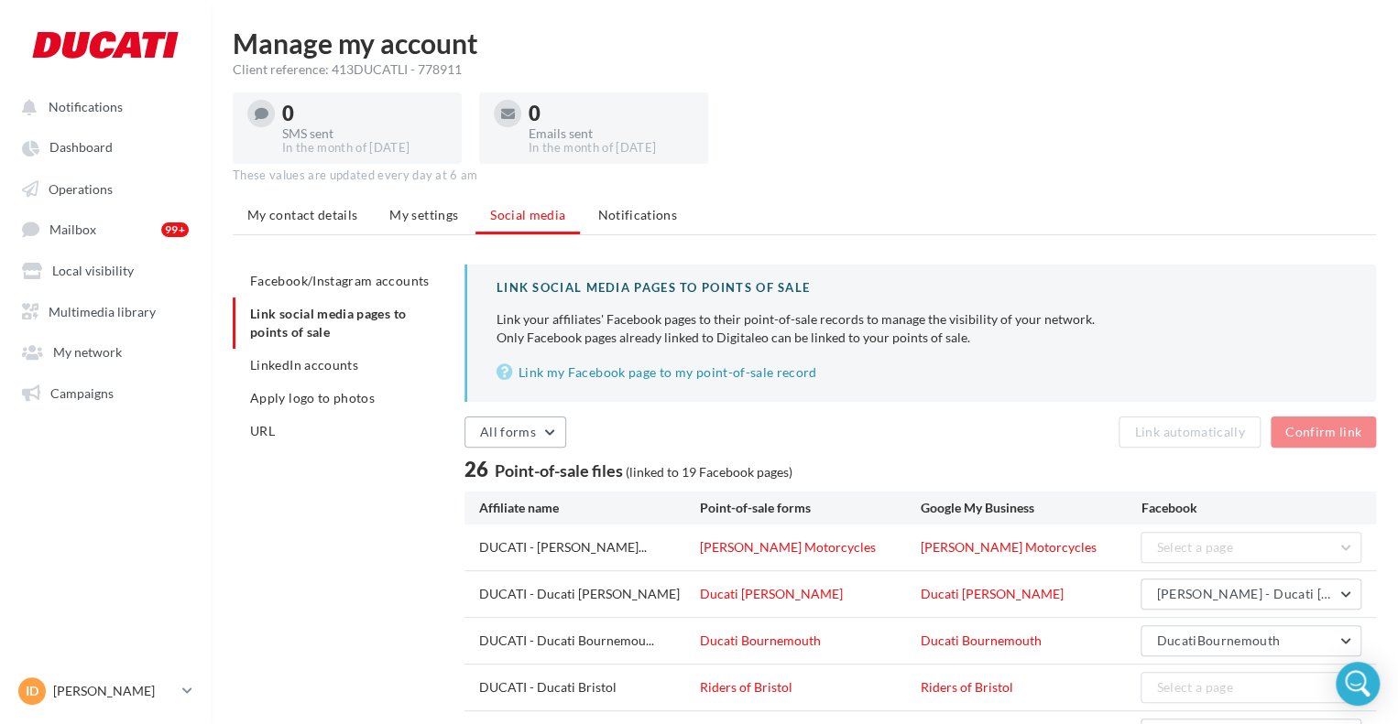
click at [546, 433] on button "All forms" at bounding box center [515, 432] width 102 height 31
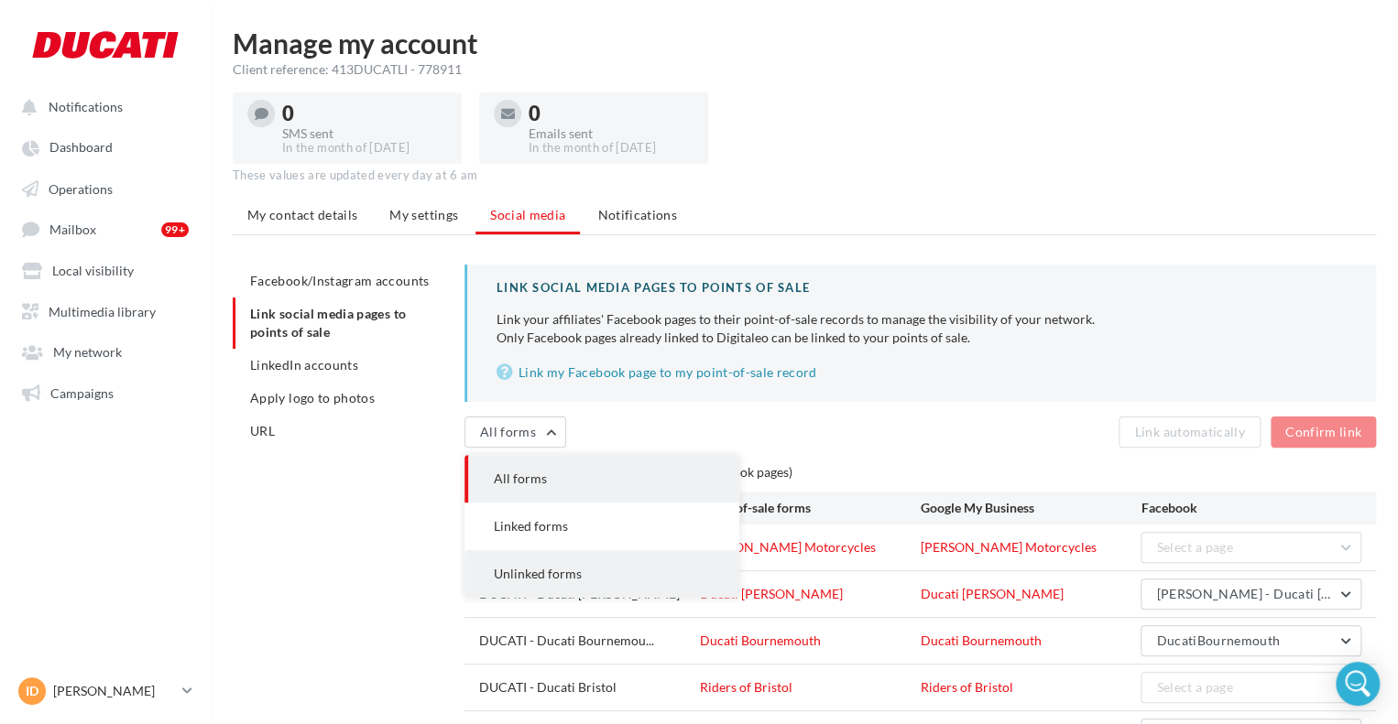
click at [550, 569] on span "Unlinked forms" at bounding box center [538, 574] width 88 height 16
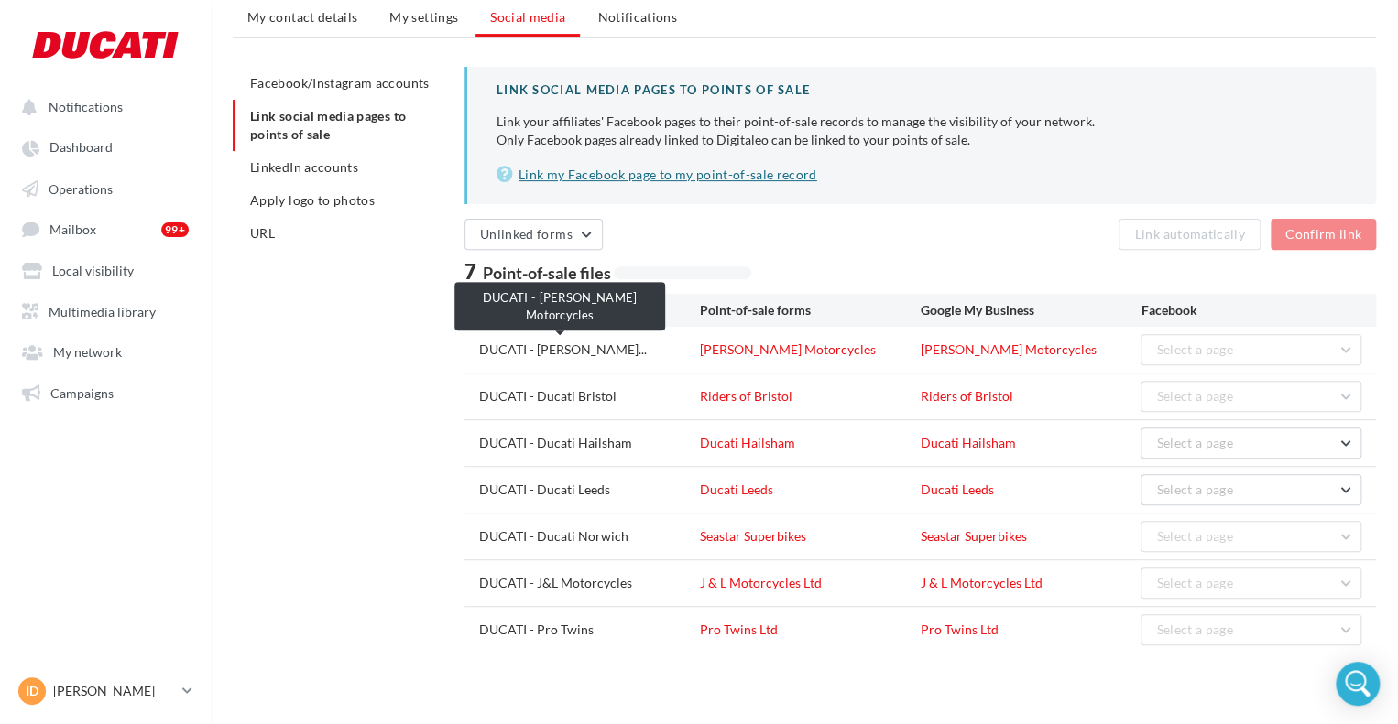
scroll to position [202, 0]
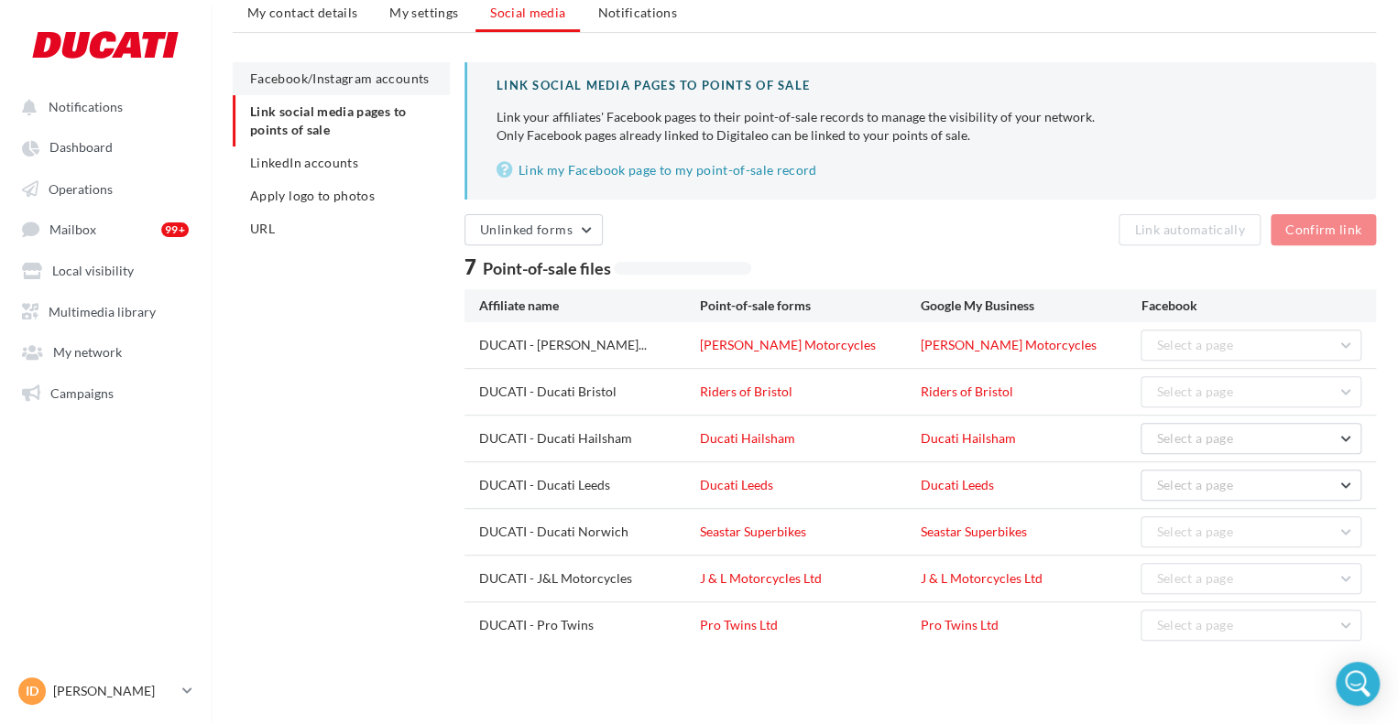
click at [386, 65] on li "Facebook/Instagram accounts" at bounding box center [341, 78] width 217 height 33
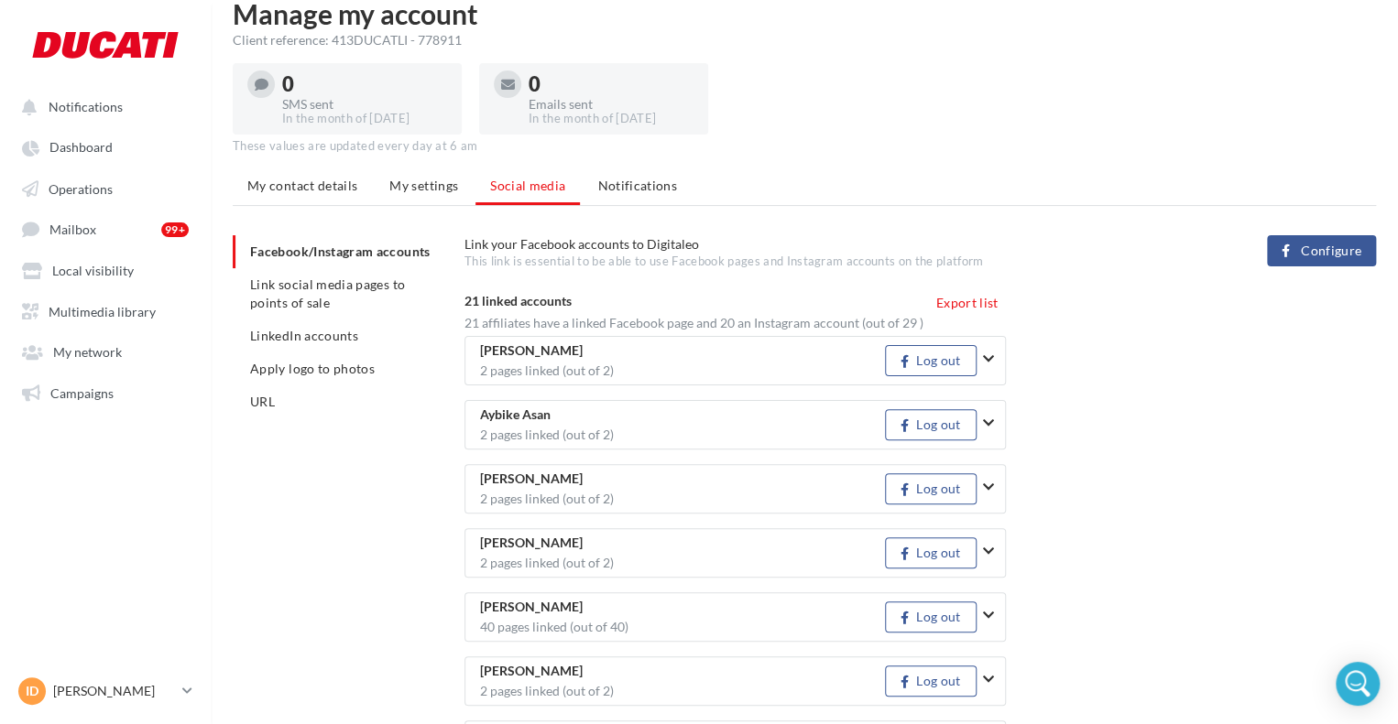
scroll to position [202, 0]
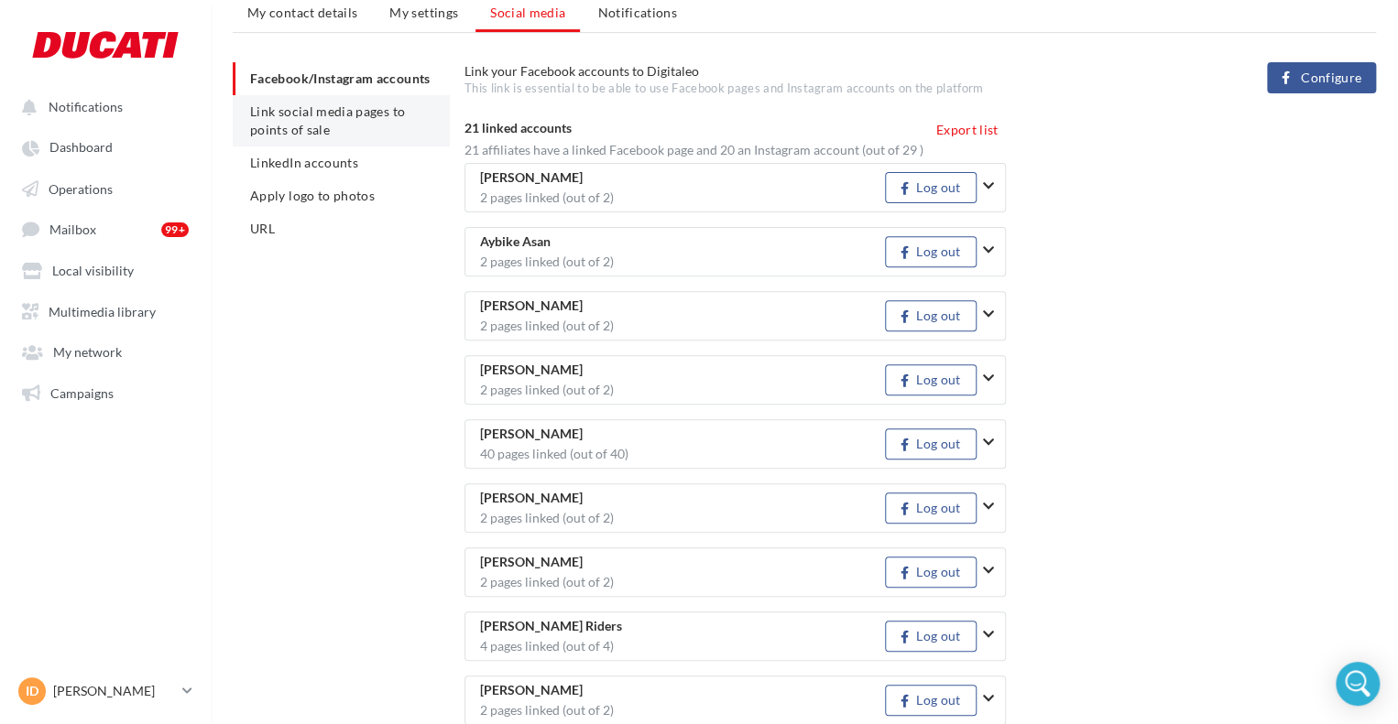
click at [344, 118] on li "Link social media pages to points of sale" at bounding box center [341, 120] width 217 height 51
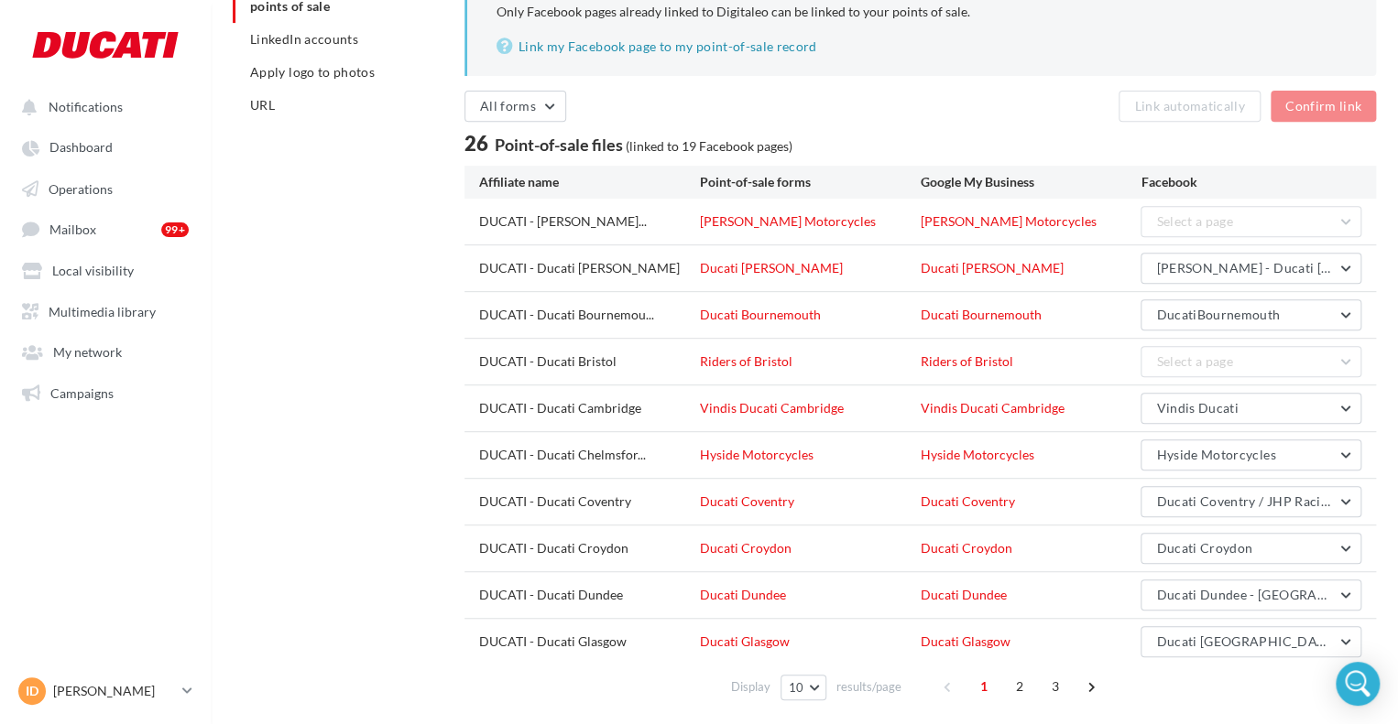
scroll to position [294, 0]
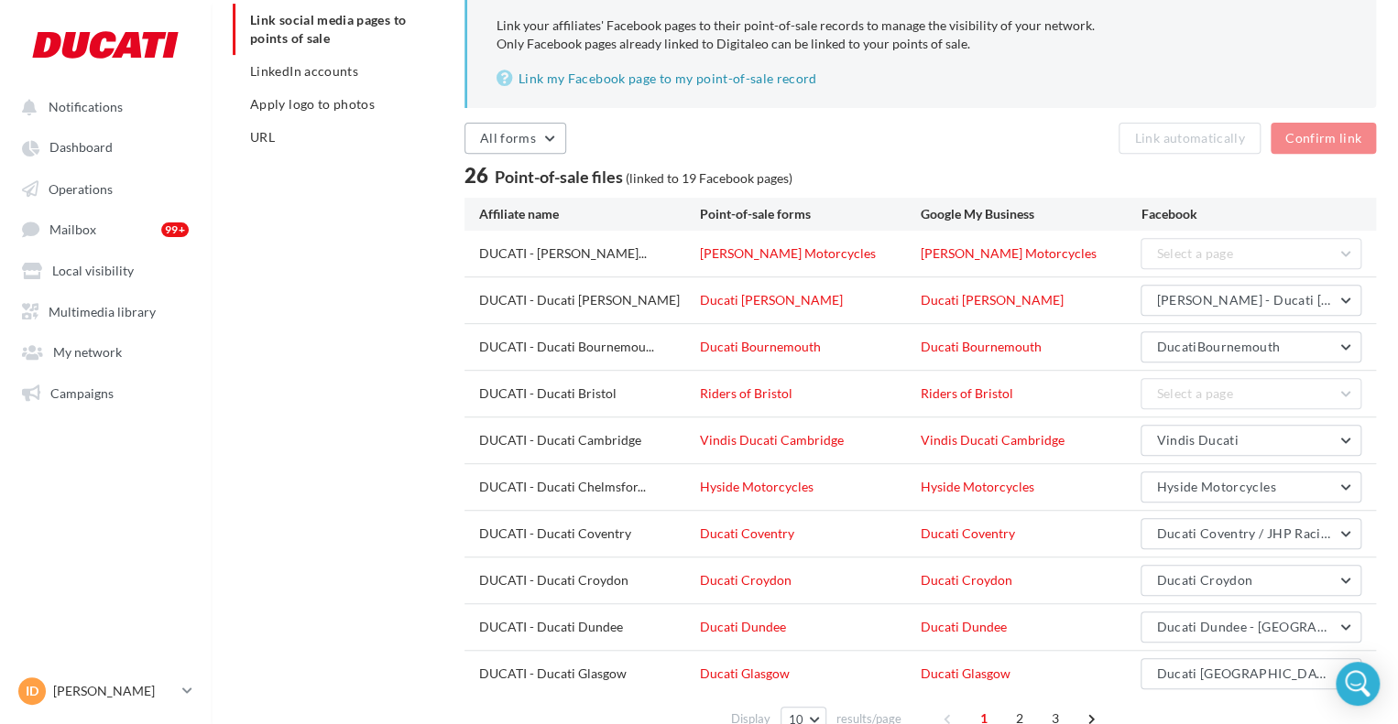
click at [540, 130] on button "All forms" at bounding box center [515, 138] width 102 height 31
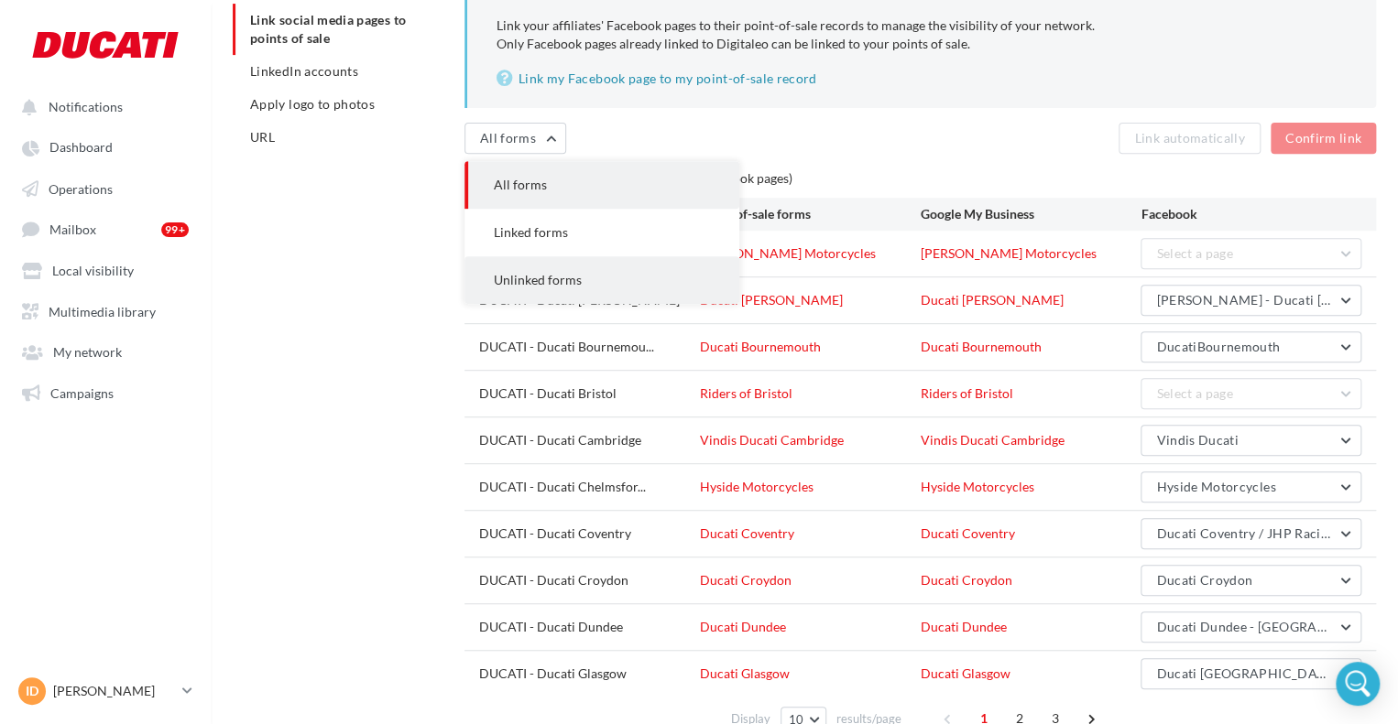
click at [549, 276] on span "Unlinked forms" at bounding box center [538, 280] width 88 height 16
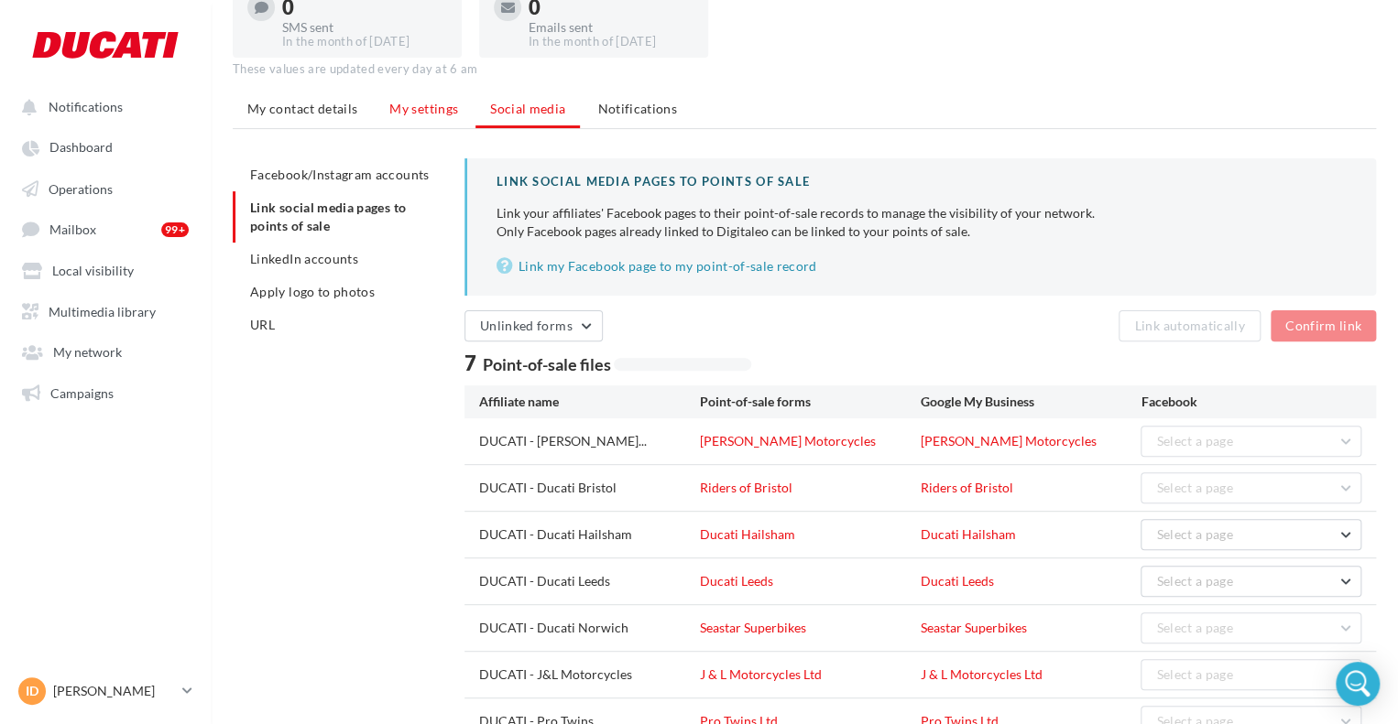
scroll to position [0, 0]
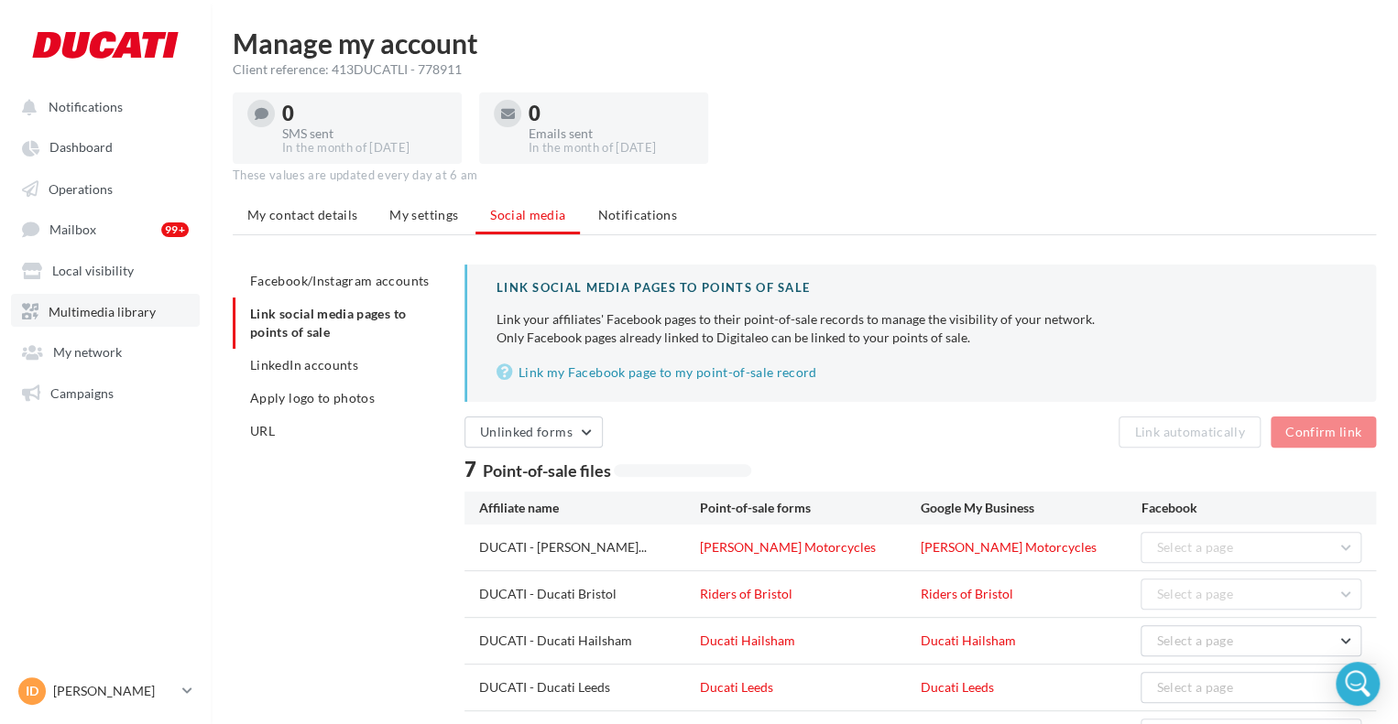
click at [70, 299] on link "Multimedia library" at bounding box center [105, 310] width 189 height 33
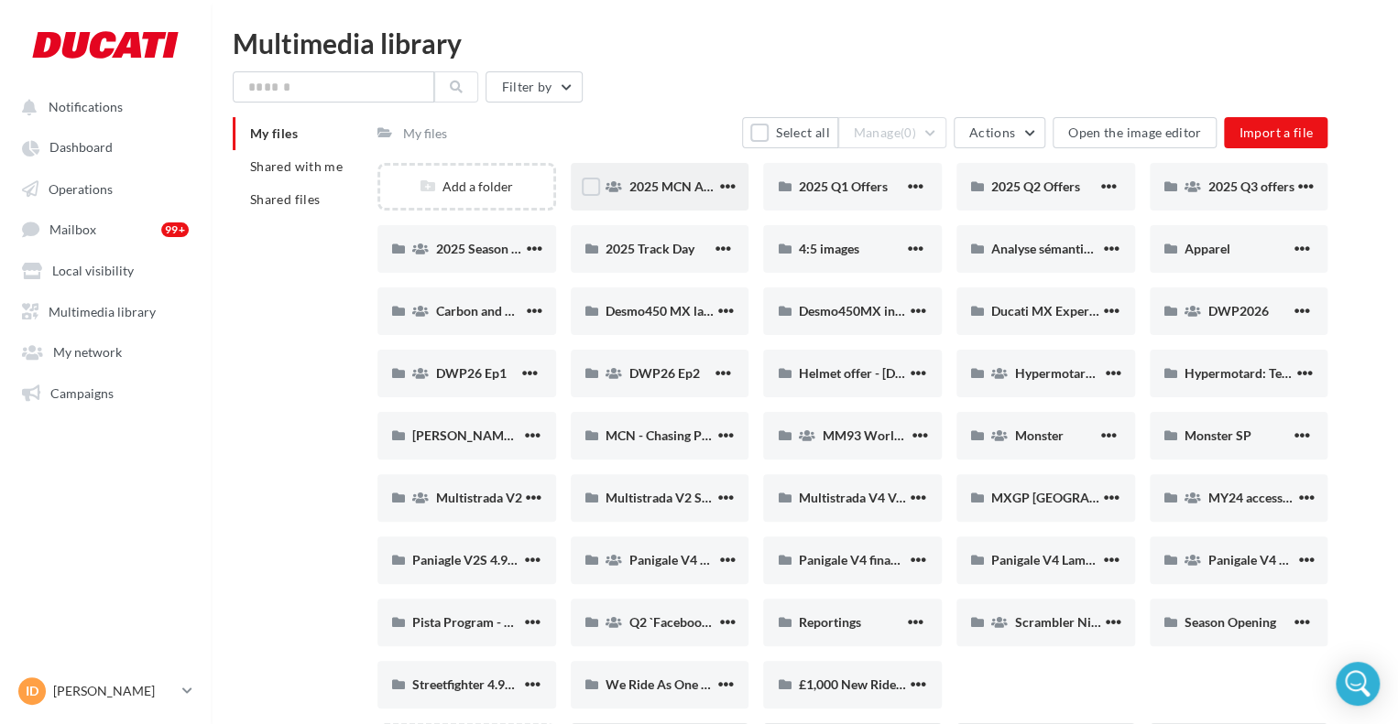
click at [681, 201] on div "2025 MCN Awards" at bounding box center [660, 187] width 179 height 48
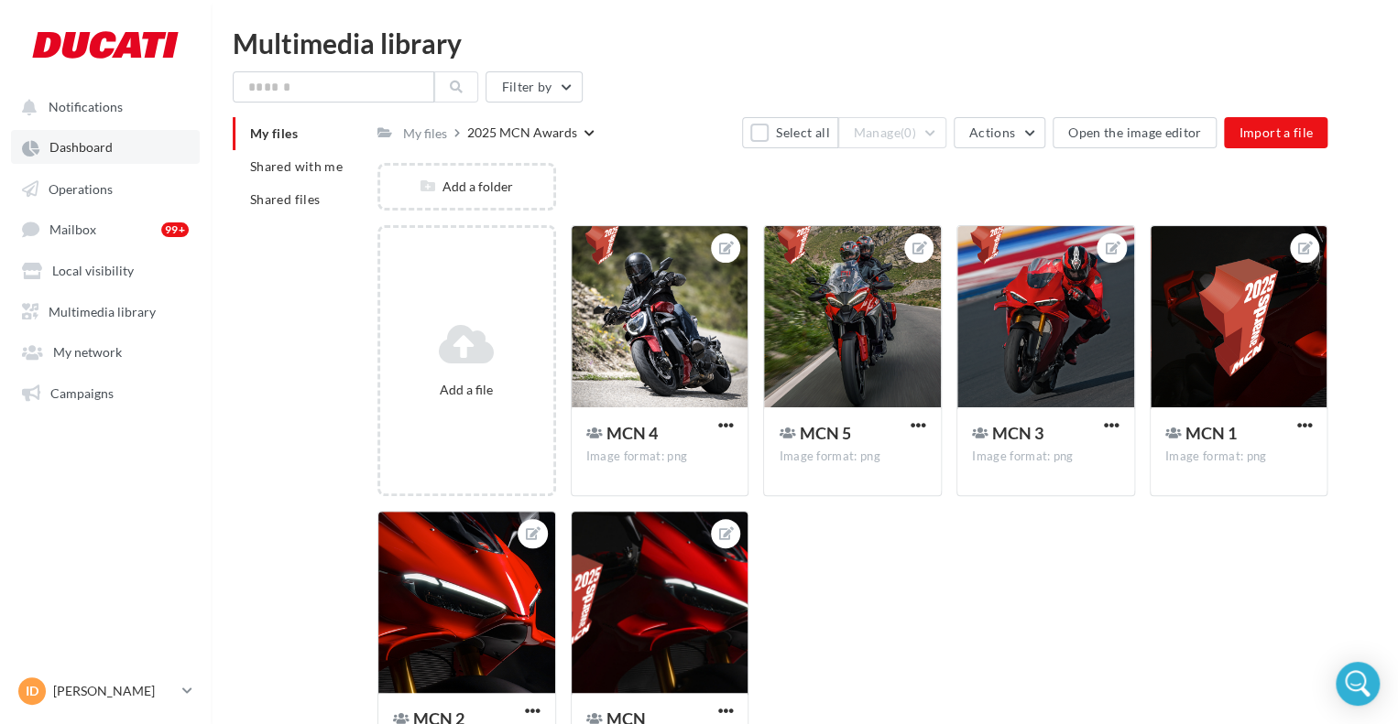
click at [82, 164] on ul "Notifications Dashboard Operations Mailbox 99+" at bounding box center [105, 248] width 209 height 333
click at [88, 180] on link "Operations" at bounding box center [105, 187] width 189 height 33
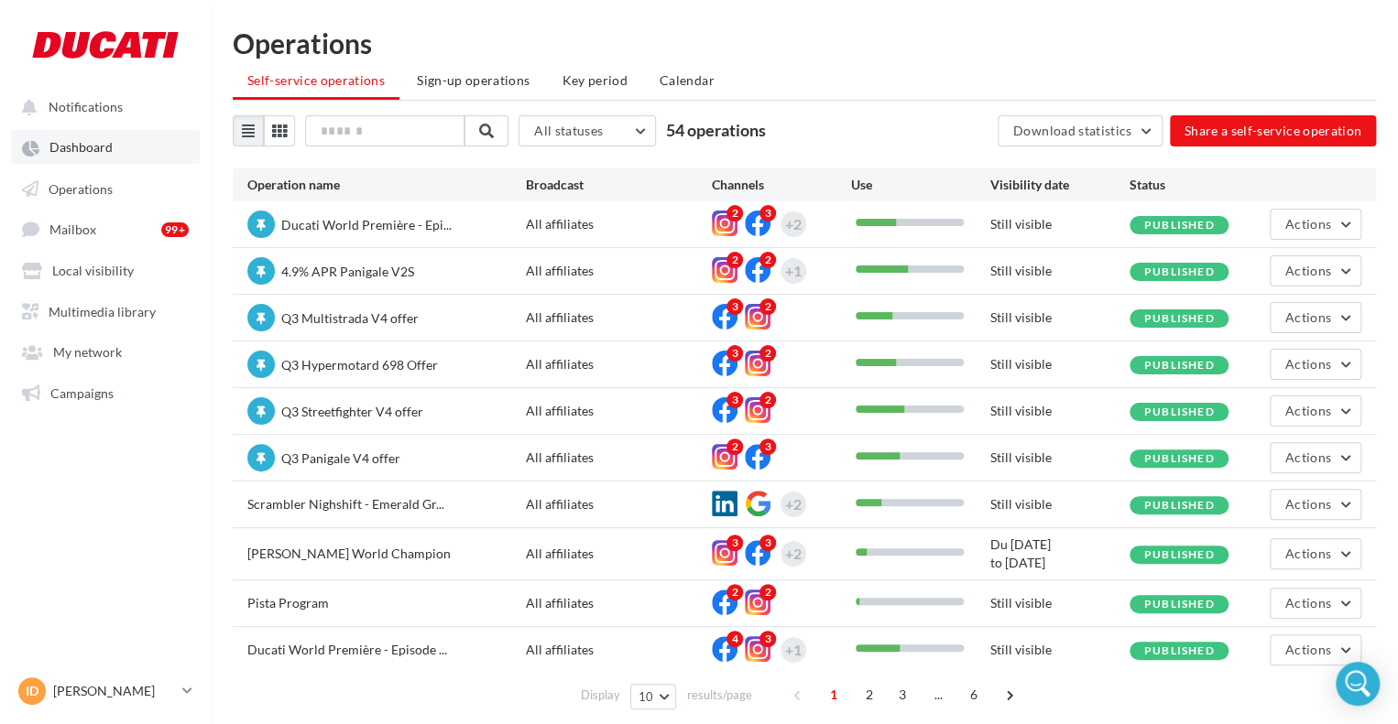
click at [99, 142] on span "Dashboard" at bounding box center [80, 148] width 63 height 16
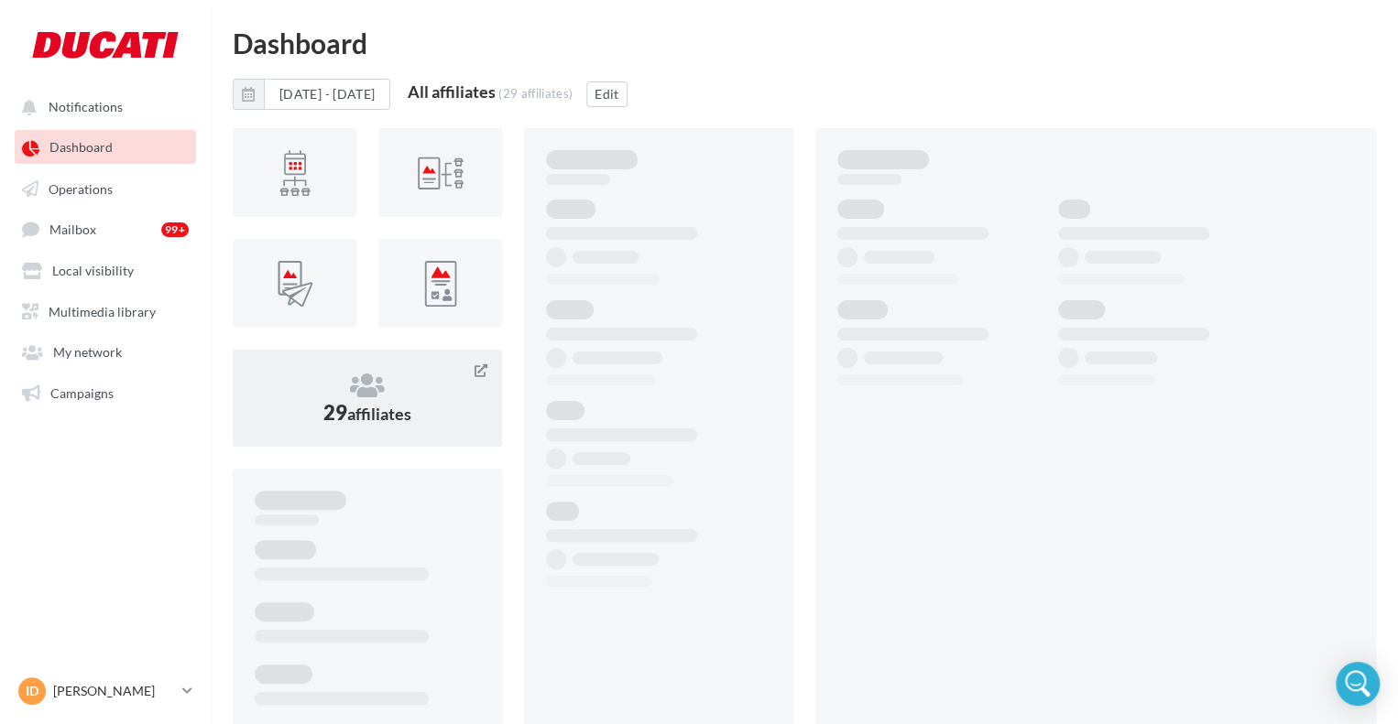
click at [363, 401] on span "29 affiliates" at bounding box center [367, 412] width 88 height 25
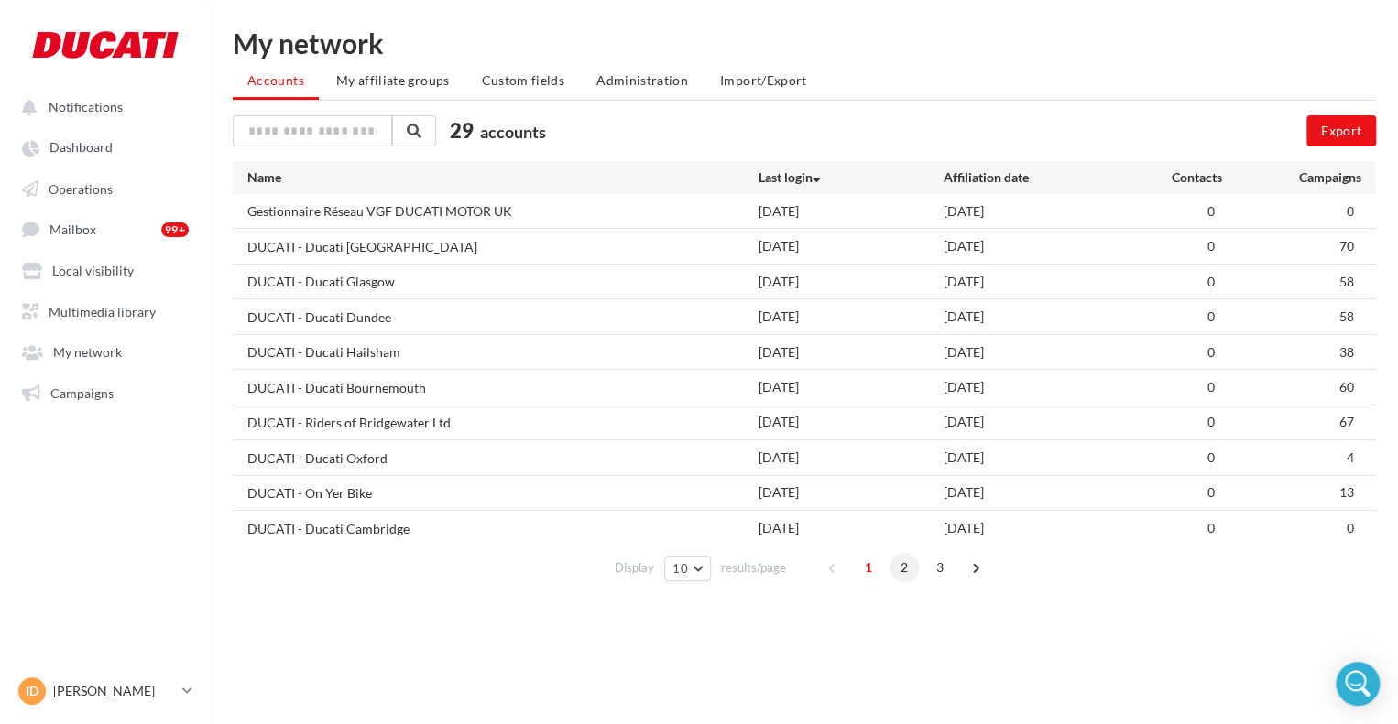
click at [899, 560] on span "2" at bounding box center [903, 567] width 29 height 29
click at [940, 567] on span "3" at bounding box center [939, 567] width 29 height 29
